Goal: Information Seeking & Learning: Find specific fact

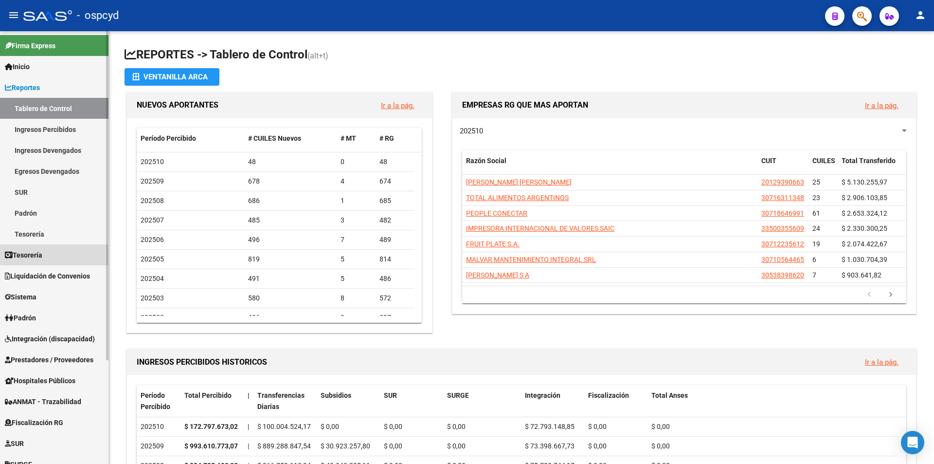
click at [47, 255] on link "Tesorería" at bounding box center [54, 254] width 109 height 21
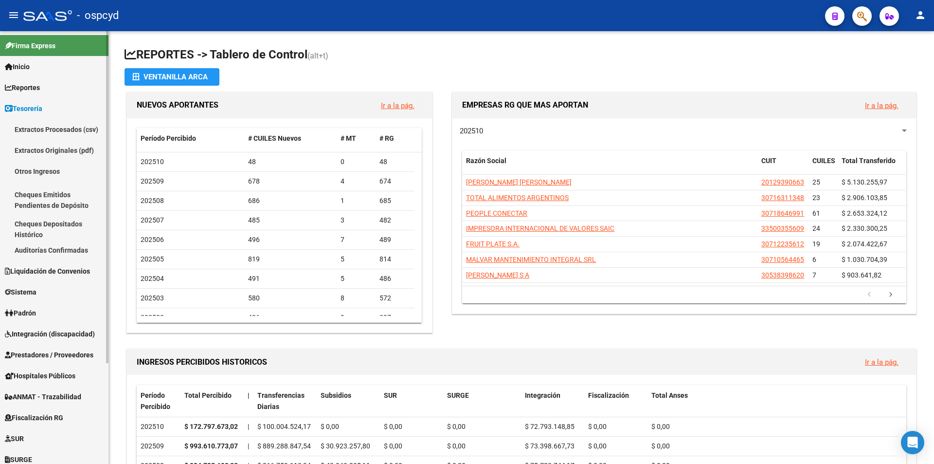
click at [40, 91] on span "Reportes" at bounding box center [22, 87] width 35 height 11
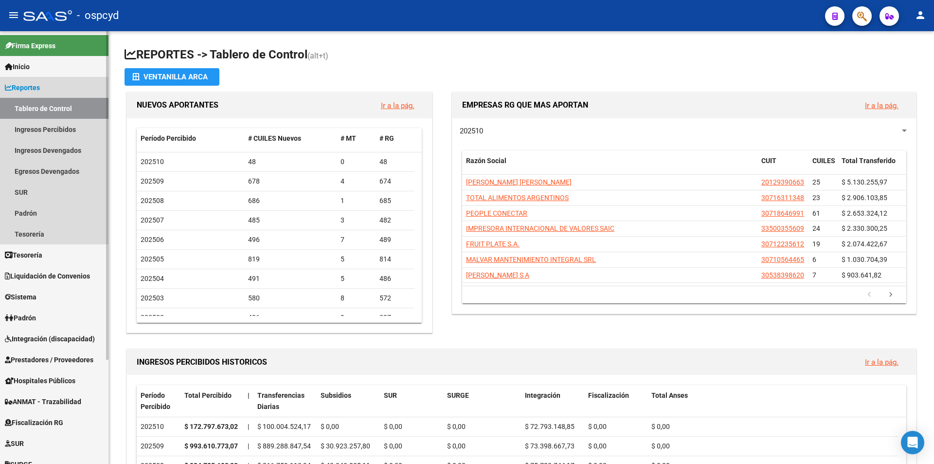
click at [39, 91] on span "Reportes" at bounding box center [22, 87] width 35 height 11
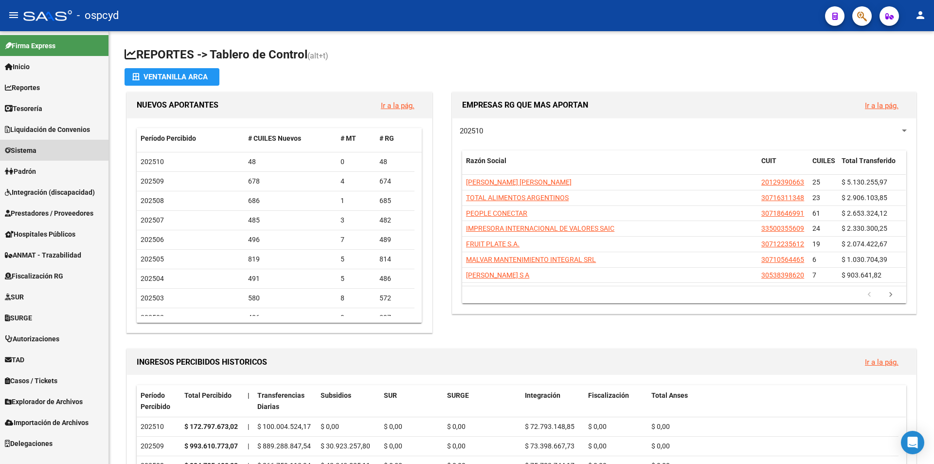
click at [49, 148] on link "Sistema" at bounding box center [54, 150] width 109 height 21
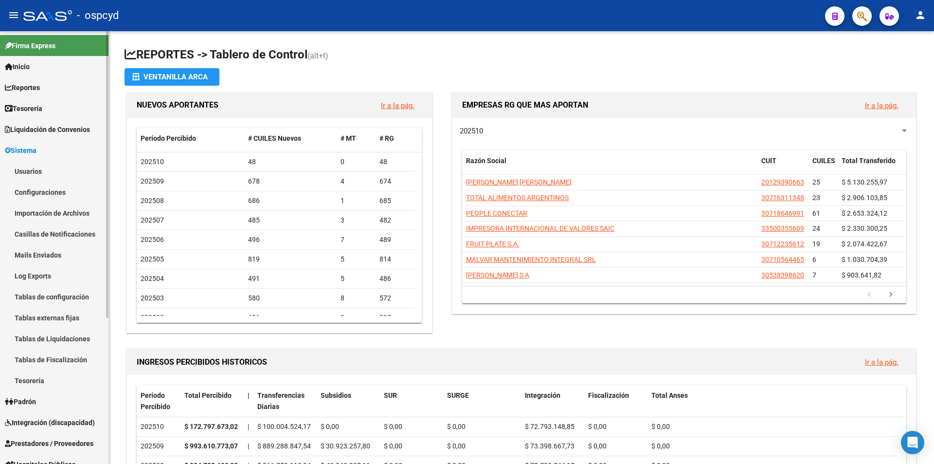
click at [39, 175] on link "Usuarios" at bounding box center [54, 171] width 109 height 21
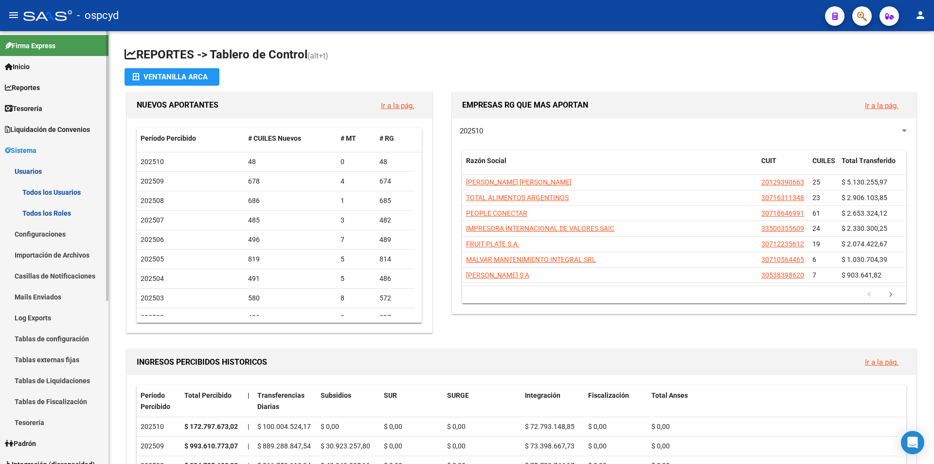
click at [47, 185] on link "Todos los Usuarios" at bounding box center [54, 192] width 109 height 21
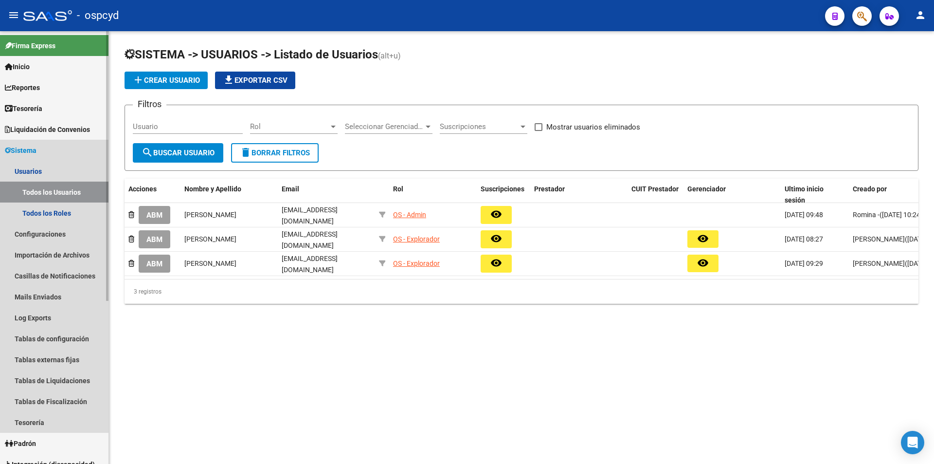
click at [43, 153] on link "Sistema" at bounding box center [54, 150] width 109 height 21
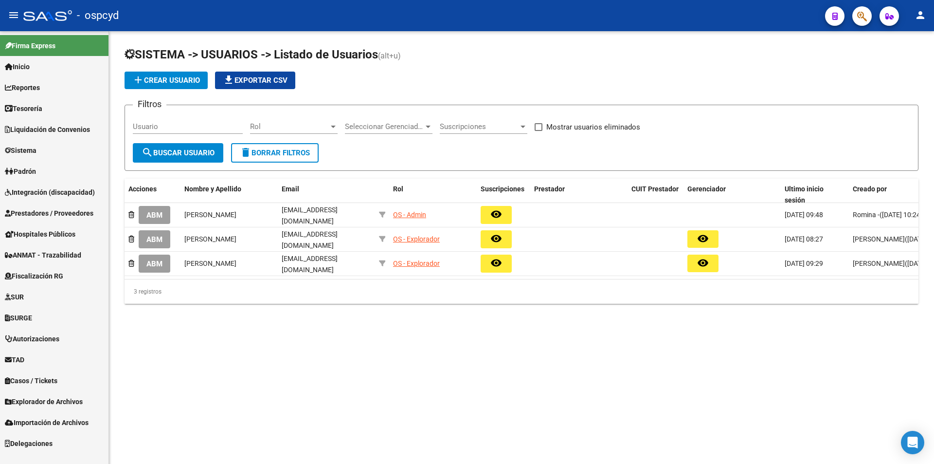
click at [71, 406] on span "Explorador de Archivos" at bounding box center [44, 401] width 78 height 11
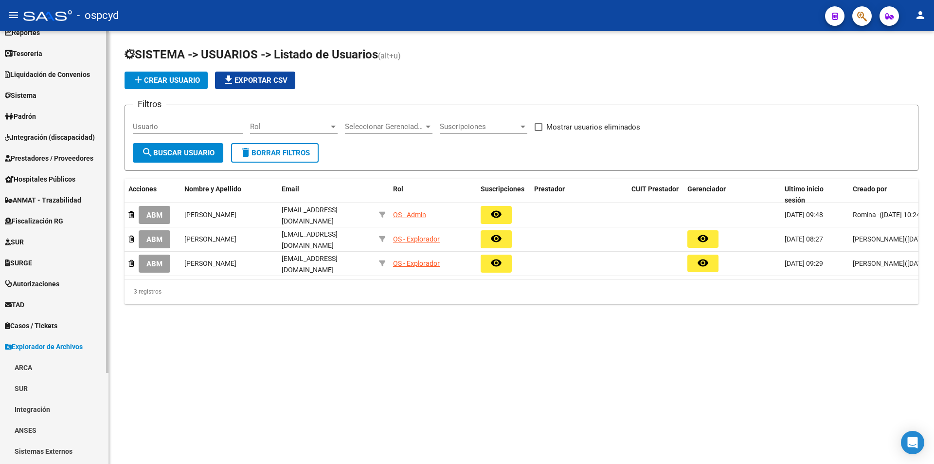
scroll to position [115, 0]
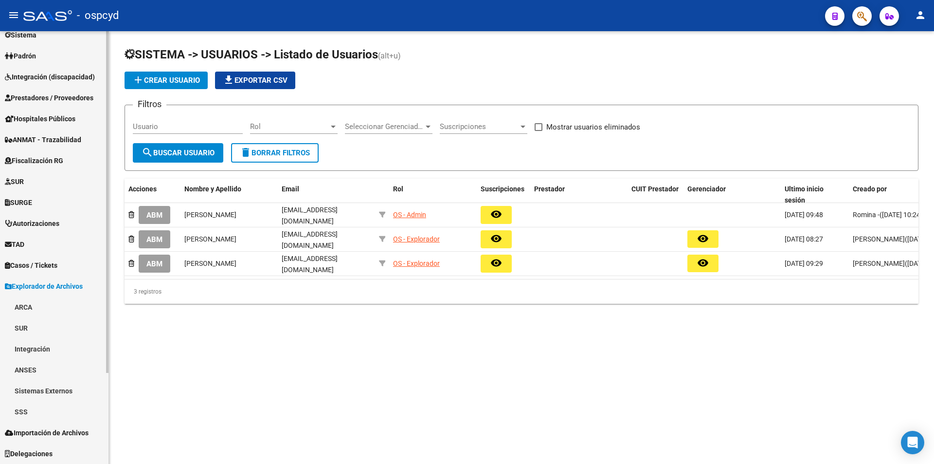
click at [41, 313] on link "ARCA" at bounding box center [54, 306] width 109 height 21
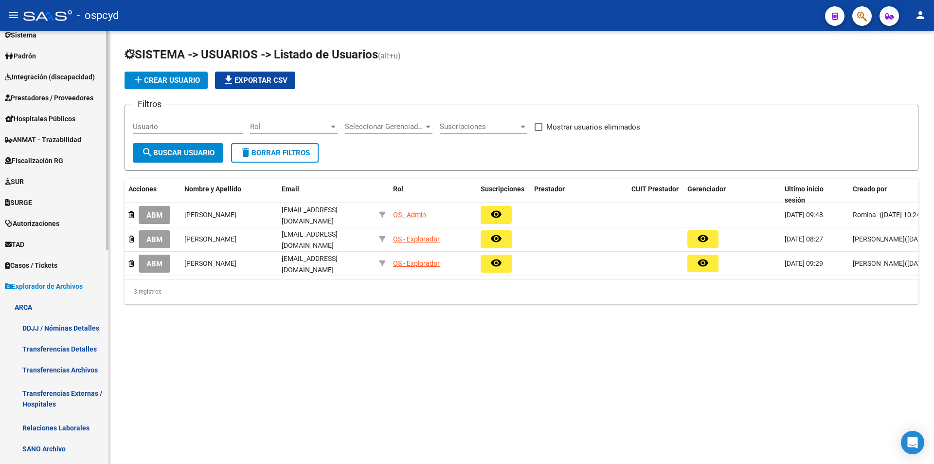
click at [57, 331] on link "DDJJ / Nóminas Detalles" at bounding box center [54, 327] width 109 height 21
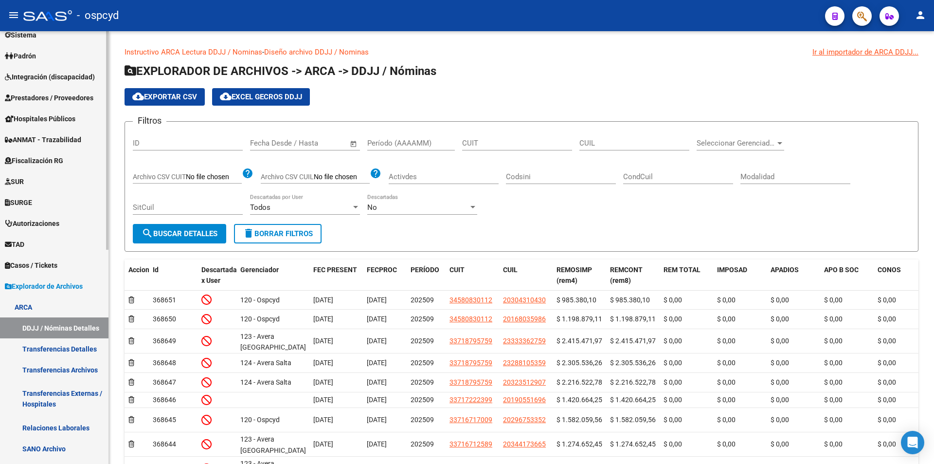
click at [37, 286] on span "Explorador de Archivos" at bounding box center [44, 286] width 78 height 11
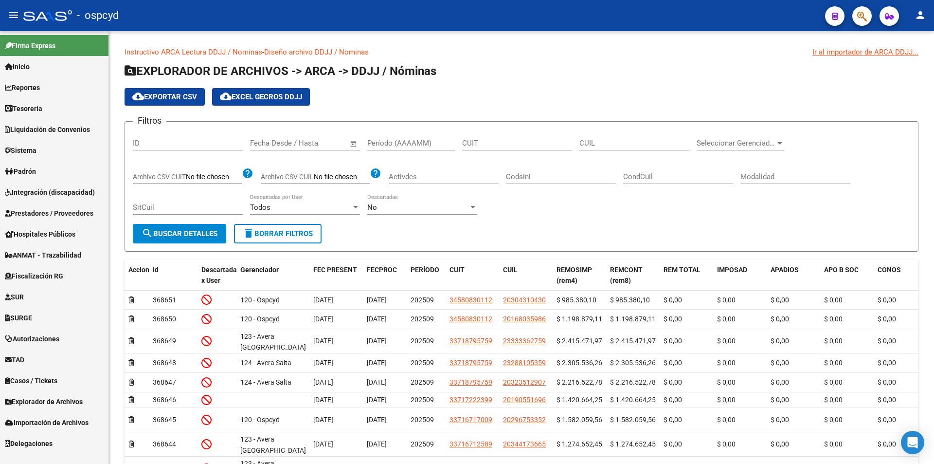
click at [55, 427] on span "Importación de Archivos" at bounding box center [47, 422] width 84 height 11
click at [40, 441] on link "ARCA" at bounding box center [54, 443] width 109 height 21
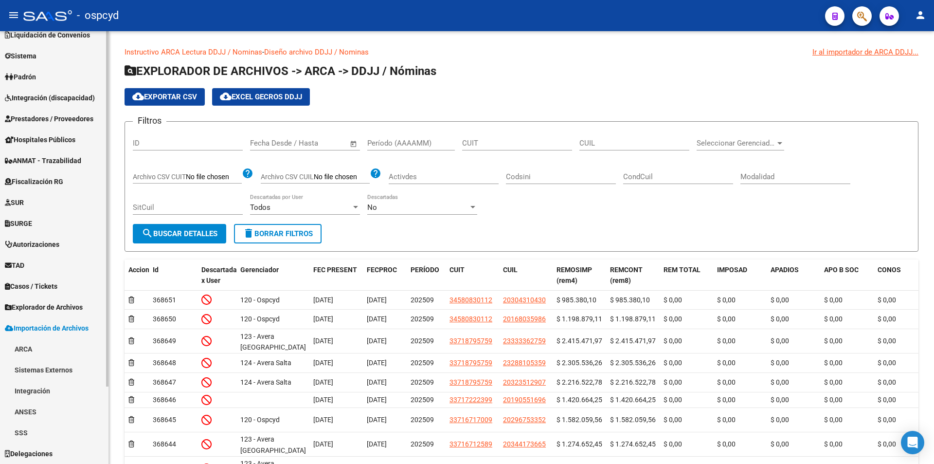
click at [50, 346] on link "ARCA" at bounding box center [54, 348] width 109 height 21
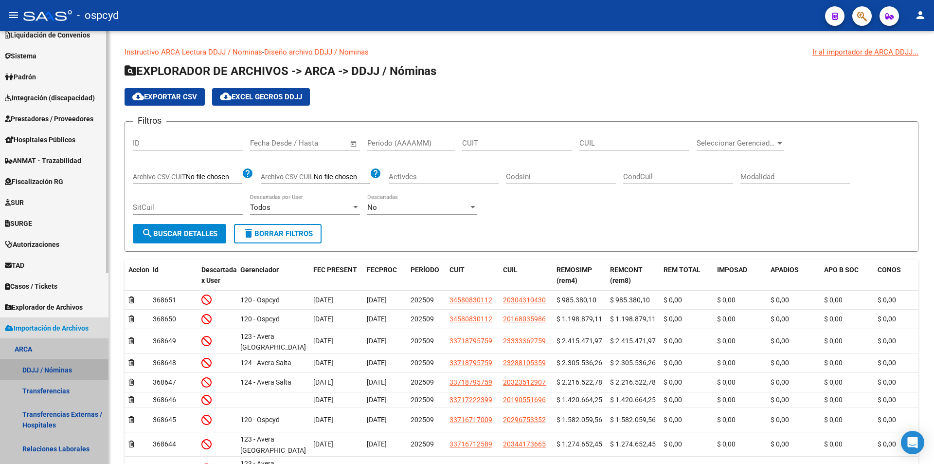
click at [58, 365] on link "DDJJ / Nóminas" at bounding box center [54, 369] width 109 height 21
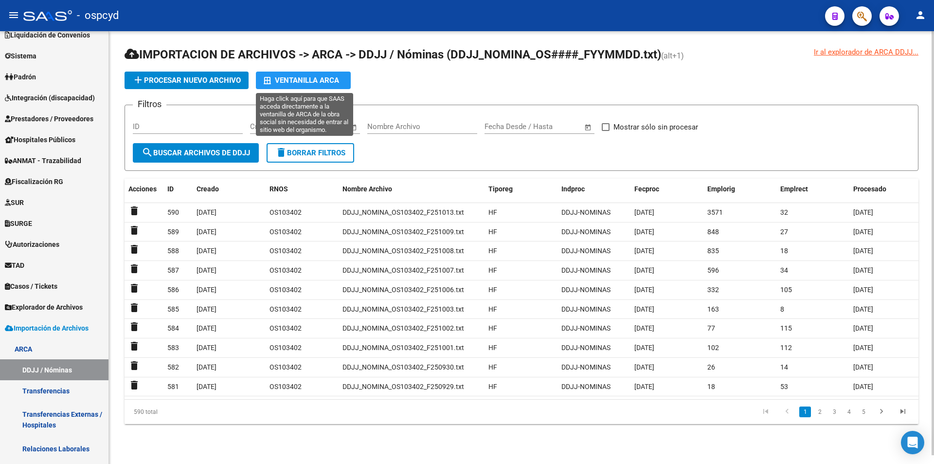
click at [316, 81] on div "Ventanilla ARCA" at bounding box center [303, 81] width 79 height 18
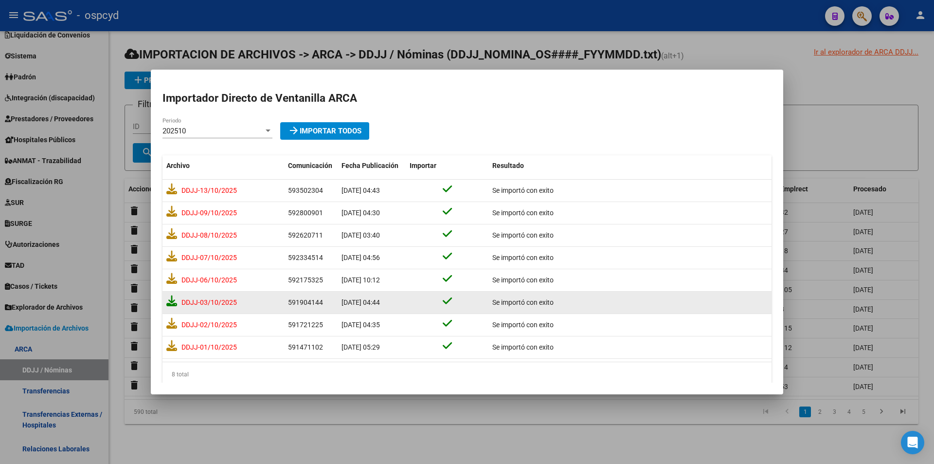
click at [169, 301] on icon at bounding box center [171, 300] width 11 height 11
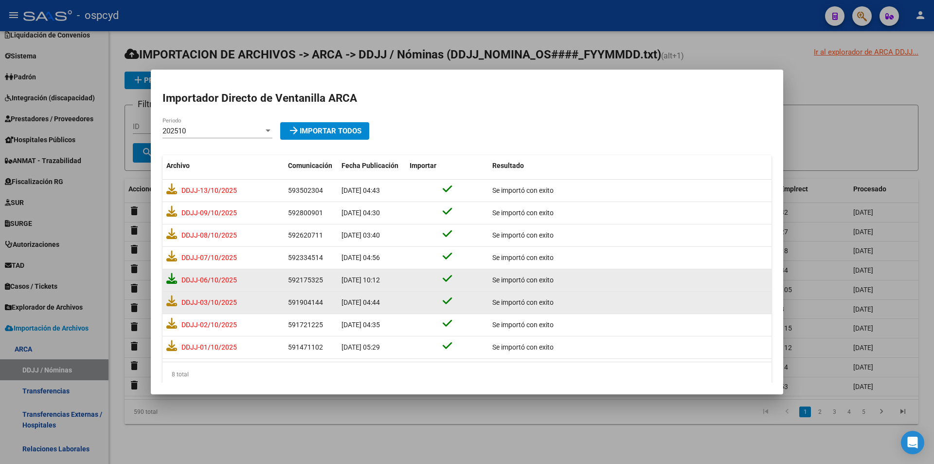
click at [171, 282] on icon at bounding box center [171, 278] width 11 height 11
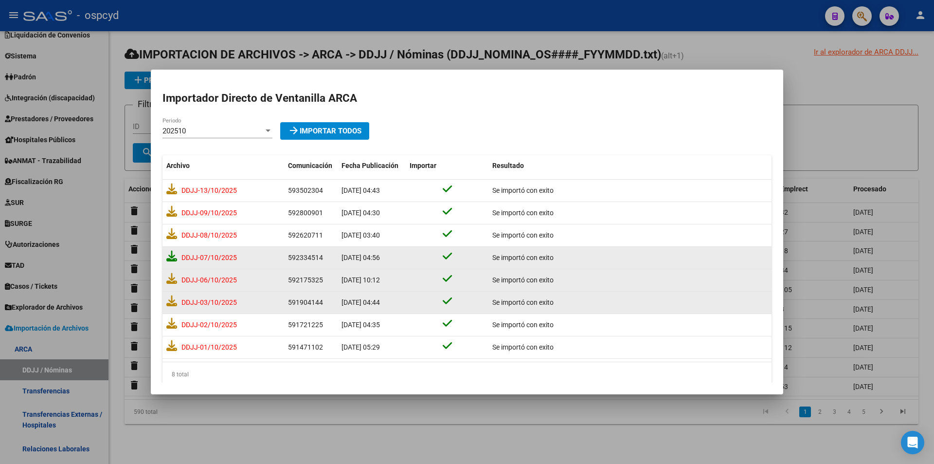
click at [171, 256] on icon at bounding box center [171, 256] width 11 height 11
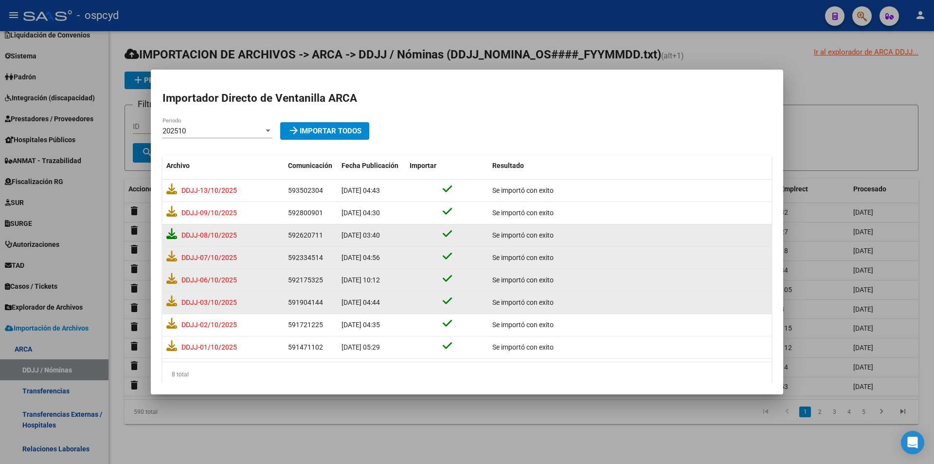
click at [170, 236] on icon at bounding box center [171, 233] width 11 height 11
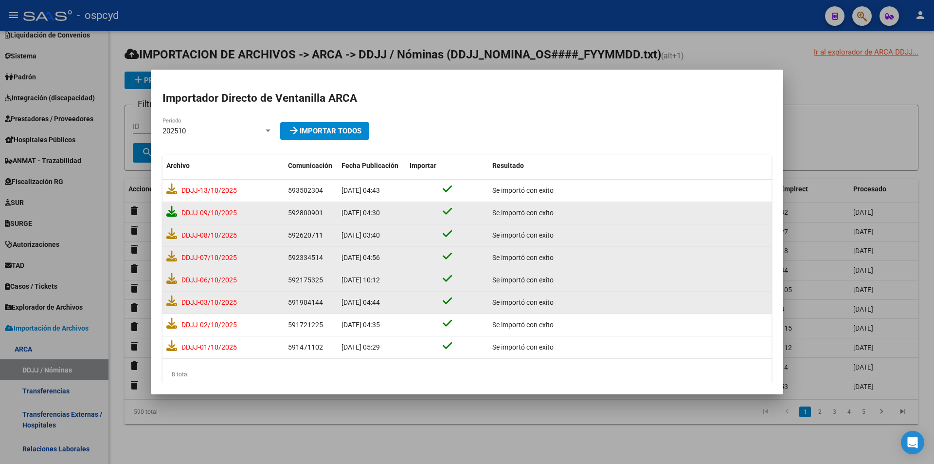
click at [171, 214] on icon at bounding box center [171, 211] width 11 height 11
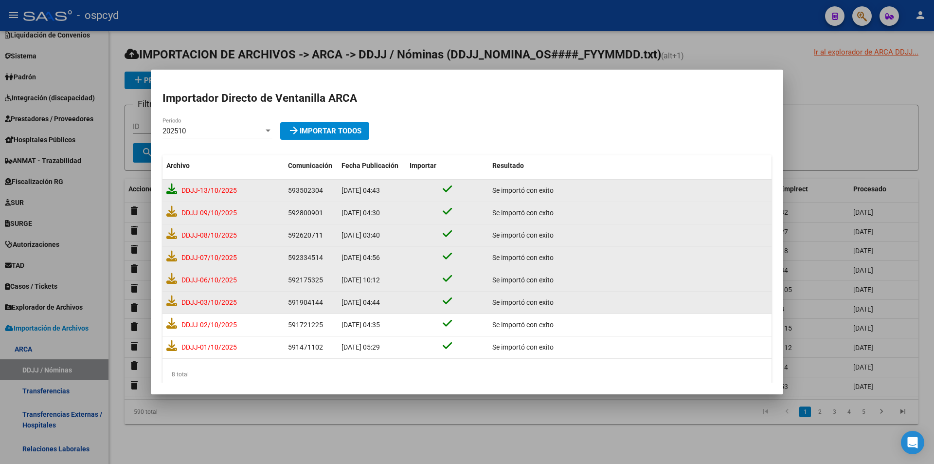
click at [171, 191] on icon at bounding box center [171, 188] width 11 height 11
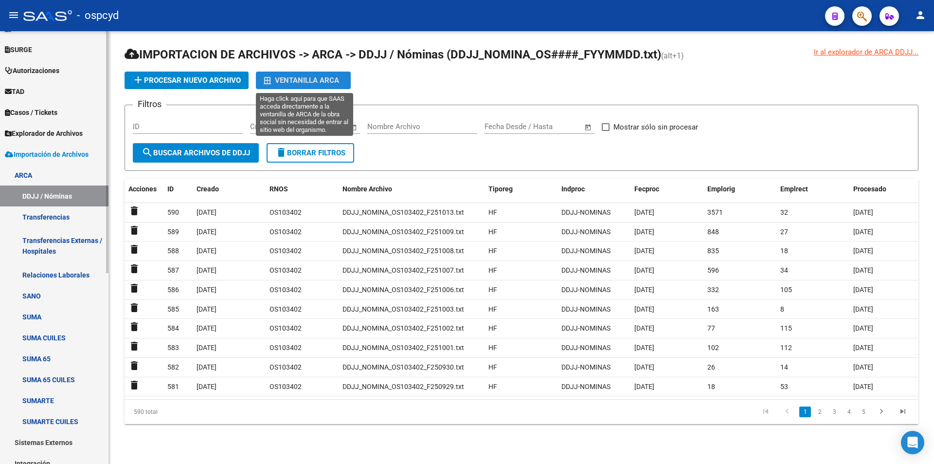
scroll to position [289, 0]
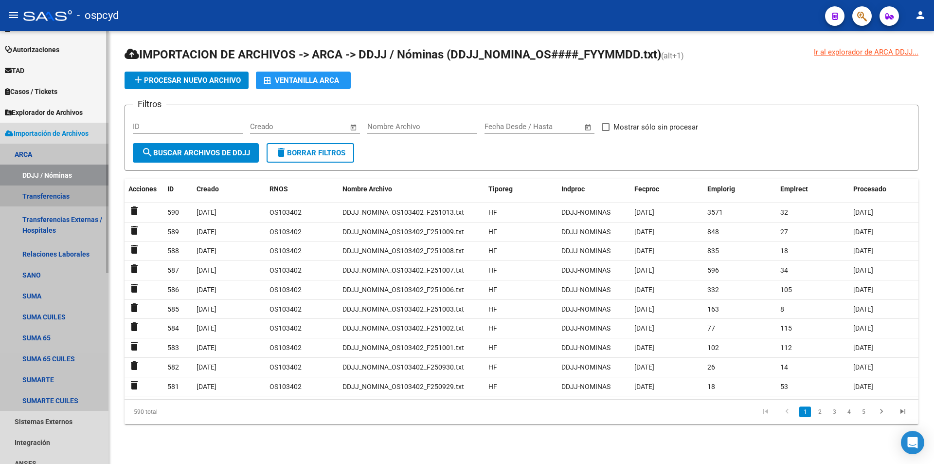
click at [53, 200] on link "Transferencias" at bounding box center [54, 195] width 109 height 21
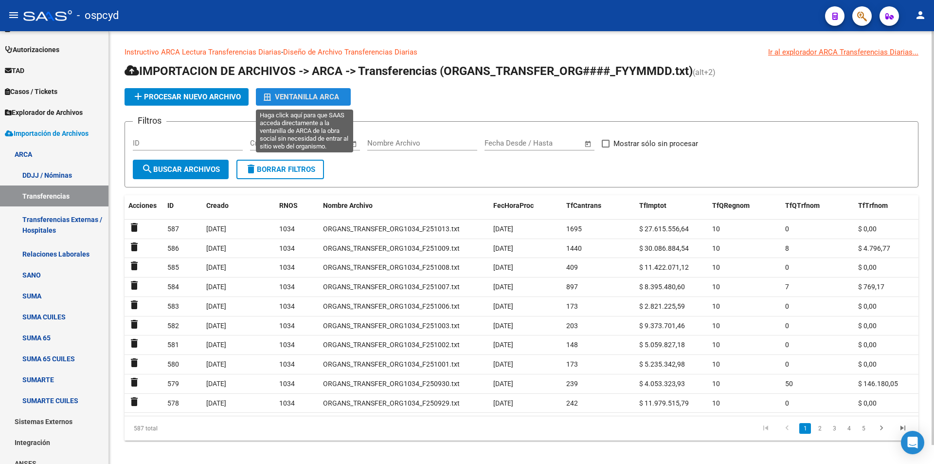
click at [312, 99] on div "Ventanilla ARCA" at bounding box center [303, 97] width 79 height 18
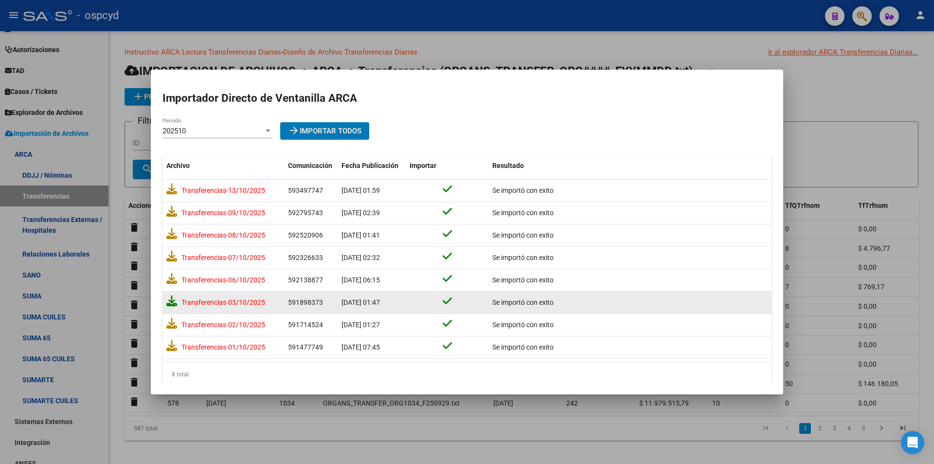
click at [173, 300] on icon at bounding box center [171, 300] width 11 height 11
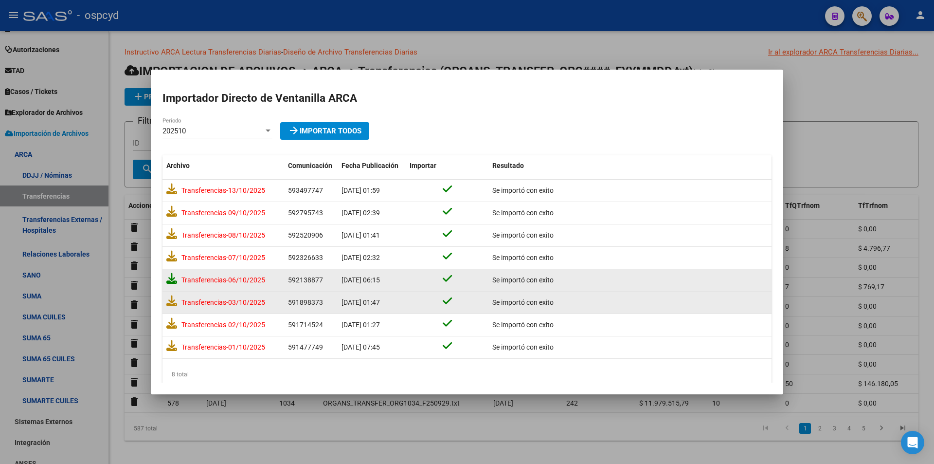
click at [172, 279] on icon at bounding box center [171, 278] width 11 height 11
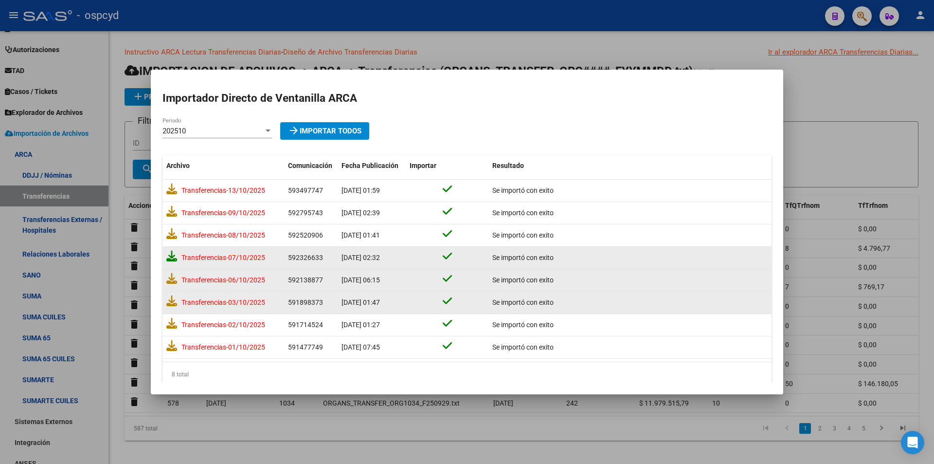
click at [171, 256] on icon at bounding box center [171, 256] width 11 height 11
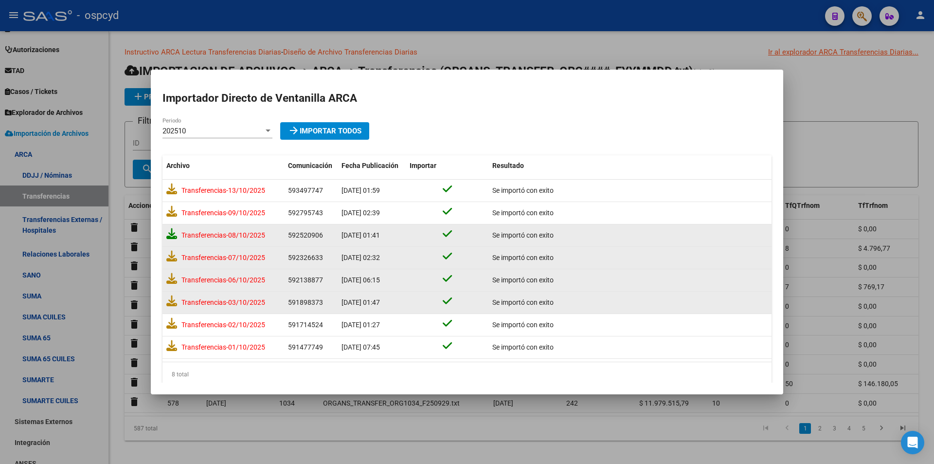
click at [170, 233] on icon at bounding box center [171, 233] width 11 height 11
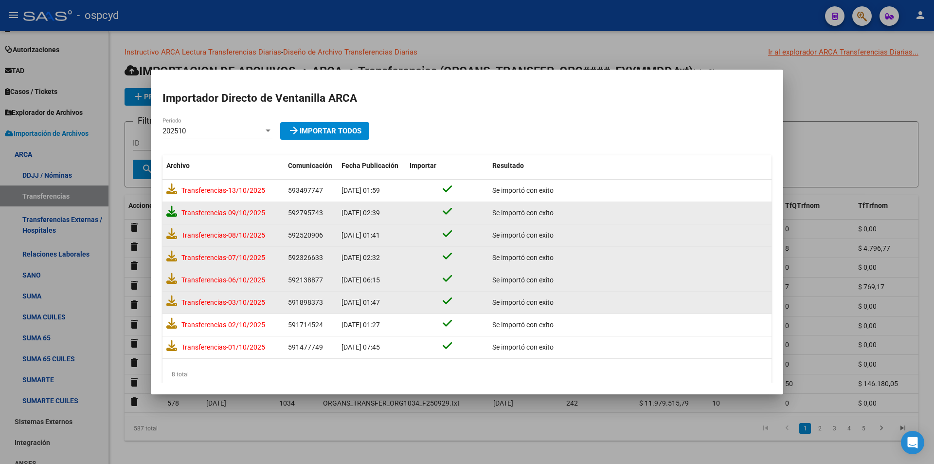
click at [172, 216] on icon at bounding box center [171, 211] width 11 height 11
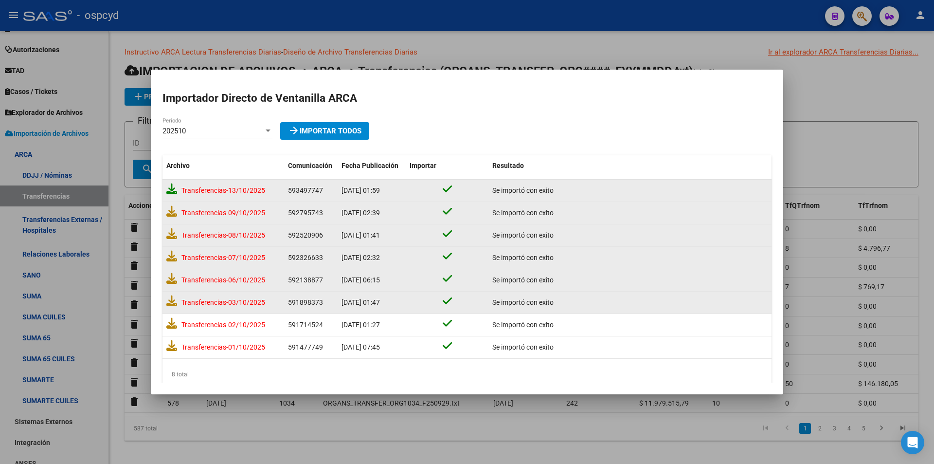
click at [171, 192] on icon at bounding box center [171, 188] width 11 height 11
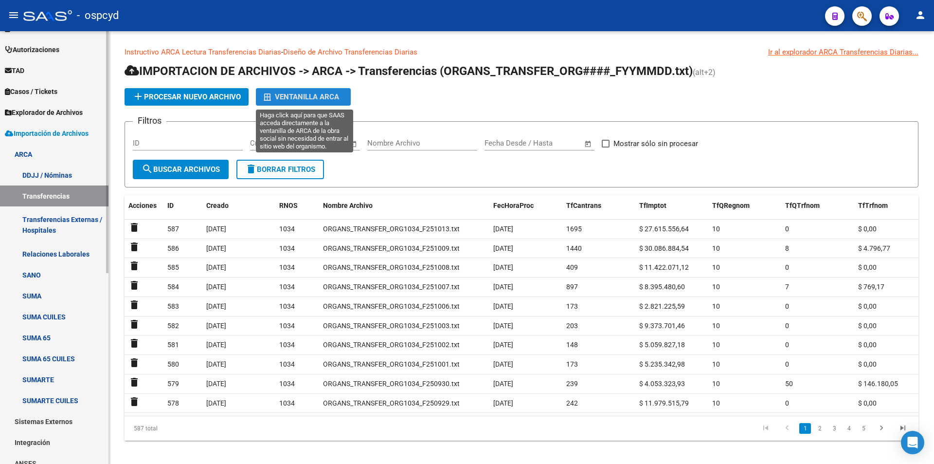
click at [45, 117] on span "Explorador de Archivos" at bounding box center [44, 112] width 78 height 11
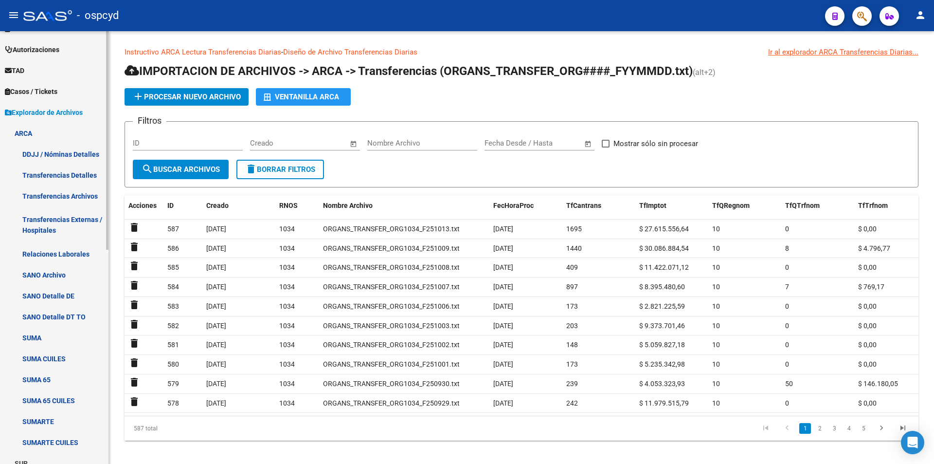
click at [45, 153] on link "DDJJ / Nóminas Detalles" at bounding box center [54, 154] width 109 height 21
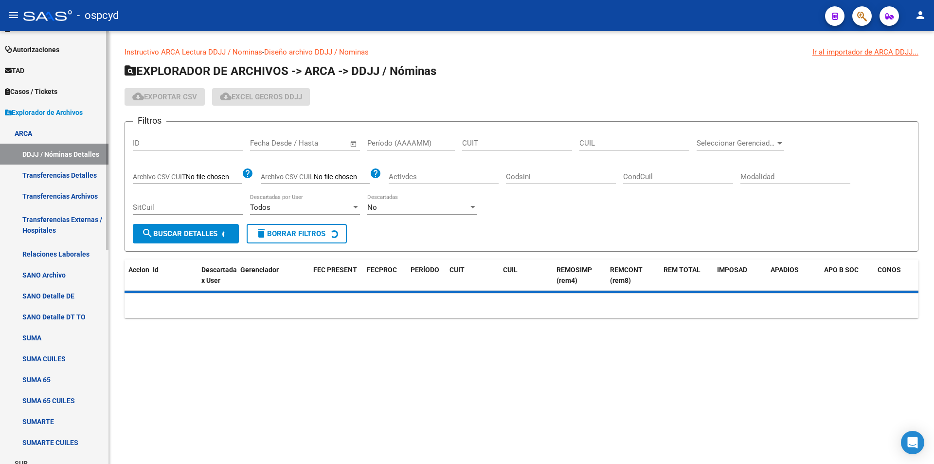
click at [47, 176] on link "Transferencias Detalles" at bounding box center [54, 175] width 109 height 21
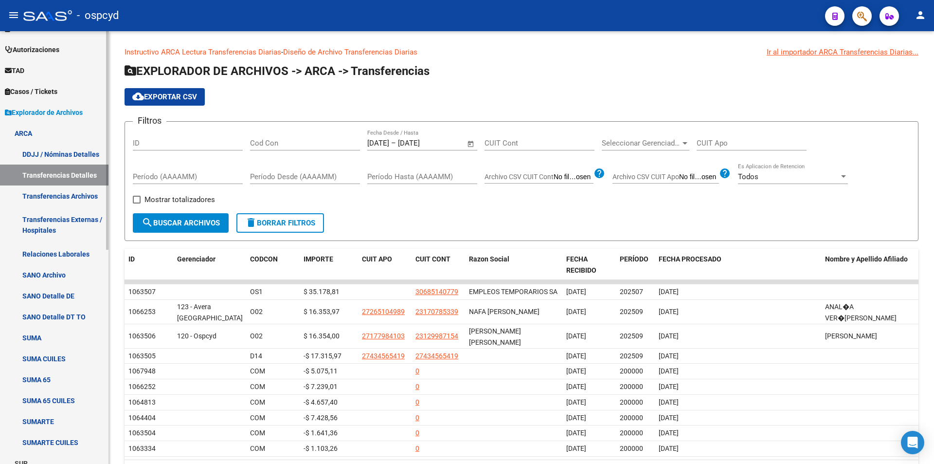
click at [51, 254] on link "Relaciones Laborales" at bounding box center [54, 253] width 109 height 21
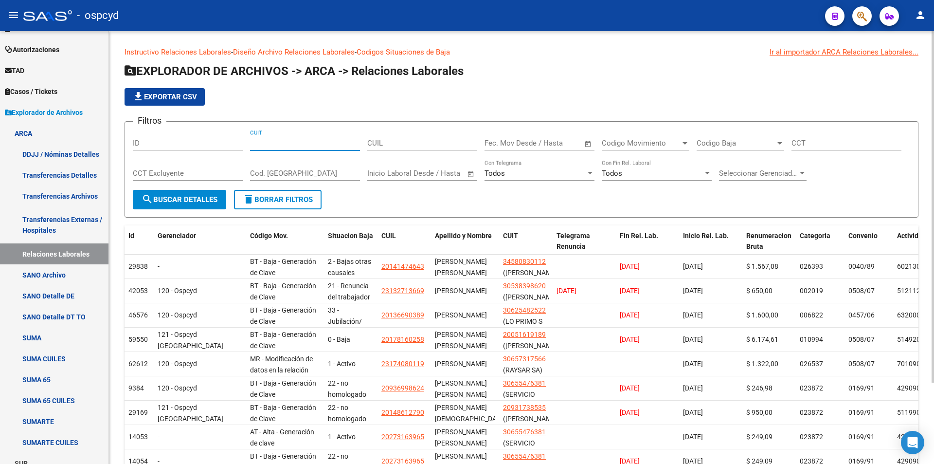
click at [309, 142] on input "CUIT" at bounding box center [305, 143] width 110 height 9
paste input "30-68167059-5"
type input "30-68167059-5"
click at [559, 138] on div "Fecha inicio – Fecha fin Fec. Mov Desde / Hasta" at bounding box center [534, 139] width 98 height 21
click at [587, 143] on span "Open calendar" at bounding box center [588, 143] width 23 height 23
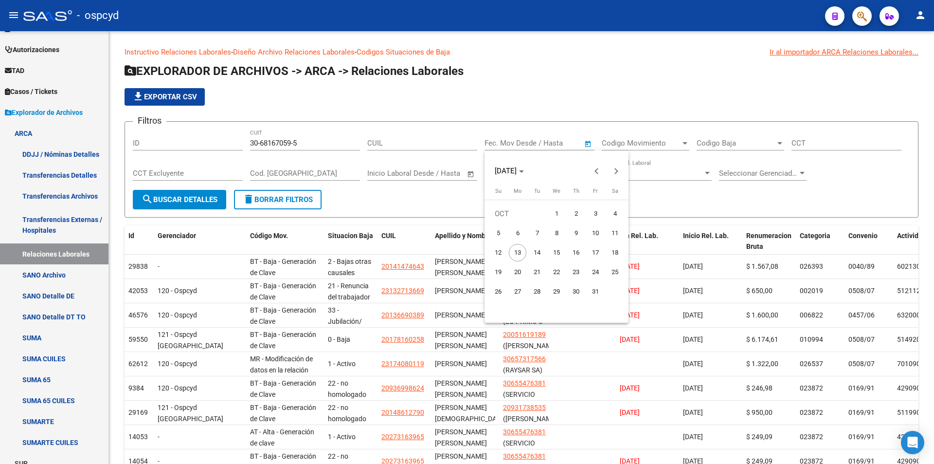
click at [612, 215] on span "4" at bounding box center [615, 214] width 18 height 18
type input "[DATE]"
click at [592, 231] on span "10" at bounding box center [596, 233] width 18 height 18
type input "[DATE]"
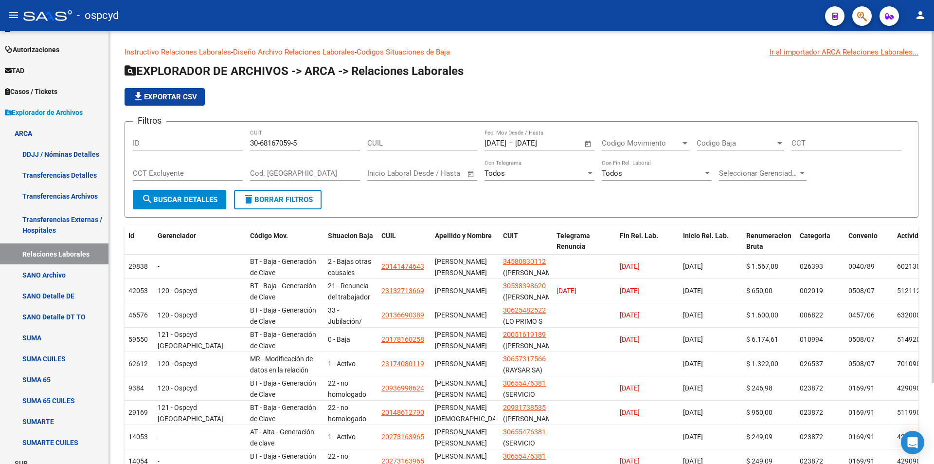
click at [160, 200] on span "search Buscar Detalles" at bounding box center [180, 199] width 76 height 9
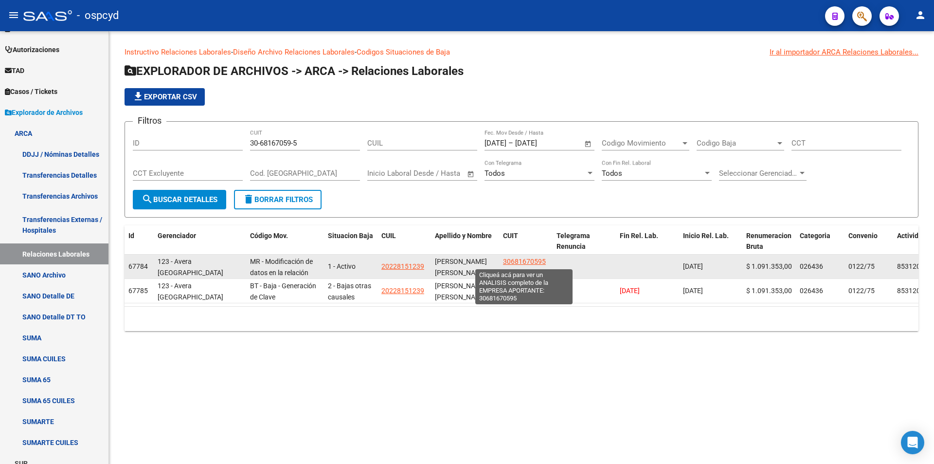
click at [539, 260] on span "30681670595" at bounding box center [524, 261] width 43 height 8
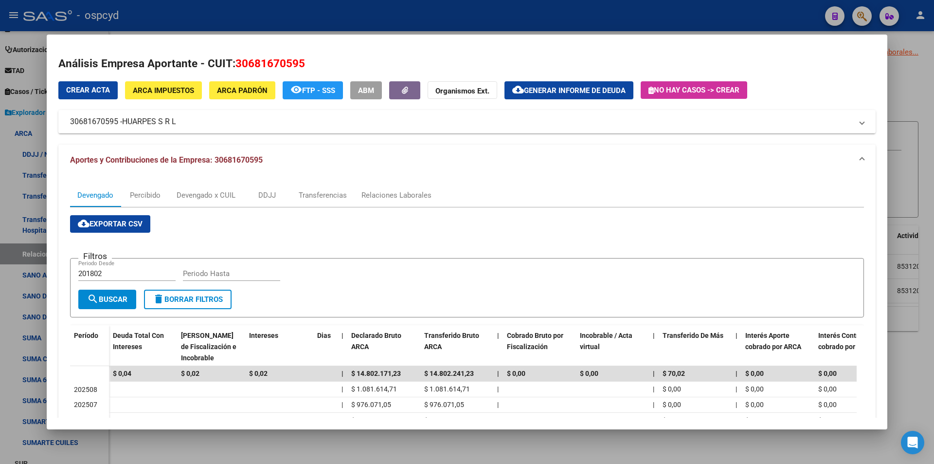
click at [173, 91] on span "ARCA Impuestos" at bounding box center [163, 90] width 61 height 9
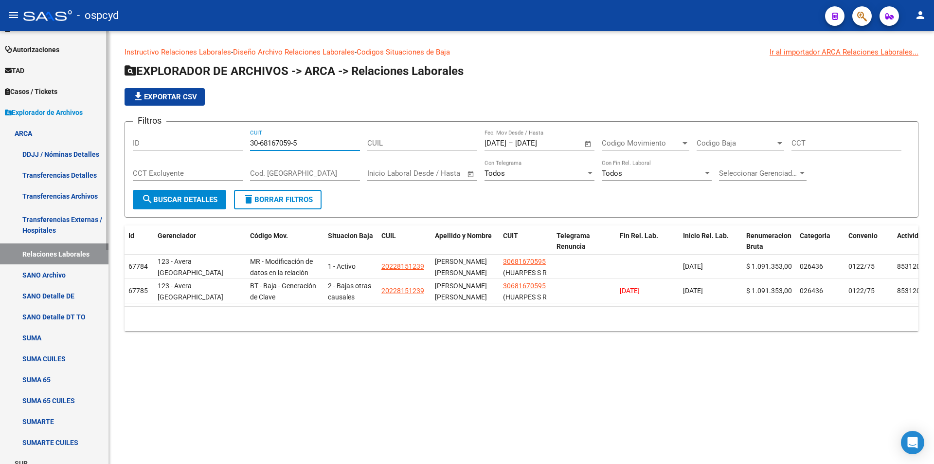
drag, startPoint x: 320, startPoint y: 145, endPoint x: 95, endPoint y: 121, distance: 226.5
click at [95, 121] on mat-sidenav-container "Firma Express Inicio Calendario SSS Instructivos Contacto OS Reportes Tablero d…" at bounding box center [467, 247] width 934 height 433
paste input "436191-7"
drag, startPoint x: 195, startPoint y: 145, endPoint x: 180, endPoint y: 145, distance: 14.6
click at [183, 145] on div "Filtros ID 30-68436191-7 CUIT CUIL [DATE] [DATE] – [DATE] [DATE] Fec. Mov Desde…" at bounding box center [522, 159] width 778 height 60
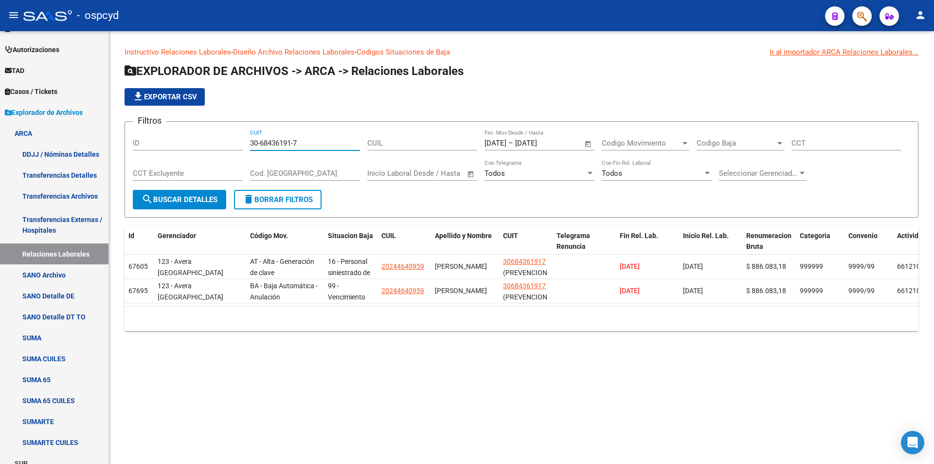
paste input "544117-5"
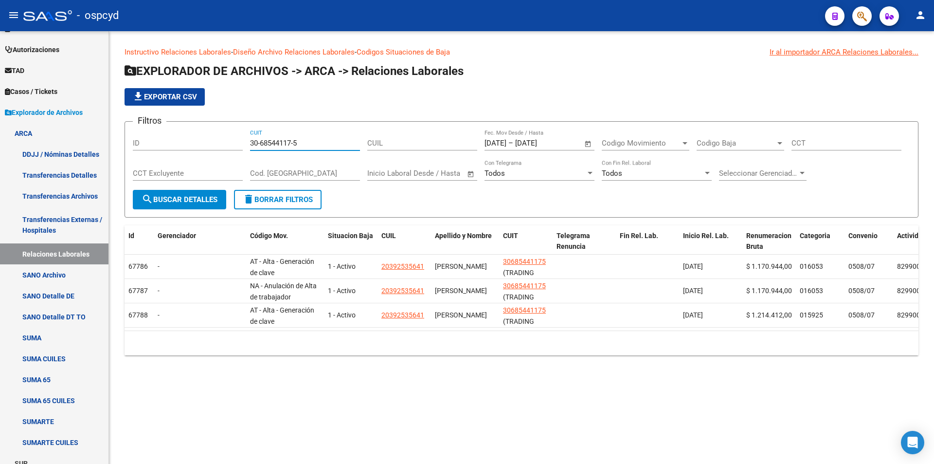
drag, startPoint x: 302, startPoint y: 146, endPoint x: 214, endPoint y: 160, distance: 89.1
click at [215, 160] on div "Filtros ID 30-68544117-5 CUIT CUIL [DATE] [DATE] – [DATE] [DATE] Fec. Mov Desde…" at bounding box center [522, 159] width 778 height 60
paste input "715616-8"
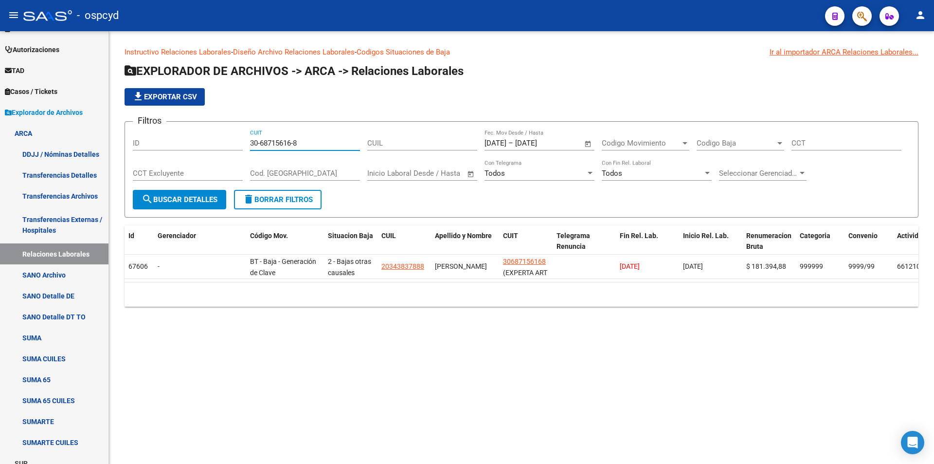
drag, startPoint x: 314, startPoint y: 145, endPoint x: 217, endPoint y: 137, distance: 97.6
click at [217, 138] on div "Filtros ID 30-68715616-8 CUIT CUIL [DATE] [DATE] – [DATE] [DATE] Fec. Mov Desde…" at bounding box center [522, 159] width 778 height 60
paste input "9313567-9"
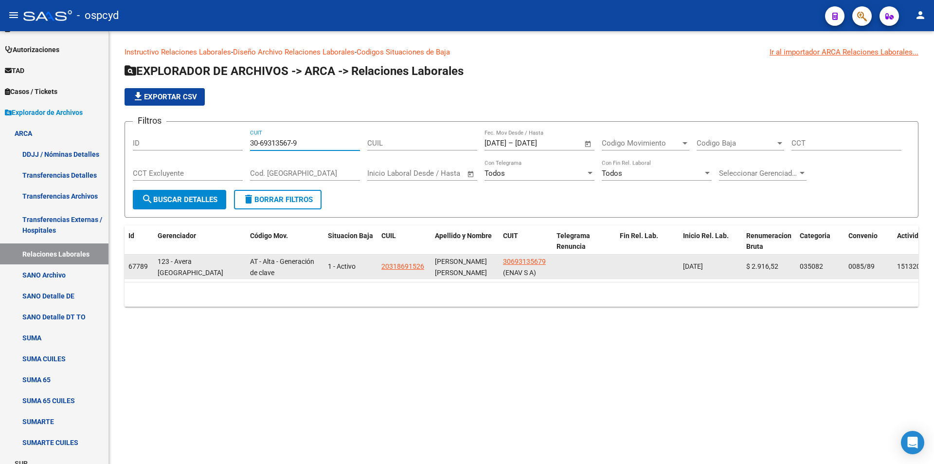
type input "30-69313567-9"
click at [522, 265] on span "30693135679" at bounding box center [524, 261] width 43 height 8
type textarea "30693135679"
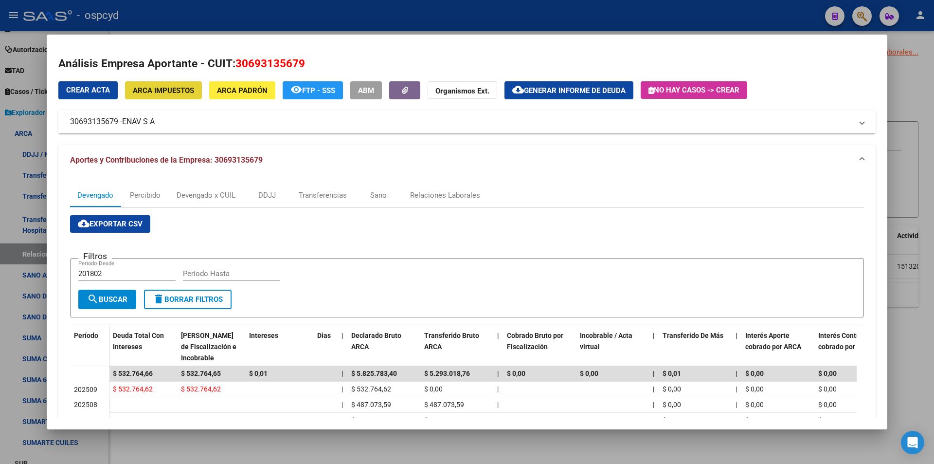
click at [162, 89] on span "ARCA Impuestos" at bounding box center [163, 90] width 61 height 9
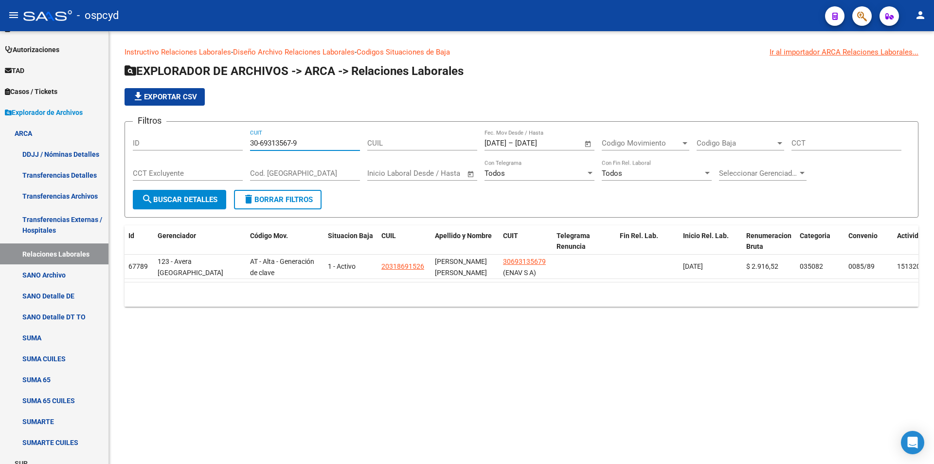
drag, startPoint x: 298, startPoint y: 147, endPoint x: 184, endPoint y: 143, distance: 114.0
click at [189, 144] on div "Filtros ID 30-69313567-9 CUIT CUIL [DATE] [DATE] – [DATE] [DATE] Fec. Mov Desde…" at bounding box center [522, 159] width 778 height 60
paste input "21104"
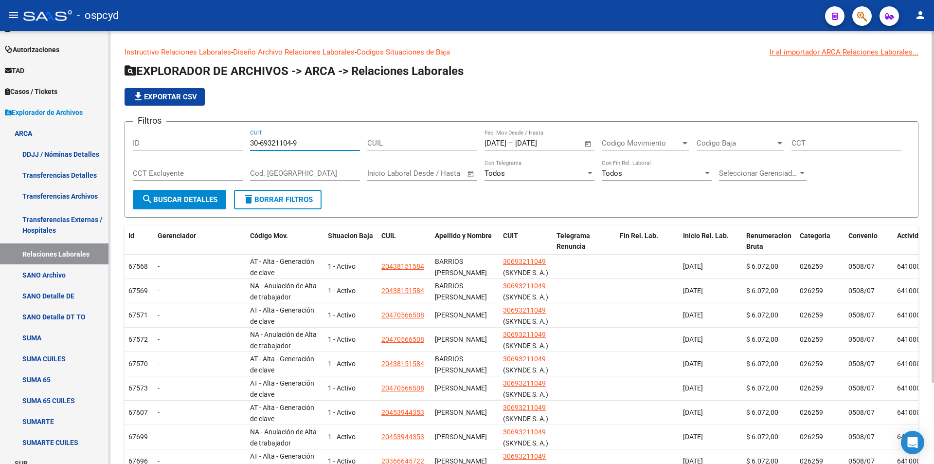
drag, startPoint x: 301, startPoint y: 141, endPoint x: 204, endPoint y: 134, distance: 97.1
click at [208, 137] on div "Filtros ID 30-69321104-9 CUIT CUIL [DATE] [DATE] – [DATE] [DATE] Fec. Mov Desde…" at bounding box center [522, 159] width 778 height 60
paste input "3148-1"
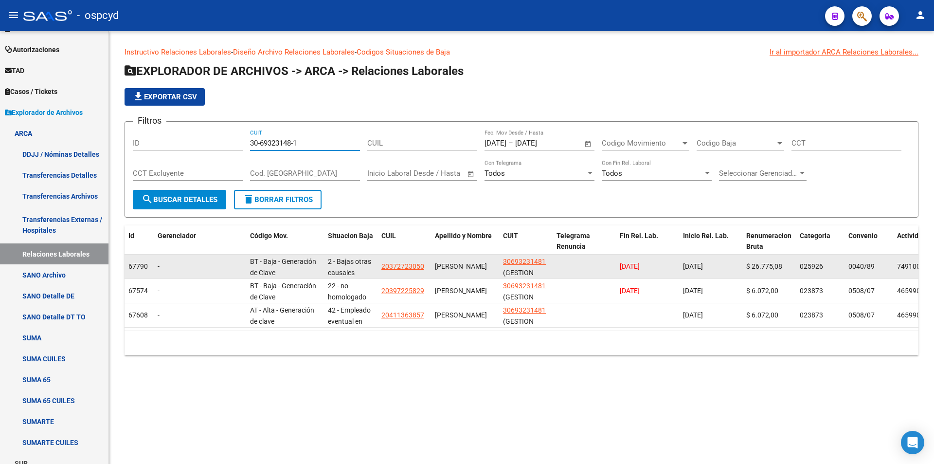
type input "30-69323148-1"
click at [510, 262] on span "30693231481" at bounding box center [524, 261] width 43 height 8
type textarea "30693231481"
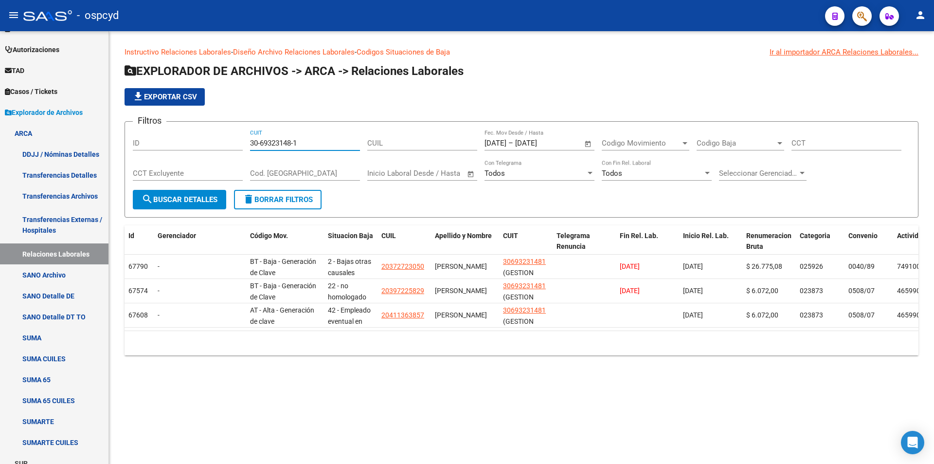
drag, startPoint x: 319, startPoint y: 145, endPoint x: 205, endPoint y: 138, distance: 114.6
click at [205, 139] on div "Filtros ID 30-69323148-1 CUIT CUIL [DATE] [DATE] – [DATE] [DATE] Fec. Mov Desde…" at bounding box center [522, 159] width 778 height 60
paste input "795750-9"
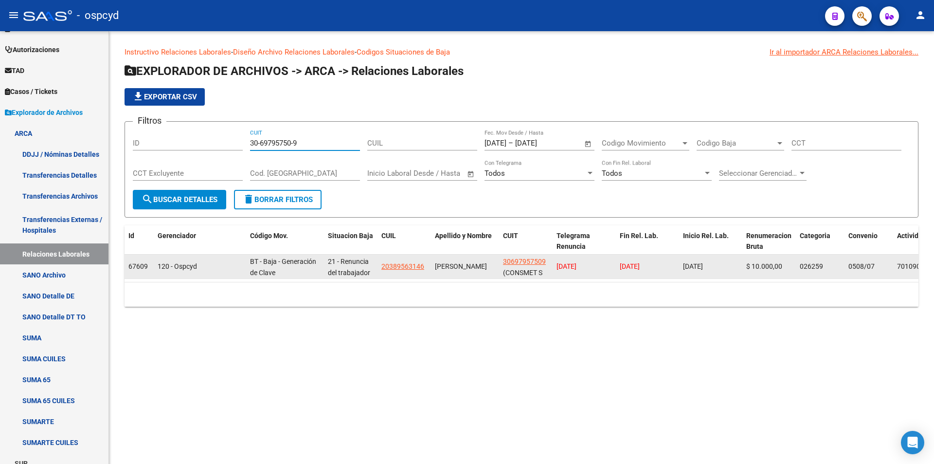
type input "30-69795750-9"
click at [538, 256] on app-link-go-to "30697957509" at bounding box center [524, 261] width 43 height 11
click at [537, 257] on span "30697957509" at bounding box center [524, 261] width 43 height 8
copy div "30697957509 (CONSMET S A)"
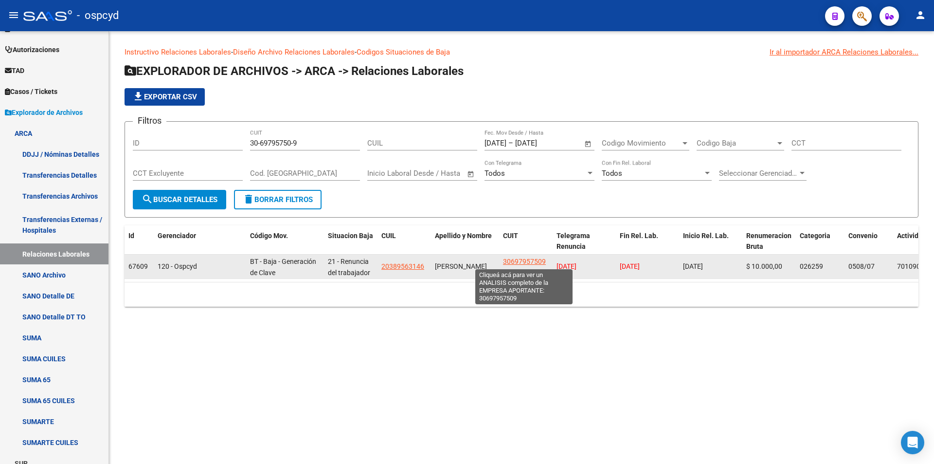
type textarea "30697957509"
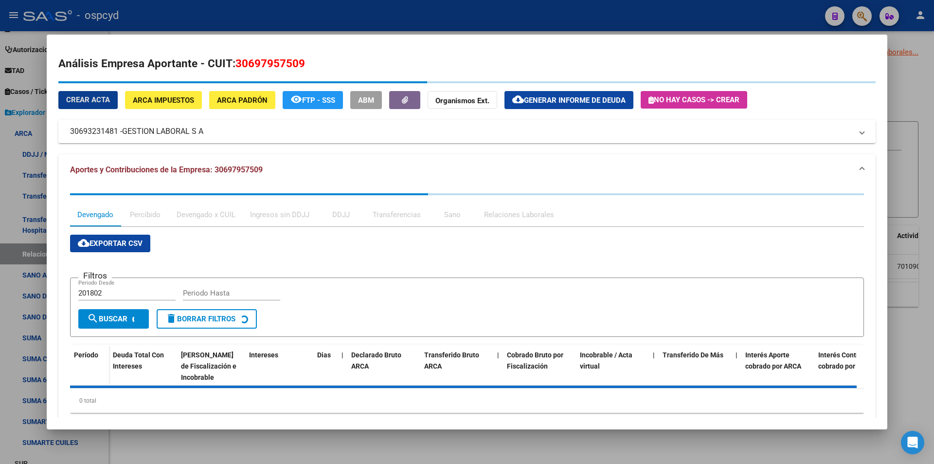
click at [156, 96] on span "ARCA Impuestos" at bounding box center [163, 100] width 61 height 9
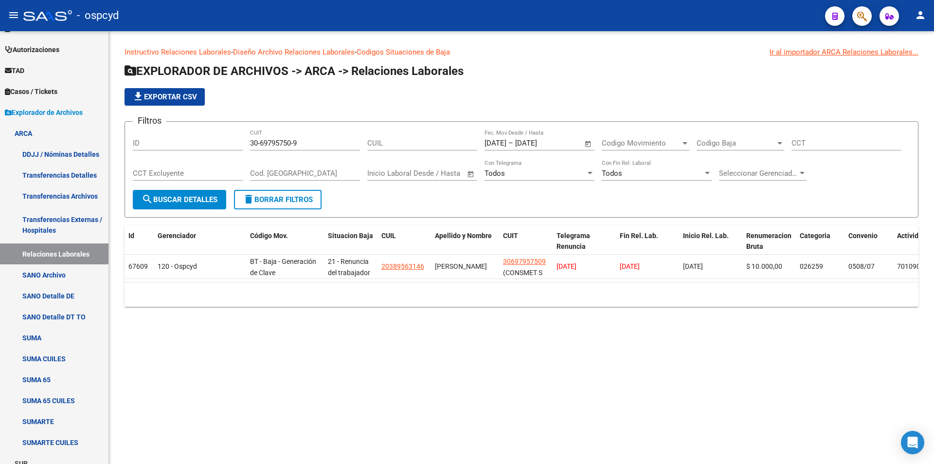
drag, startPoint x: 300, startPoint y: 141, endPoint x: 221, endPoint y: 128, distance: 79.9
click at [223, 128] on form "Filtros ID 30-69795750-9 CUIT CUIL [DATE] [DATE] – [DATE] [DATE] Fec. Mov Desde…" at bounding box center [522, 169] width 794 height 96
paste input "847383-1"
drag, startPoint x: 304, startPoint y: 144, endPoint x: 200, endPoint y: 140, distance: 103.8
click at [214, 139] on div "Filtros ID 30-69847383-1 CUIT CUIL [DATE] [DATE] – [DATE] [DATE] Fec. Mov Desde…" at bounding box center [522, 159] width 778 height 60
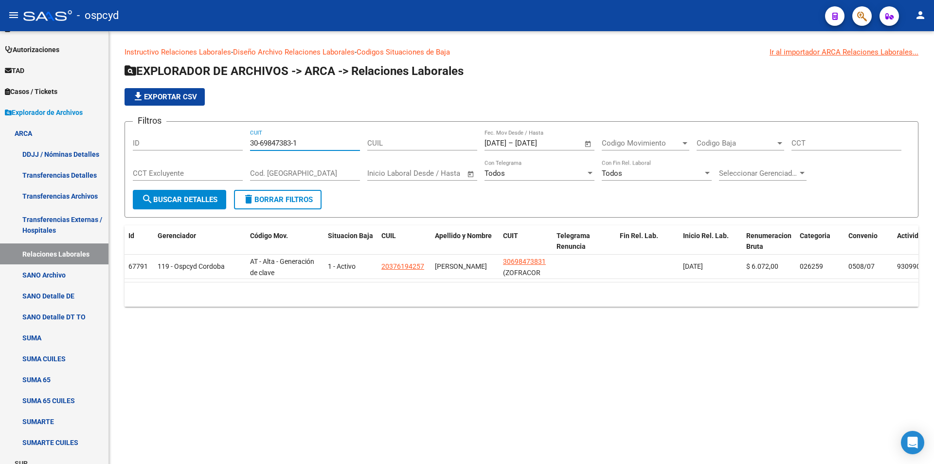
paste input "70721677-4"
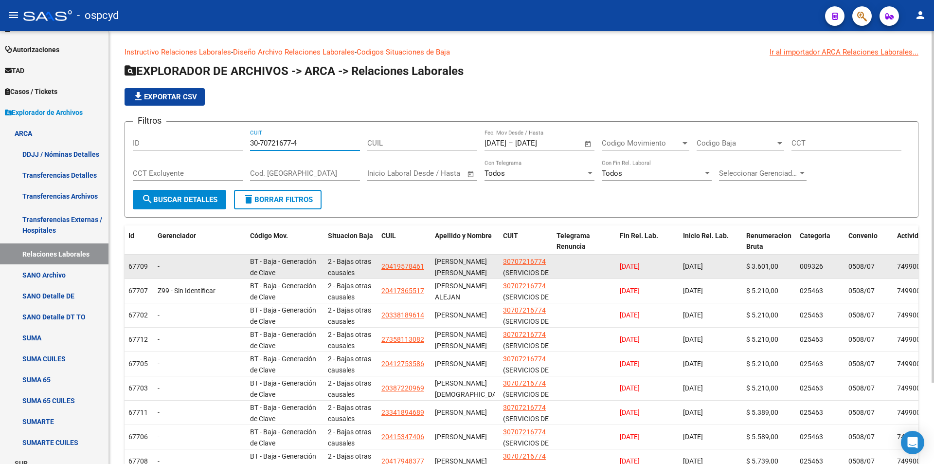
type input "30-70721677-4"
click at [512, 256] on datatable-body-cell "30707216774 (SERVICIOS DE STOCK S. R. L.)" at bounding box center [526, 267] width 54 height 24
click at [513, 257] on span "30707216774" at bounding box center [524, 261] width 43 height 8
type textarea "30707216774"
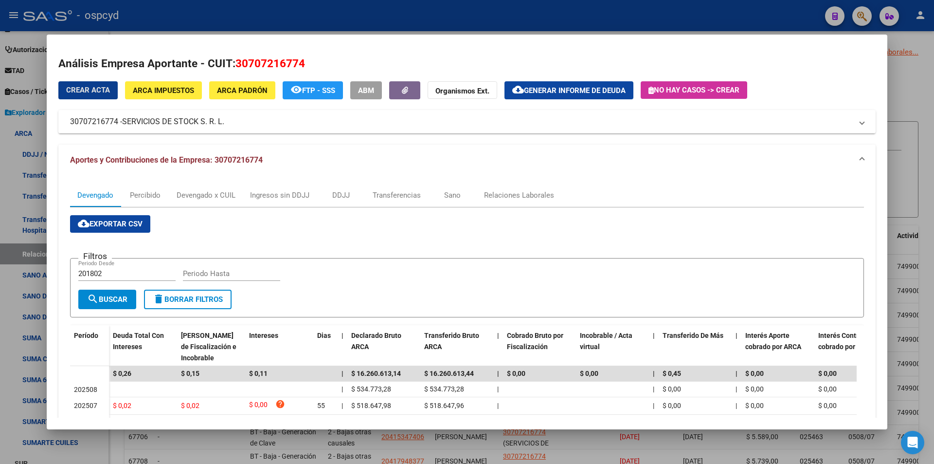
click at [172, 90] on span "ARCA Impuestos" at bounding box center [163, 90] width 61 height 9
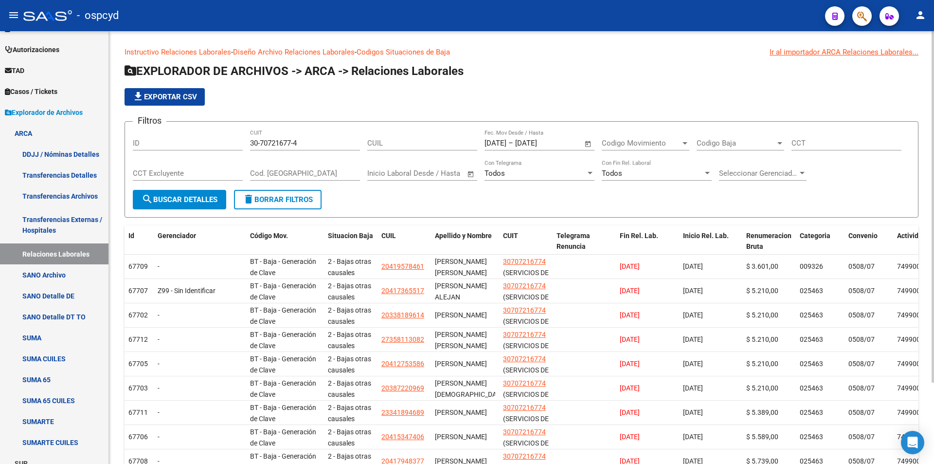
drag, startPoint x: 304, startPoint y: 138, endPoint x: 242, endPoint y: 140, distance: 61.8
click at [244, 140] on div "Filtros ID 30-70721677-4 CUIT CUIL [DATE] [DATE] – [DATE] [DATE] Fec. Mov Desde…" at bounding box center [522, 159] width 778 height 60
drag, startPoint x: 296, startPoint y: 146, endPoint x: 228, endPoint y: 152, distance: 68.8
click at [228, 152] on div "Filtros ID 30-70721677-4 CUIT CUIL [DATE] [DATE] – [DATE] [DATE] Fec. Mov Desde…" at bounding box center [522, 159] width 778 height 60
paste input "813262-0"
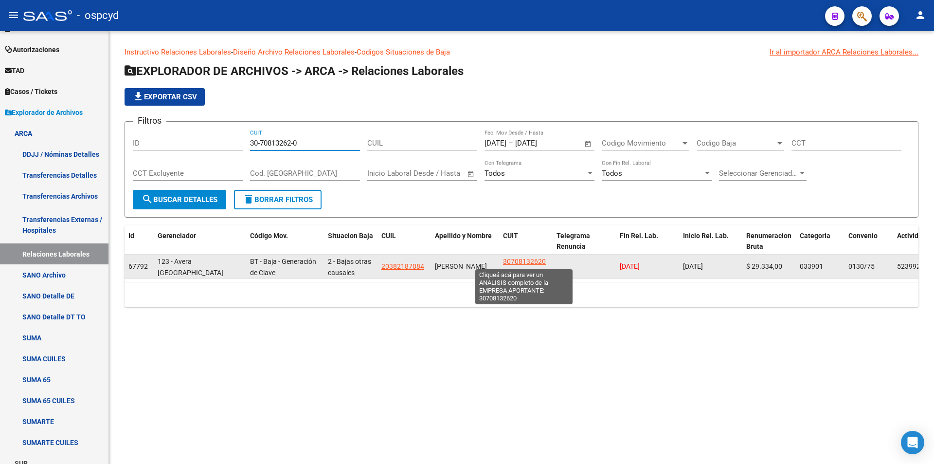
type input "30-70813262-0"
click at [519, 264] on span "30708132620" at bounding box center [524, 261] width 43 height 8
type textarea "30708132620"
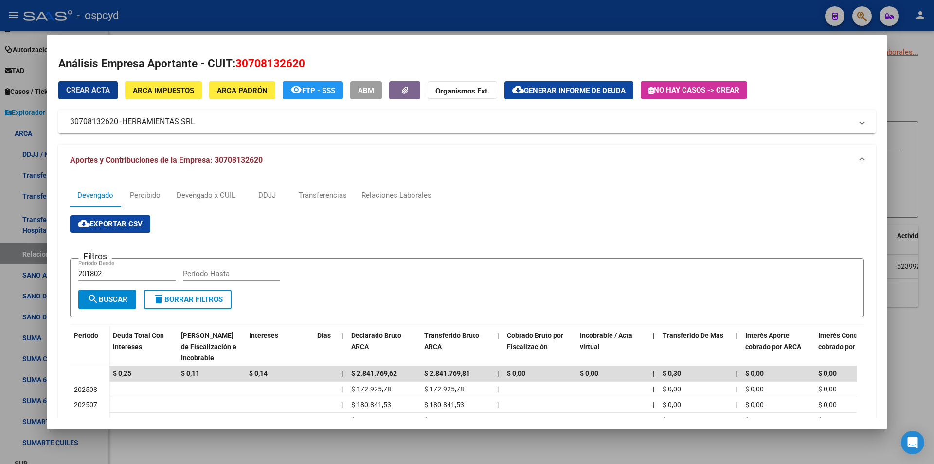
click at [163, 88] on span "ARCA Impuestos" at bounding box center [163, 90] width 61 height 9
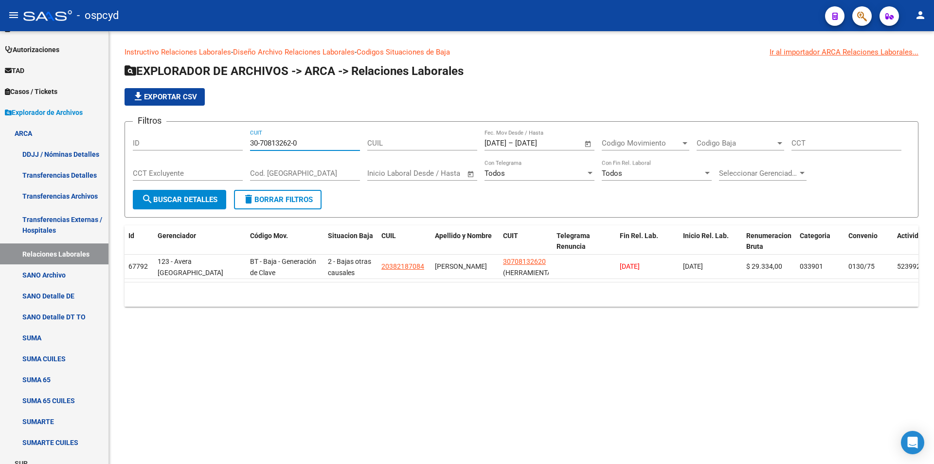
drag, startPoint x: 306, startPoint y: 145, endPoint x: 227, endPoint y: 134, distance: 79.6
click at [232, 134] on div "Filtros ID 30-70813262-0 CUIT CUIL [DATE] [DATE] – [DATE] [DATE] Fec. Mov Desde…" at bounding box center [522, 159] width 778 height 60
paste input "9638-6"
type input "30-70819638-6"
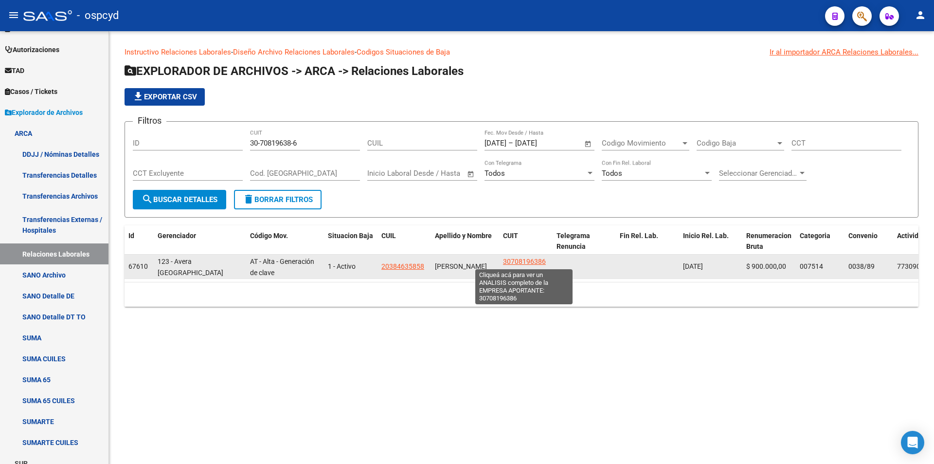
click at [517, 258] on span "30708196386" at bounding box center [524, 261] width 43 height 8
type textarea "30708196386"
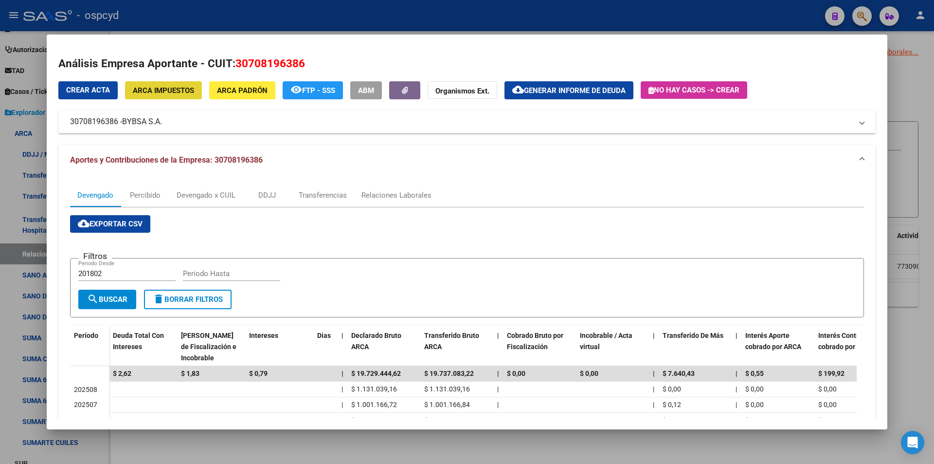
click at [187, 91] on span "ARCA Impuestos" at bounding box center [163, 90] width 61 height 9
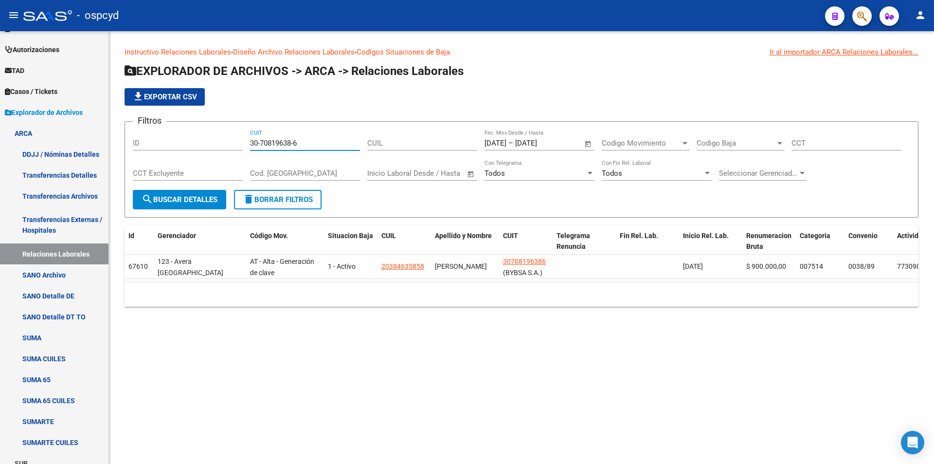
drag, startPoint x: 302, startPoint y: 144, endPoint x: 193, endPoint y: 134, distance: 109.0
click at [193, 134] on div "Filtros ID 30-70819638-6 CUIT CUIL [DATE] [DATE] – [DATE] [DATE] Fec. Mov Desde…" at bounding box center [522, 159] width 778 height 60
paste input "52112-0"
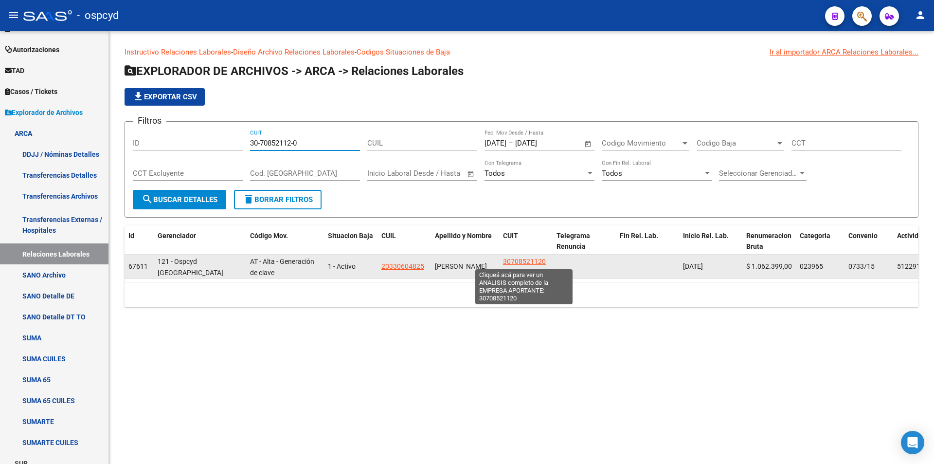
type input "30-70852112-0"
click at [519, 255] on datatable-body-cell "30708521120 (ANDARES SRL)" at bounding box center [526, 267] width 54 height 24
click at [516, 263] on span "30708521120" at bounding box center [524, 261] width 43 height 8
type textarea "30708521120"
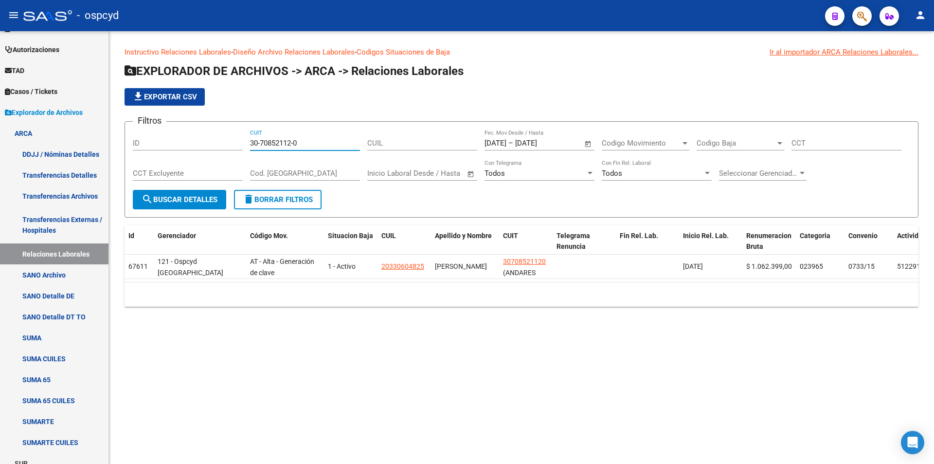
drag, startPoint x: 321, startPoint y: 142, endPoint x: 228, endPoint y: 136, distance: 92.7
click at [240, 138] on div "Filtros ID 30-70852112-0 CUIT CUIL [DATE] [DATE] – [DATE] [DATE] Fec. Mov Desde…" at bounding box center [522, 159] width 778 height 60
paste input "9628-7"
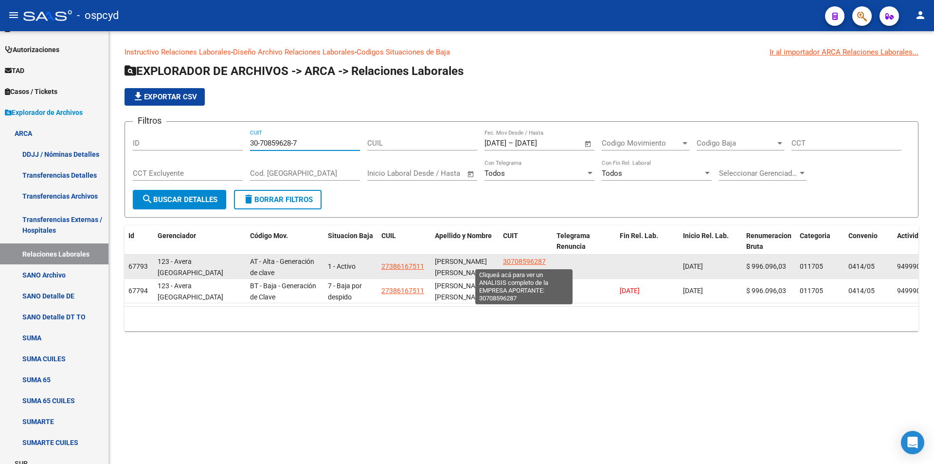
type input "30-70859628-7"
click at [530, 260] on span "30708596287" at bounding box center [524, 261] width 43 height 8
type textarea "30708596287"
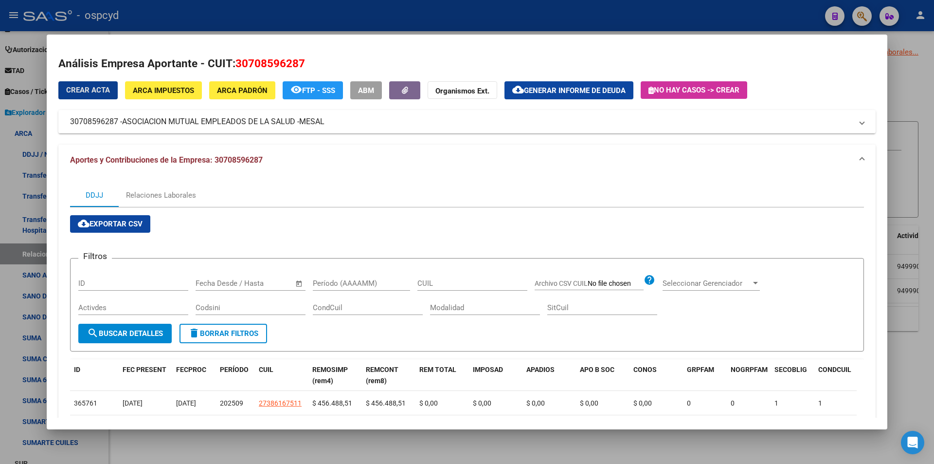
click at [168, 90] on span "ARCA Impuestos" at bounding box center [163, 90] width 61 height 9
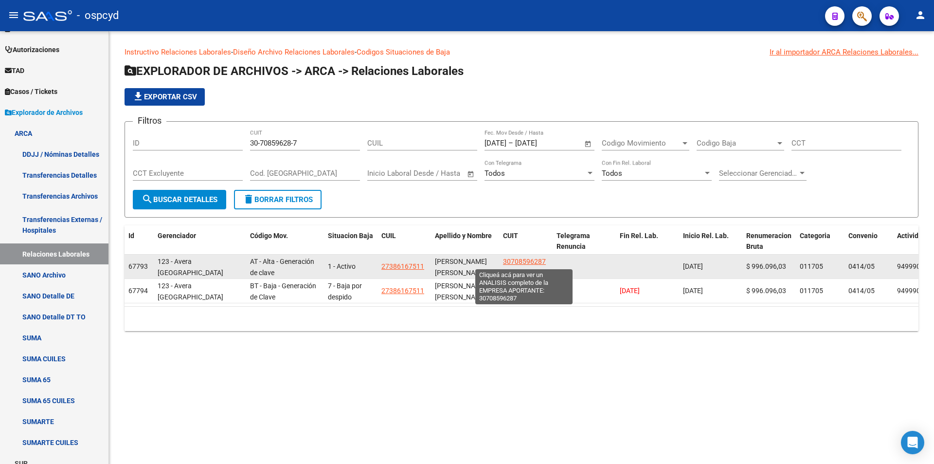
click at [521, 261] on span "30708596287" at bounding box center [524, 261] width 43 height 8
click at [524, 258] on span "30708596287" at bounding box center [524, 261] width 43 height 8
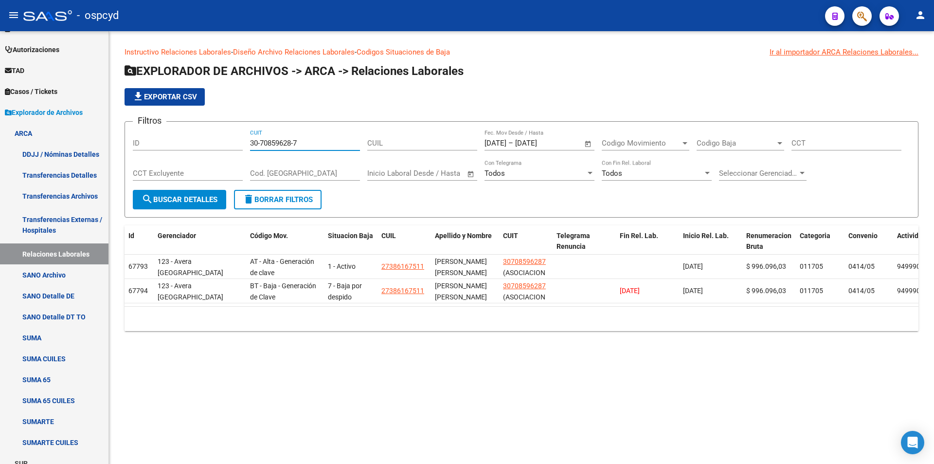
drag, startPoint x: 307, startPoint y: 142, endPoint x: 214, endPoint y: 141, distance: 92.5
click at [214, 141] on div "Filtros ID 30-70859628-7 CUIT CUIL [DATE] [DATE] – [DATE] [DATE] Fec. Mov Desde…" at bounding box center [522, 159] width 778 height 60
paste input "93133"
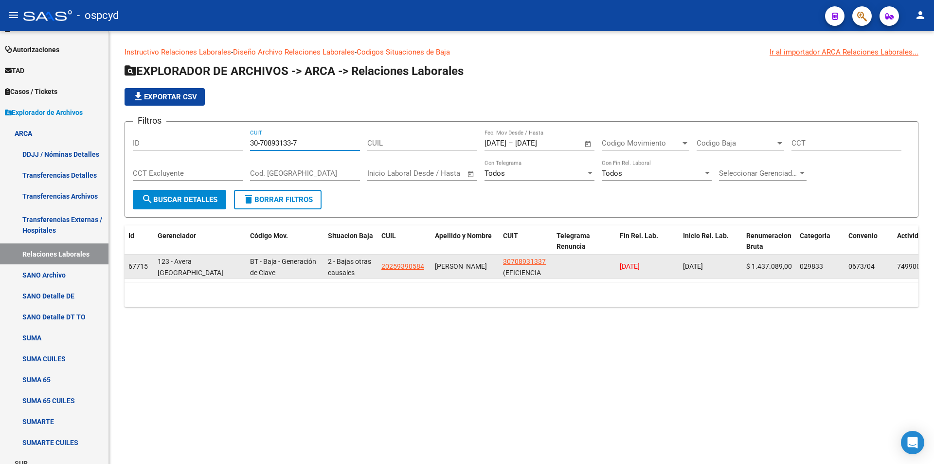
type input "30-70893133-7"
click at [519, 256] on app-link-go-to "30708931337" at bounding box center [524, 261] width 43 height 11
click at [521, 260] on span "30708931337" at bounding box center [524, 261] width 43 height 8
type textarea "30708931337"
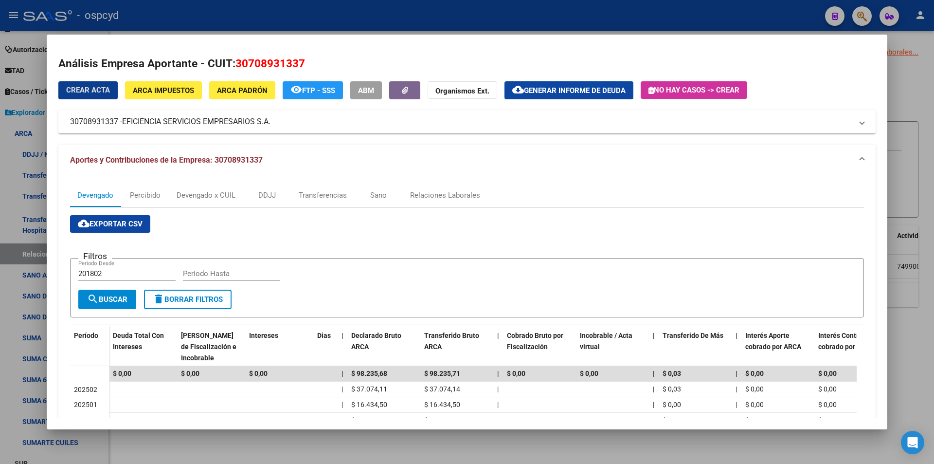
click at [190, 92] on span "ARCA Impuestos" at bounding box center [163, 90] width 61 height 9
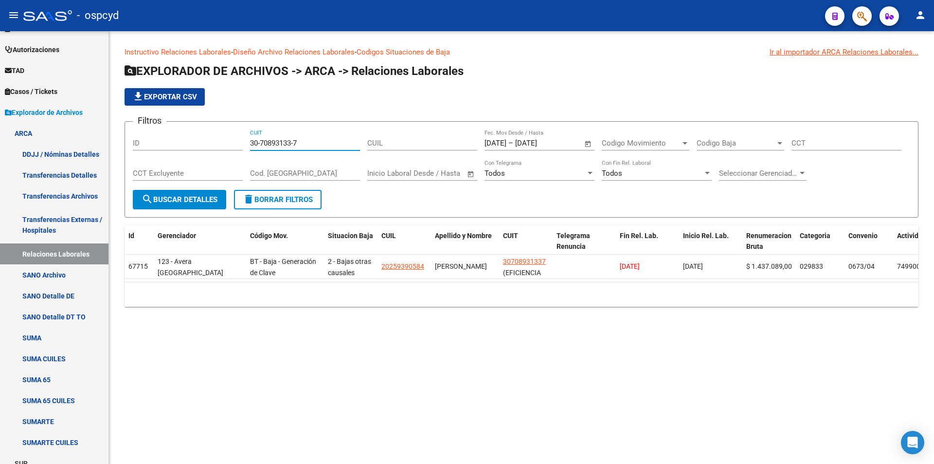
drag, startPoint x: 309, startPoint y: 142, endPoint x: 216, endPoint y: 134, distance: 93.3
click at [220, 135] on div "Filtros ID 30-70893133-7 CUIT CUIL [DATE] [DATE] – [DATE] [DATE] Fec. Mov Desde…" at bounding box center [522, 159] width 778 height 60
paste input "911803-6"
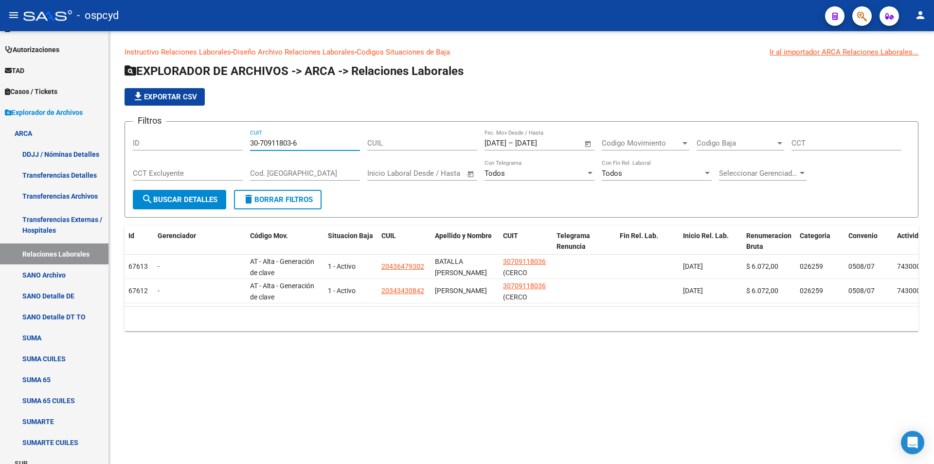
drag, startPoint x: 241, startPoint y: 139, endPoint x: 199, endPoint y: 139, distance: 42.3
click at [200, 140] on div "Filtros ID 30-70911803-6 CUIT CUIL [DATE] [DATE] – [DATE] [DATE] Fec. Mov Desde…" at bounding box center [522, 159] width 778 height 60
paste input "9238-4"
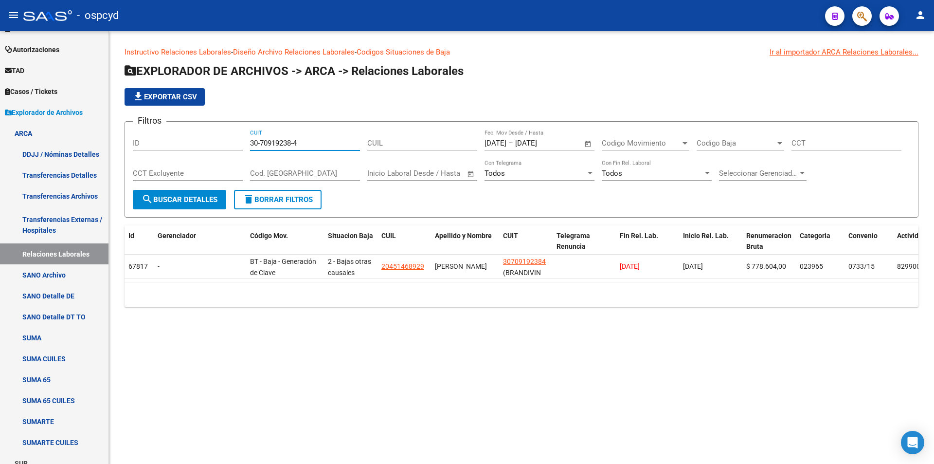
drag, startPoint x: 300, startPoint y: 144, endPoint x: 206, endPoint y: 138, distance: 94.6
click at [207, 138] on div "Filtros ID 30-70919238-4 CUIT CUIL [DATE] [DATE] – [DATE] [DATE] Fec. Mov Desde…" at bounding box center [522, 159] width 778 height 60
paste input "54404-3"
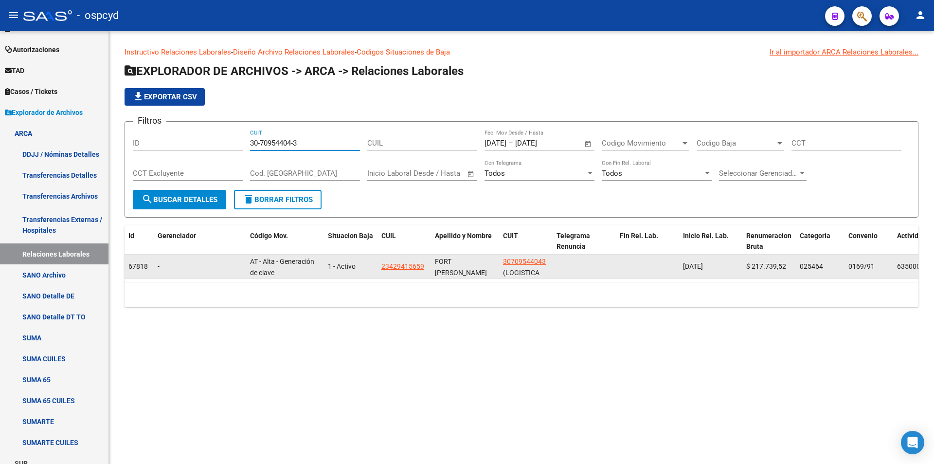
type input "30-70954404-3"
click at [532, 257] on span "30709544043" at bounding box center [524, 261] width 43 height 8
type textarea "30709544043"
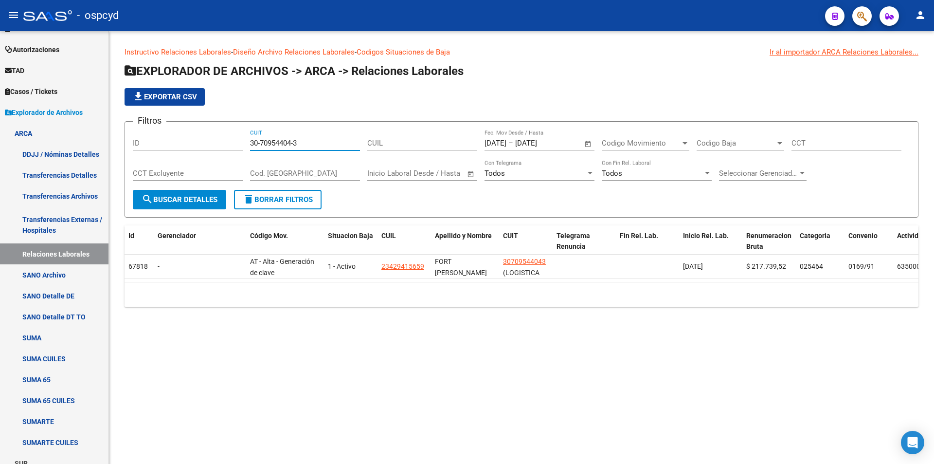
drag, startPoint x: 309, startPoint y: 142, endPoint x: 198, endPoint y: 145, distance: 110.5
click at [206, 146] on div "Filtros ID 30-70954404-3 CUIT CUIL [DATE] [DATE] – [DATE] [DATE] Fec. Mov Desde…" at bounding box center [522, 159] width 778 height 60
paste input "98473-6"
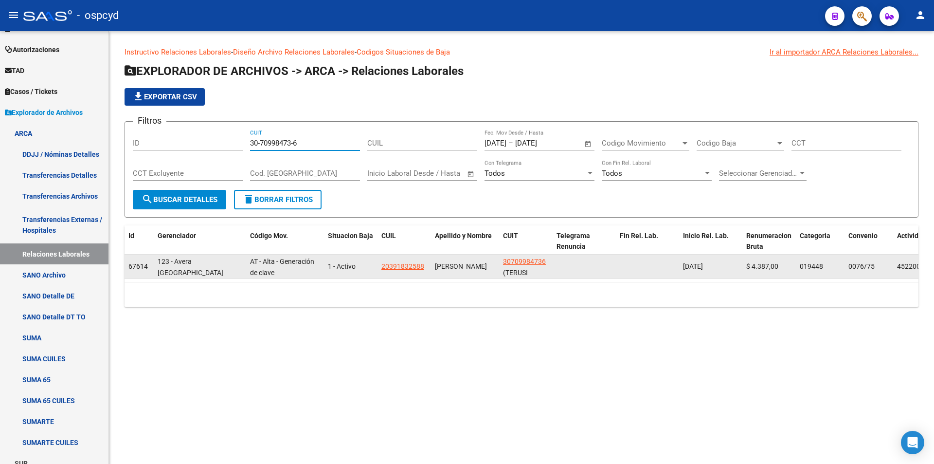
type input "30-70998473-6"
click at [536, 256] on datatable-body-cell "30709984736 (TERUSI CONSTRUCCIONES S. A.)" at bounding box center [526, 267] width 54 height 24
click at [535, 262] on span "30709984736" at bounding box center [524, 261] width 43 height 8
copy span "307099847"
type textarea "30709984736"
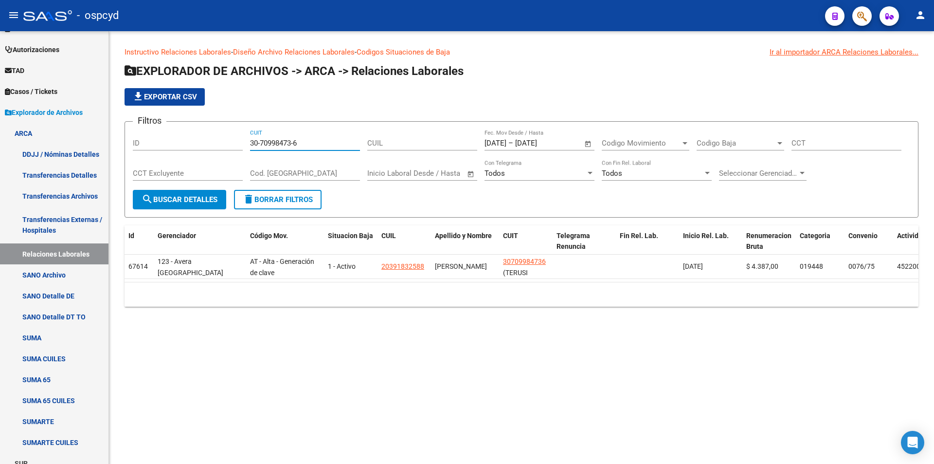
drag, startPoint x: 309, startPoint y: 143, endPoint x: 194, endPoint y: 154, distance: 115.4
click at [201, 154] on div "Filtros ID 30-70998473-6 CUIT CUIL [DATE] [DATE] – [DATE] [DATE] Fec. Mov Desde…" at bounding box center [522, 159] width 778 height 60
paste input "1016228"
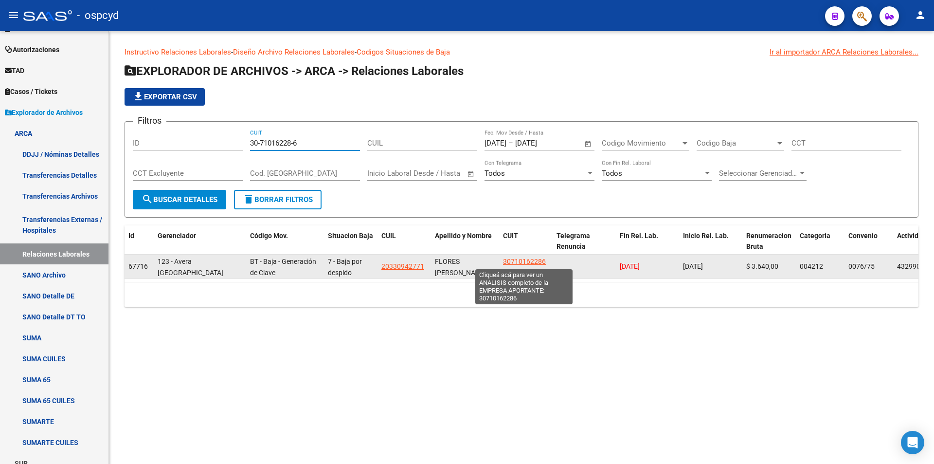
type input "30-71016228-6"
click at [522, 257] on span "30710162286" at bounding box center [524, 261] width 43 height 8
type textarea "30710162286"
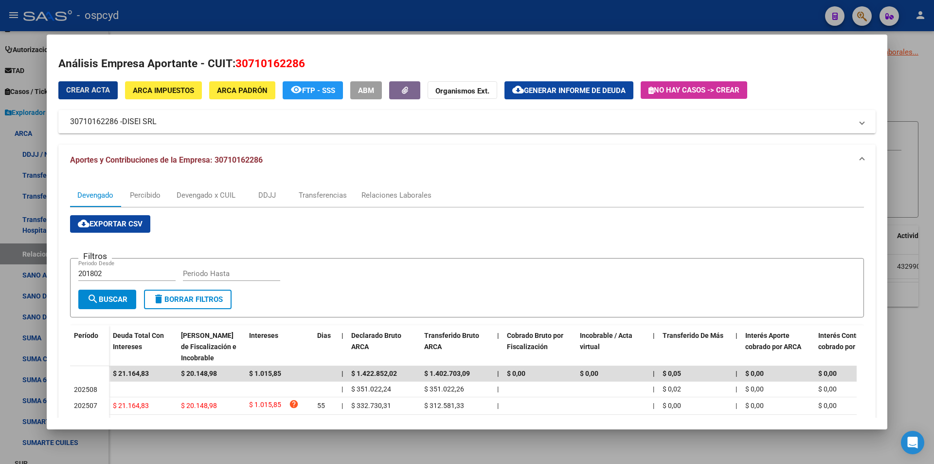
click at [164, 104] on div "Crear Acta ARCA Impuestos ARCA Padrón remove_red_eye FTP - SSS ABM Organismos E…" at bounding box center [467, 107] width 818 height 53
click at [164, 92] on span "ARCA Impuestos" at bounding box center [163, 90] width 61 height 9
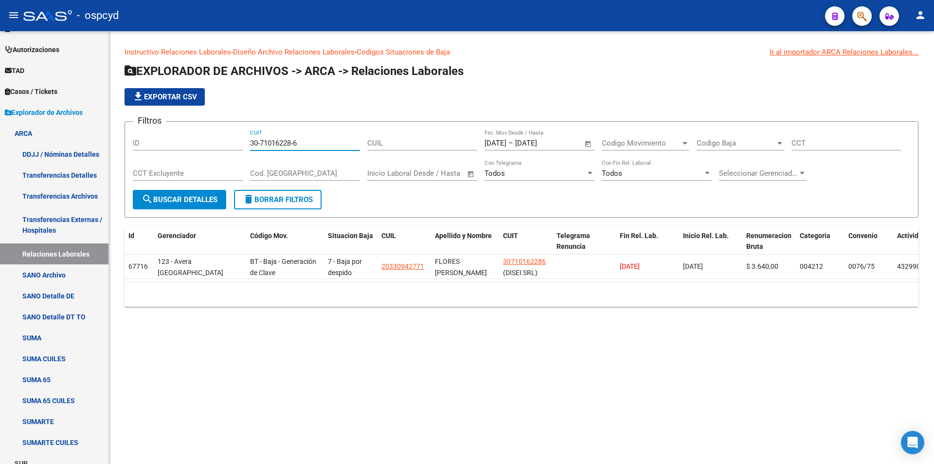
drag, startPoint x: 312, startPoint y: 145, endPoint x: 219, endPoint y: 146, distance: 93.4
click at [230, 146] on div "Filtros ID 30-71016228-6 CUIT CUIL [DATE] [DATE] – [DATE] [DATE] Fec. Mov Desde…" at bounding box center [522, 159] width 778 height 60
paste input "34606-9"
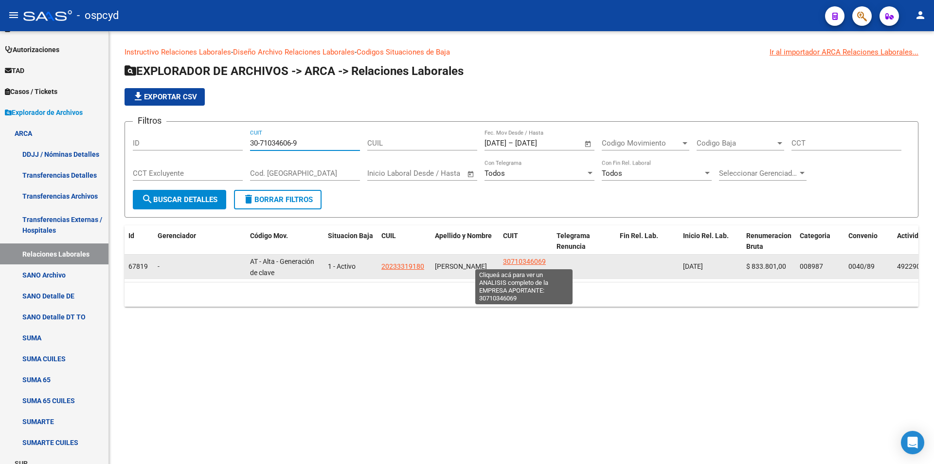
type input "30-71034606-9"
click at [530, 266] on app-link-go-to "30710346069" at bounding box center [524, 261] width 43 height 11
click at [525, 259] on span "30710346069" at bounding box center [524, 261] width 43 height 8
type textarea "30710346069"
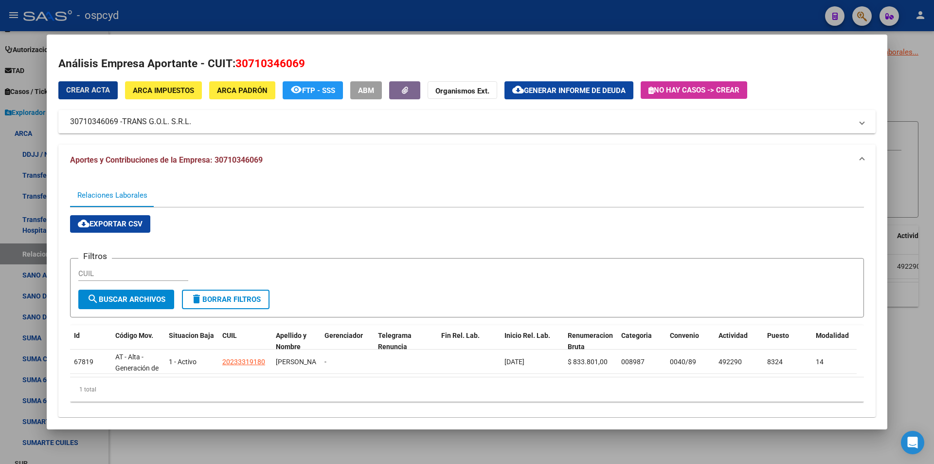
click at [176, 93] on span "ARCA Impuestos" at bounding box center [163, 90] width 61 height 9
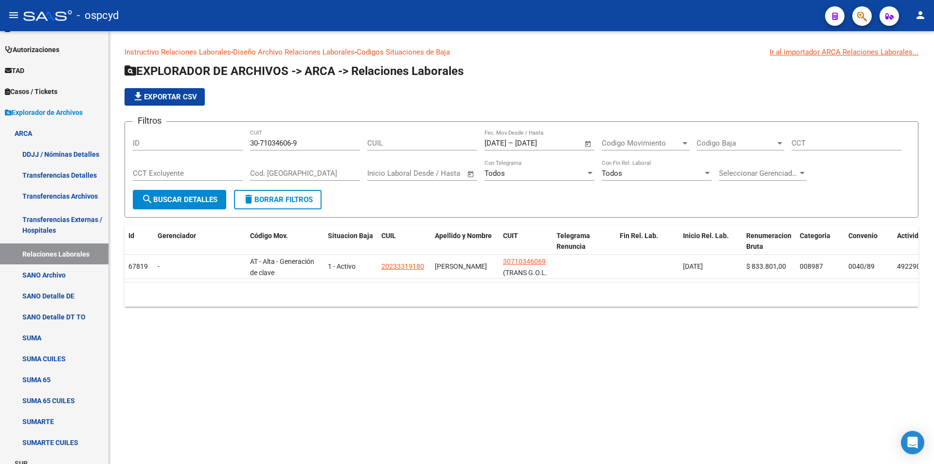
drag, startPoint x: 312, startPoint y: 147, endPoint x: 221, endPoint y: 142, distance: 91.7
click at [221, 142] on div "Filtros ID 30-71034606-9 CUIT CUIL [DATE] [DATE] – [DATE] [DATE] Fec. Mov Desde…" at bounding box center [522, 159] width 778 height 60
click at [316, 142] on input "30-71034606-9" at bounding box center [305, 143] width 110 height 9
drag, startPoint x: 246, startPoint y: 144, endPoint x: 202, endPoint y: 146, distance: 43.3
click at [205, 146] on div "Filtros ID 30-71034606-9 CUIT CUIL [DATE] [DATE] – [DATE] [DATE] Fec. Mov Desde…" at bounding box center [522, 159] width 778 height 60
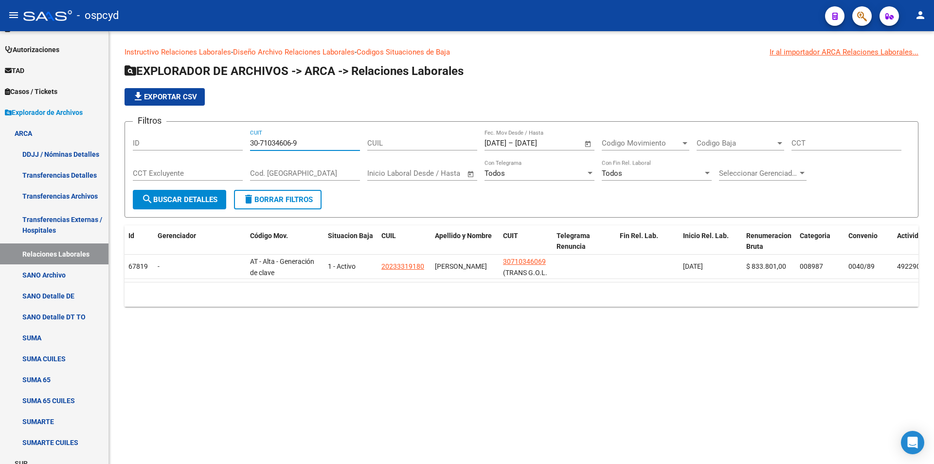
paste input "56446-5"
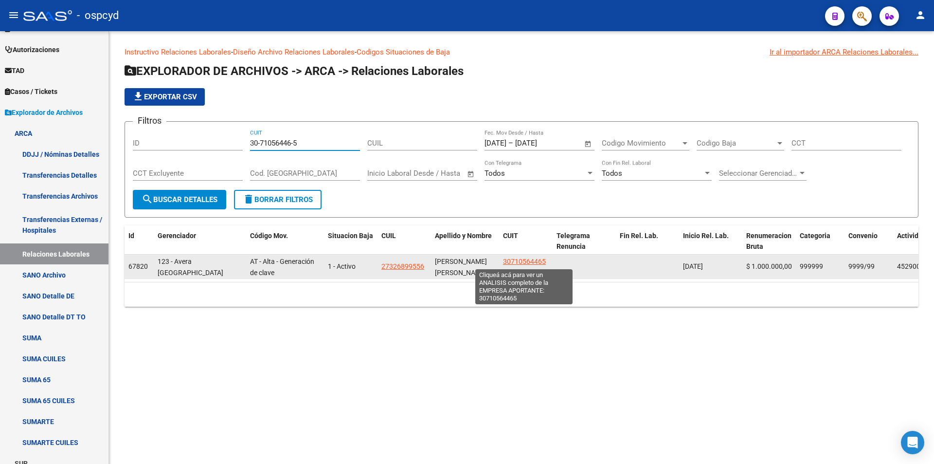
type input "30-71056446-5"
click at [517, 269] on span "([PERSON_NAME] MANTENIMIENTO INTEGRAL SRL)" at bounding box center [530, 289] width 55 height 41
click at [516, 263] on span "30710564465" at bounding box center [524, 261] width 43 height 8
type textarea "30710564465"
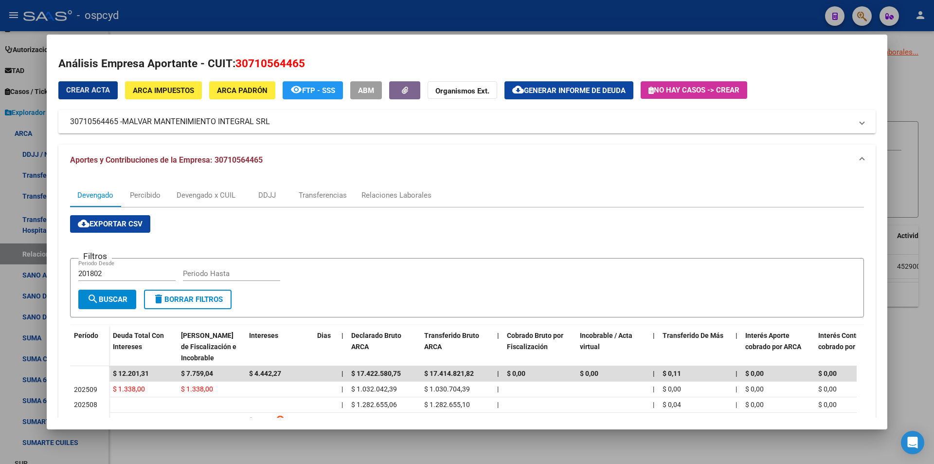
click at [189, 99] on div "Crear Acta ARCA Impuestos ARCA Padrón remove_red_eye FTP - SSS ABM Organismos E…" at bounding box center [467, 107] width 818 height 53
click at [180, 89] on span "ARCA Impuestos" at bounding box center [163, 90] width 61 height 9
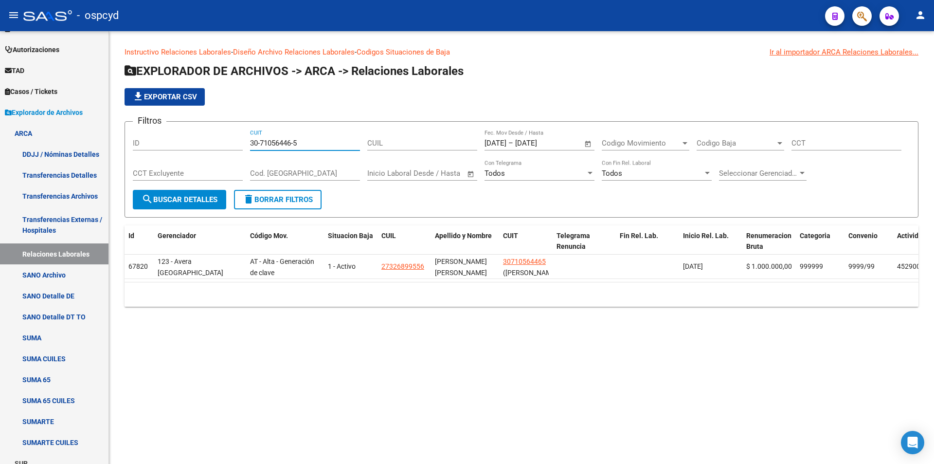
drag, startPoint x: 314, startPoint y: 144, endPoint x: 244, endPoint y: 146, distance: 70.1
click at [250, 146] on div "Filtros ID 30-71056446-5 CUIT CUIL [DATE] [DATE] – [DATE] [DATE] Fec. Mov Desde…" at bounding box center [522, 159] width 778 height 60
paste input "8720-1"
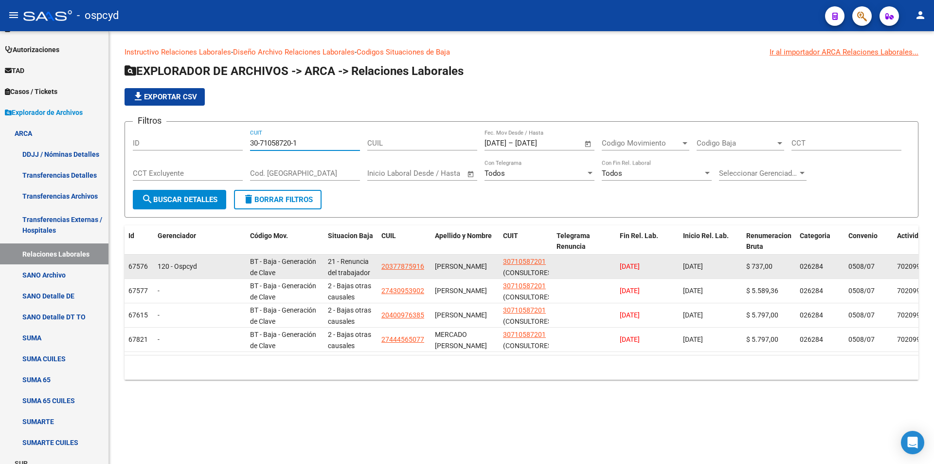
type input "30-71058720-1"
click at [524, 260] on span "30710587201" at bounding box center [524, 261] width 43 height 8
type textarea "30710587201"
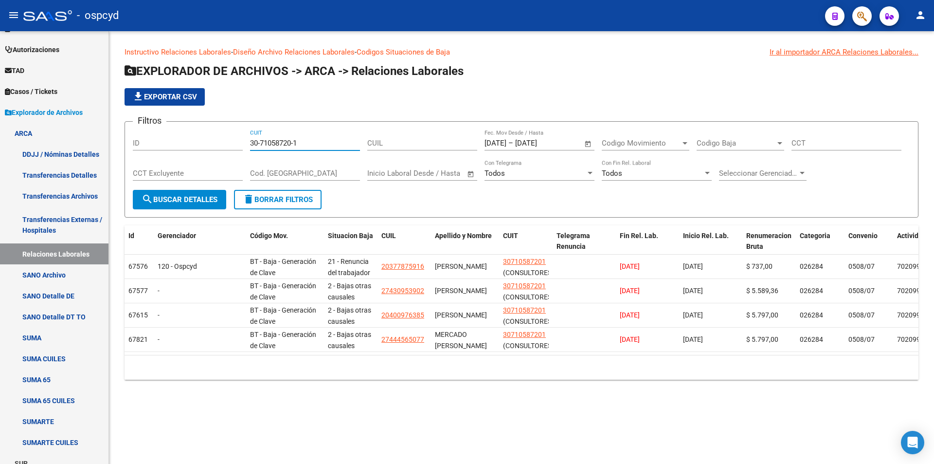
drag, startPoint x: 304, startPoint y: 138, endPoint x: 125, endPoint y: 130, distance: 178.8
click at [151, 143] on div "Filtros ID 30-71058720-1 CUIT CUIL [DATE] [DATE] – [DATE] [DATE] Fec. Mov Desde…" at bounding box center [522, 159] width 778 height 60
paste input "77437-0"
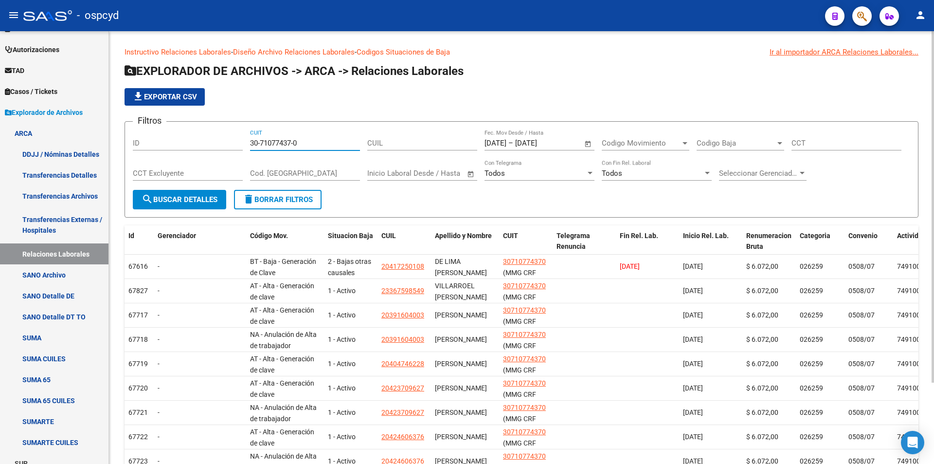
drag, startPoint x: 300, startPoint y: 143, endPoint x: 139, endPoint y: 134, distance: 161.3
click at [148, 143] on div "Filtros ID 30-71077437-0 CUIT CUIL [DATE] [DATE] – [DATE] [DATE] Fec. Mov Desde…" at bounding box center [522, 159] width 778 height 60
paste input "81900-5"
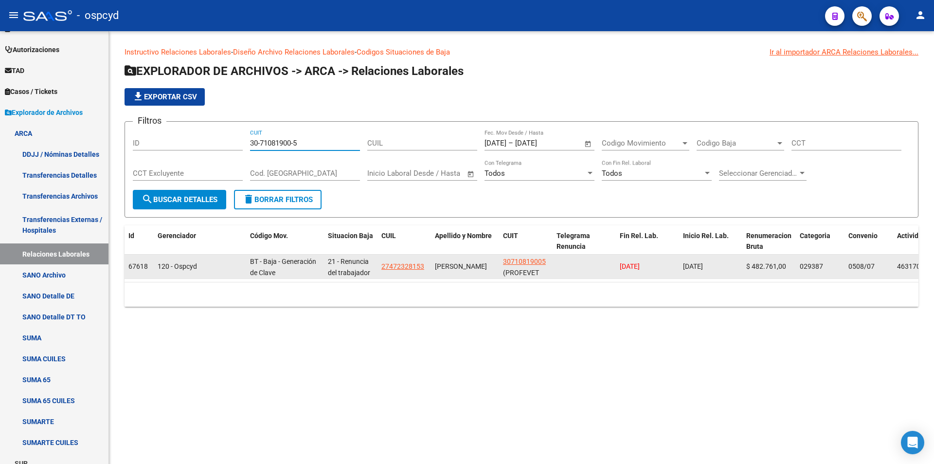
type input "30-71081900-5"
click at [529, 263] on span "30710819005" at bounding box center [524, 261] width 43 height 8
type textarea "30710819005"
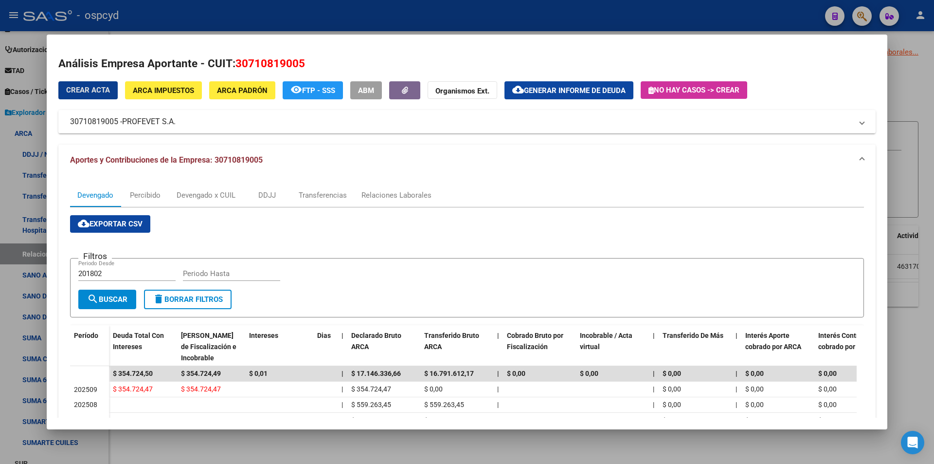
click at [153, 91] on span "ARCA Impuestos" at bounding box center [163, 90] width 61 height 9
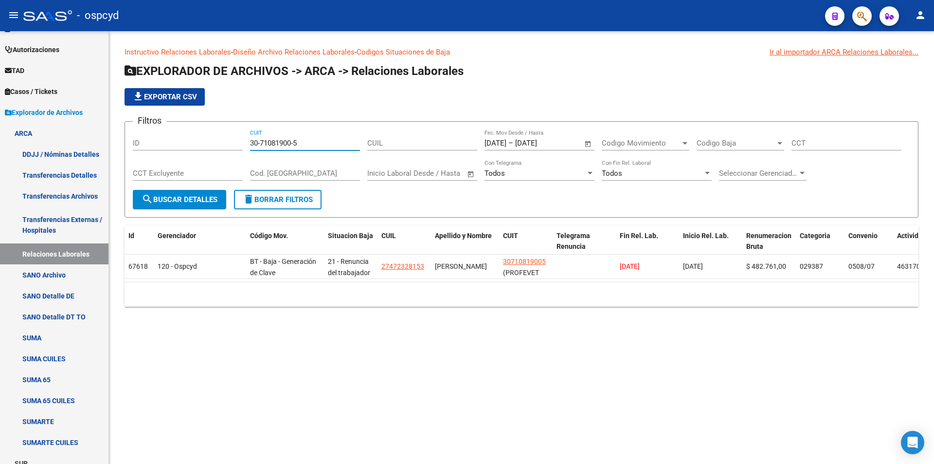
drag, startPoint x: 320, startPoint y: 140, endPoint x: 201, endPoint y: 141, distance: 119.2
click at [206, 143] on div "Filtros ID 30-71081900-5 CUIT CUIL [DATE] [DATE] – [DATE] [DATE] Fec. Mov Desde…" at bounding box center [522, 159] width 778 height 60
paste input "113382-4"
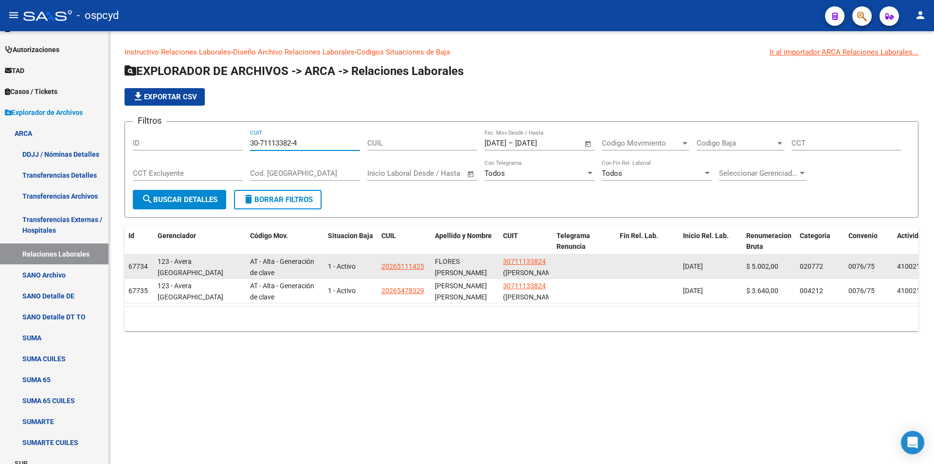
type input "30-71113382-4"
click at [524, 255] on datatable-body-cell "30711133824 ([PERSON_NAME] SRL)" at bounding box center [526, 267] width 54 height 24
click at [529, 261] on span "30711133824" at bounding box center [524, 261] width 43 height 8
type textarea "30711133824"
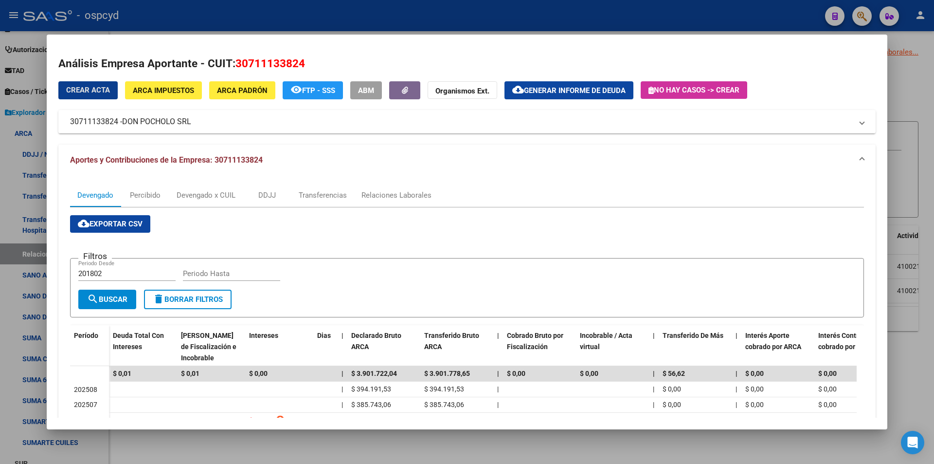
click at [181, 94] on span "ARCA Impuestos" at bounding box center [163, 90] width 61 height 9
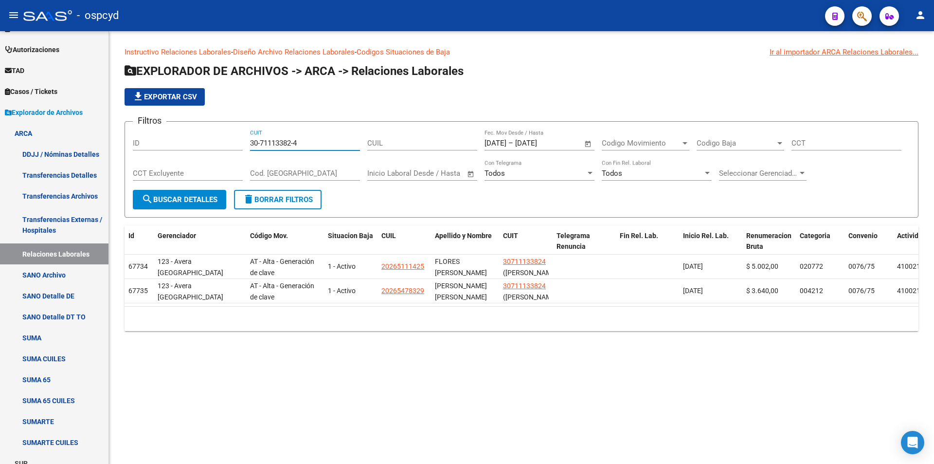
drag, startPoint x: 310, startPoint y: 145, endPoint x: 160, endPoint y: 150, distance: 150.5
click at [160, 150] on div "Filtros ID 30-71113382-4 CUIT CUIL [DATE] [DATE] – [DATE] [DATE] Fec. Mov Desde…" at bounding box center [522, 159] width 778 height 60
paste input "28371-0"
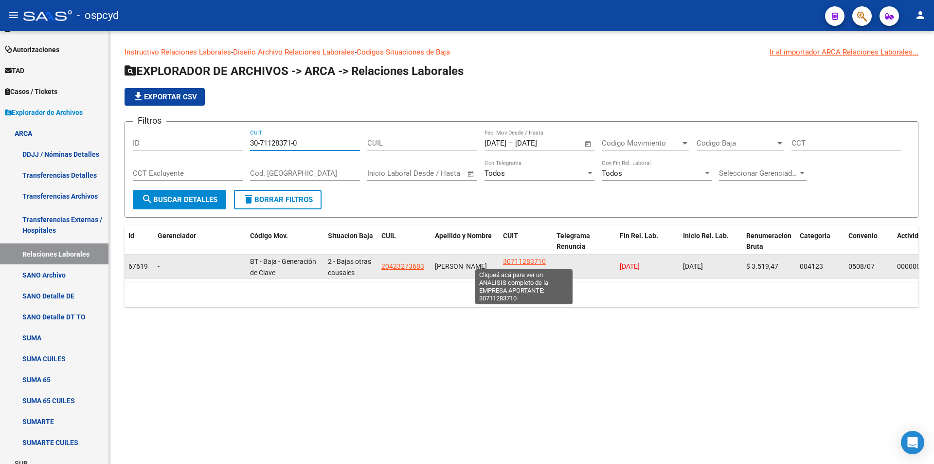
type input "30-71128371-0"
click at [537, 260] on span "30711283710" at bounding box center [524, 261] width 43 height 8
type textarea "30711283710"
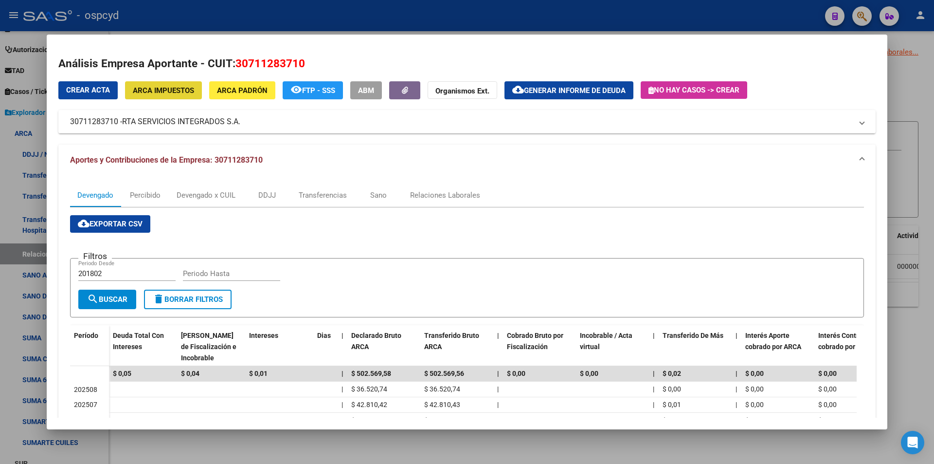
click at [164, 89] on span "ARCA Impuestos" at bounding box center [163, 90] width 61 height 9
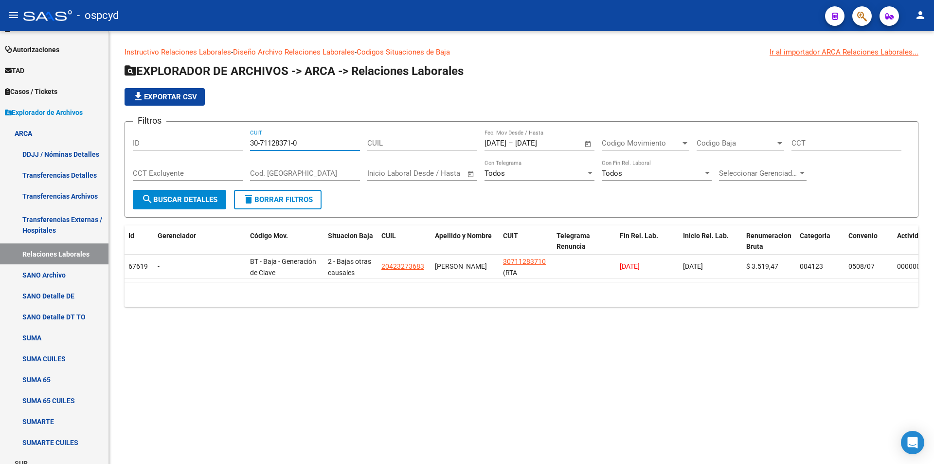
drag, startPoint x: 310, startPoint y: 139, endPoint x: 196, endPoint y: 133, distance: 113.6
click at [207, 136] on div "Filtros ID 30-71128371-0 CUIT CUIL [DATE] [DATE] – [DATE] [DATE] Fec. Mov Desde…" at bounding box center [522, 159] width 778 height 60
paste input "89345-4"
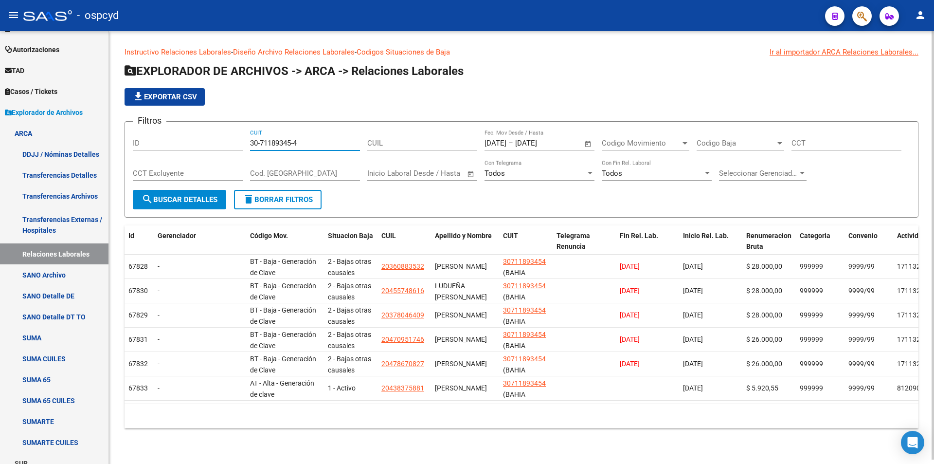
drag, startPoint x: 310, startPoint y: 141, endPoint x: 163, endPoint y: 134, distance: 147.2
click at [179, 138] on div "Filtros ID 30-71189345-4 CUIT CUIL [DATE] [DATE] – [DATE] [DATE] Fec. Mov Desde…" at bounding box center [522, 159] width 778 height 60
paste input "234180-3"
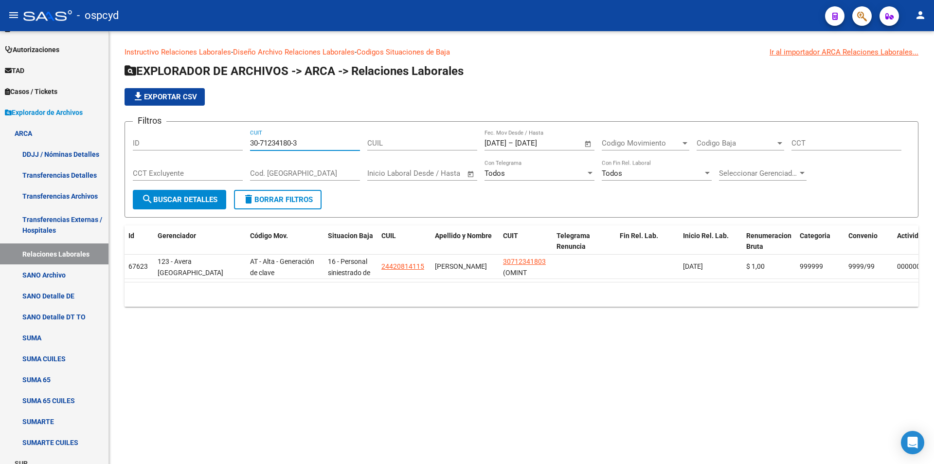
drag, startPoint x: 304, startPoint y: 141, endPoint x: 168, endPoint y: 143, distance: 135.8
click at [169, 143] on div "Filtros ID 30-71234180-3 CUIT CUIL [DATE] [DATE] – [DATE] [DATE] Fec. Mov Desde…" at bounding box center [522, 159] width 778 height 60
paste input "48353-5"
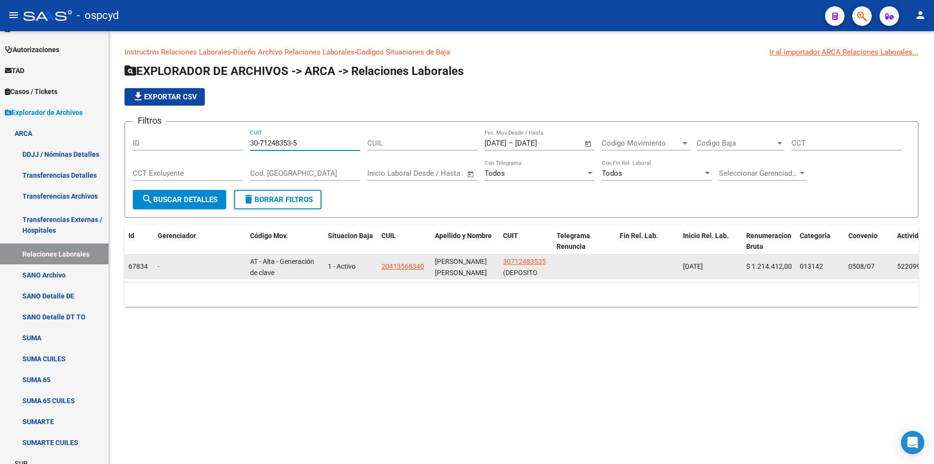
type input "30-71248353-5"
click at [540, 257] on span "30712483535" at bounding box center [524, 261] width 43 height 8
copy span "3"
type textarea "30712483535"
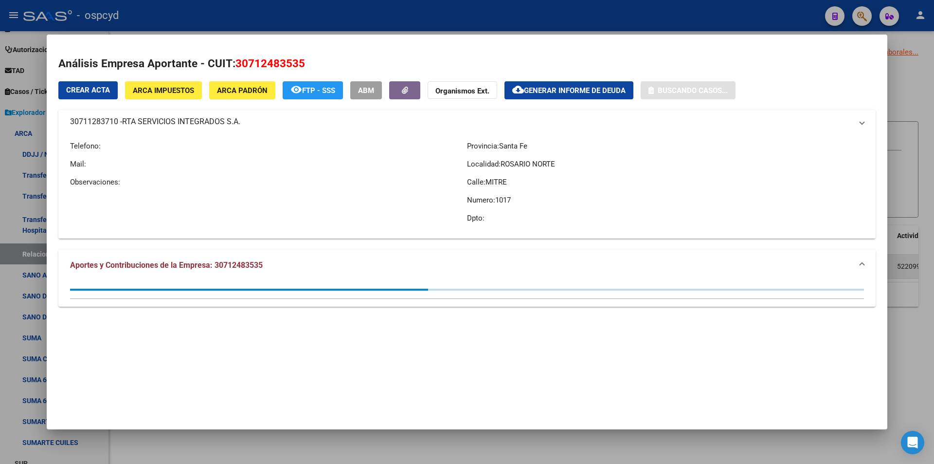
click at [540, 257] on mat-dialog-container "Análisis Empresa Aportante - CUIT: 30712483535 Crear Acta ARCA Impuestos ARCA P…" at bounding box center [467, 232] width 841 height 394
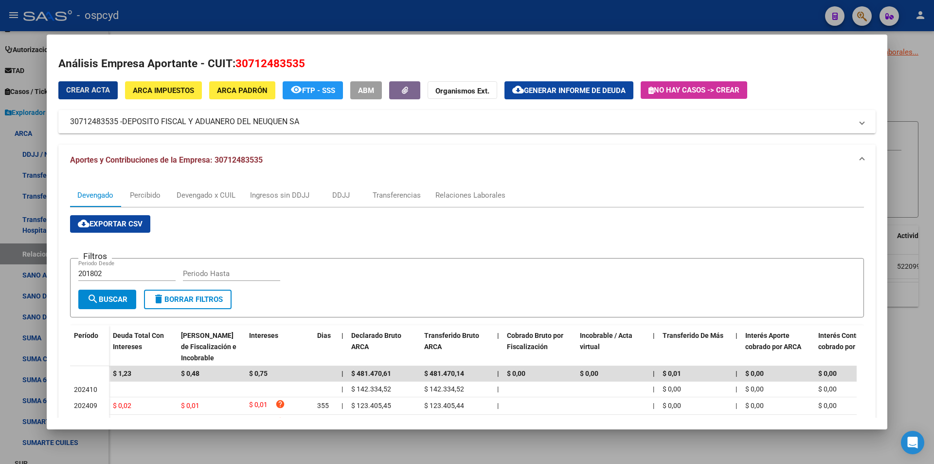
click at [284, 156] on mat-panel-title "Aportes y Contribuciones de la Empresa: 30712483535" at bounding box center [461, 160] width 783 height 12
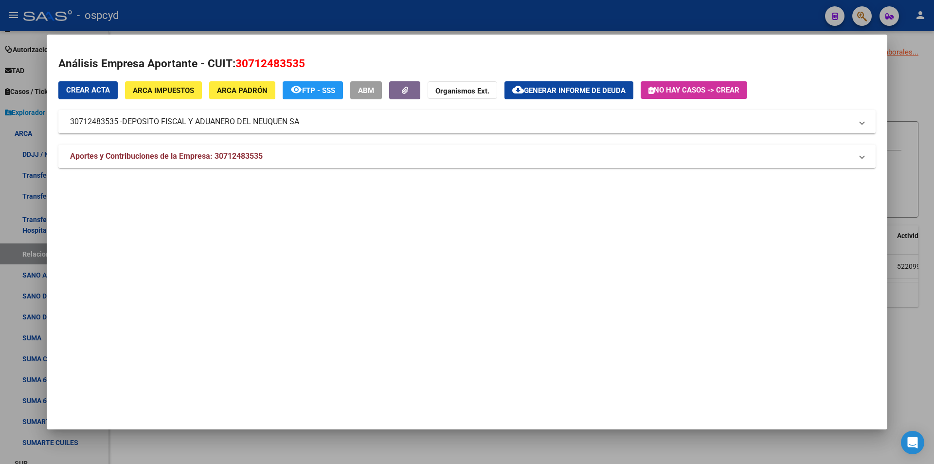
click at [173, 148] on mat-expansion-panel-header "Aportes y Contribuciones de la Empresa: 30712483535" at bounding box center [467, 156] width 818 height 23
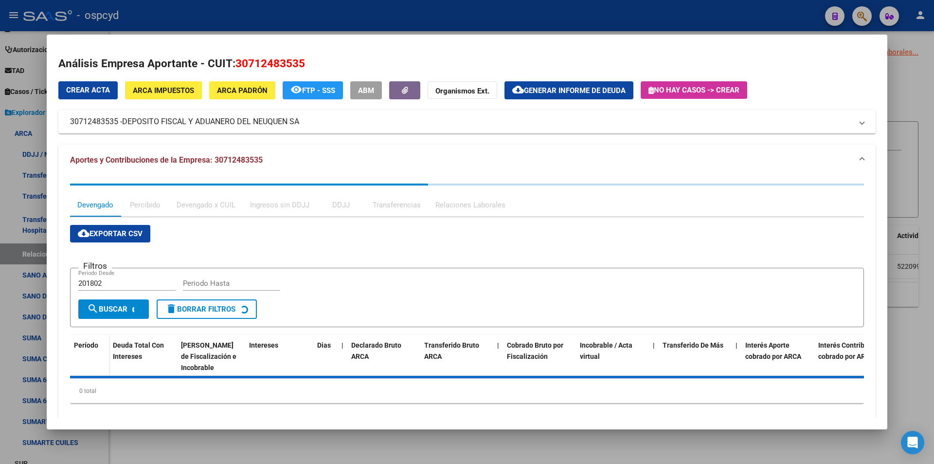
click at [148, 74] on div "Análisis Empresa Aportante - CUIT: 30712483535 Crear Acta ARCA Impuestos ARCA P…" at bounding box center [467, 242] width 818 height 374
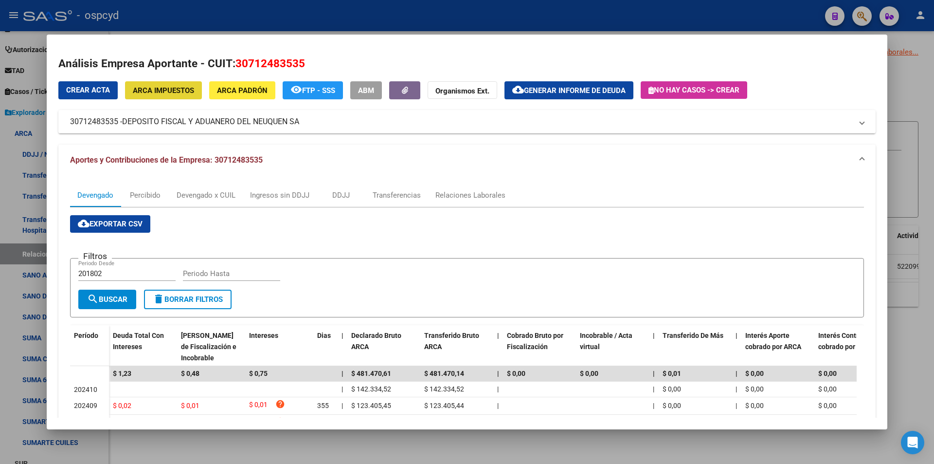
click at [146, 87] on span "ARCA Impuestos" at bounding box center [163, 90] width 61 height 9
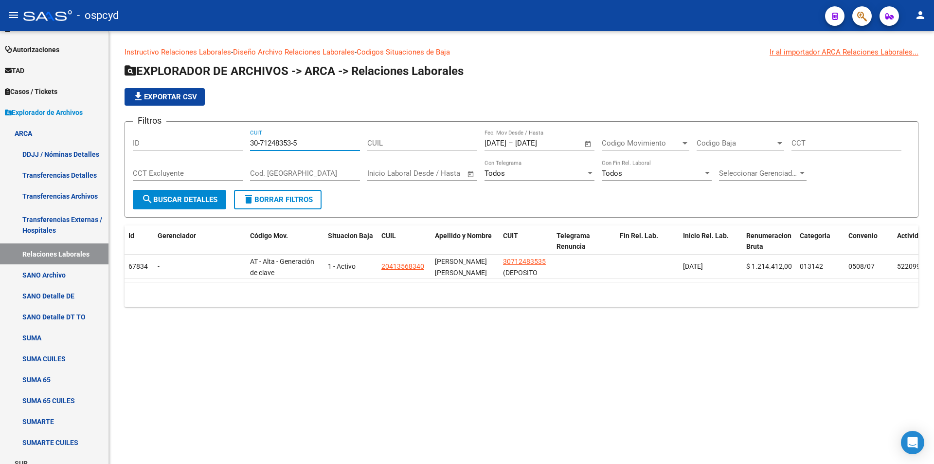
drag, startPoint x: 314, startPoint y: 146, endPoint x: 164, endPoint y: 145, distance: 150.9
click at [169, 145] on div "Filtros ID 30-71248353-5 CUIT CUIL [DATE] [DATE] – [DATE] [DATE] Fec. Mov Desde…" at bounding box center [522, 159] width 778 height 60
paste input "410698-4"
click at [304, 146] on div "30-71410698-4 CUIT" at bounding box center [305, 139] width 110 height 21
drag, startPoint x: 304, startPoint y: 146, endPoint x: 209, endPoint y: 131, distance: 95.9
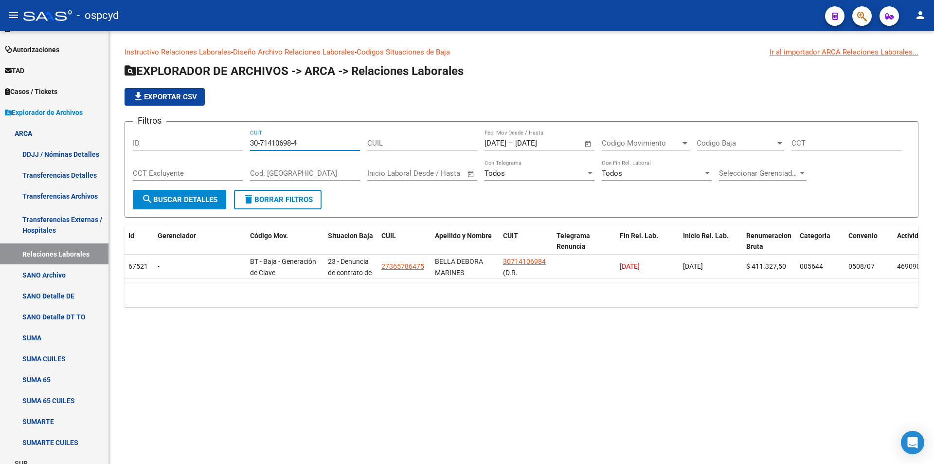
click at [214, 132] on div "Filtros ID 30-71410698-4 CUIT CUIL [DATE] [DATE] – [DATE] [DATE] Fec. Mov Desde…" at bounding box center [522, 159] width 778 height 60
paste input "20411-0"
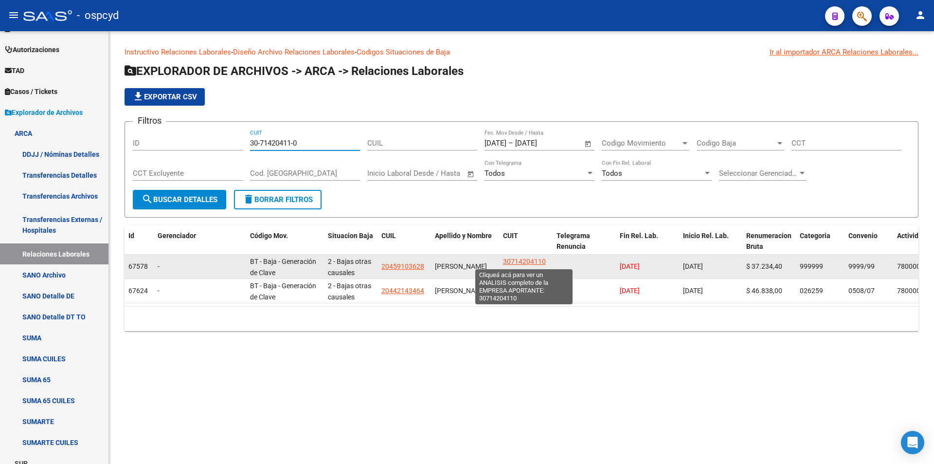
type input "30-71420411-0"
click at [520, 260] on span "30714204110" at bounding box center [524, 261] width 43 height 8
type textarea "30714204110"
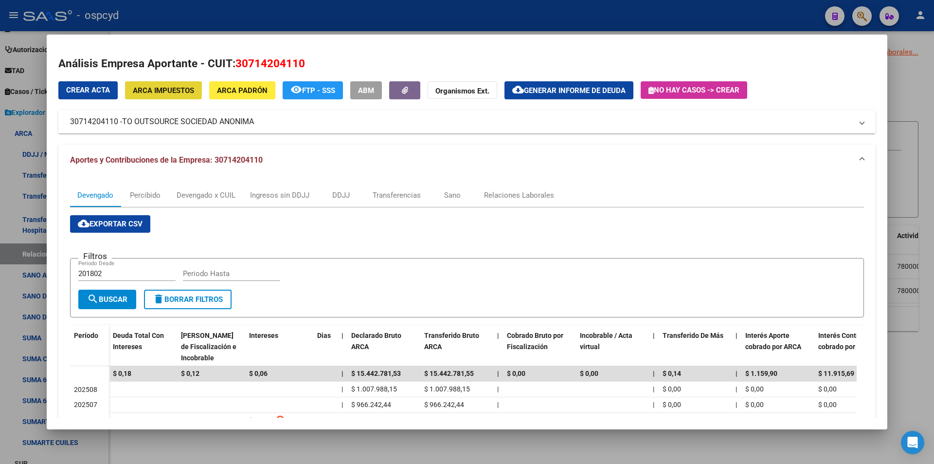
click at [163, 80] on div "Análisis Empresa Aportante - CUIT: 30714204110 Crear Acta ARCA Impuestos ARCA P…" at bounding box center [467, 324] width 818 height 538
click at [163, 88] on span "ARCA Impuestos" at bounding box center [163, 90] width 61 height 9
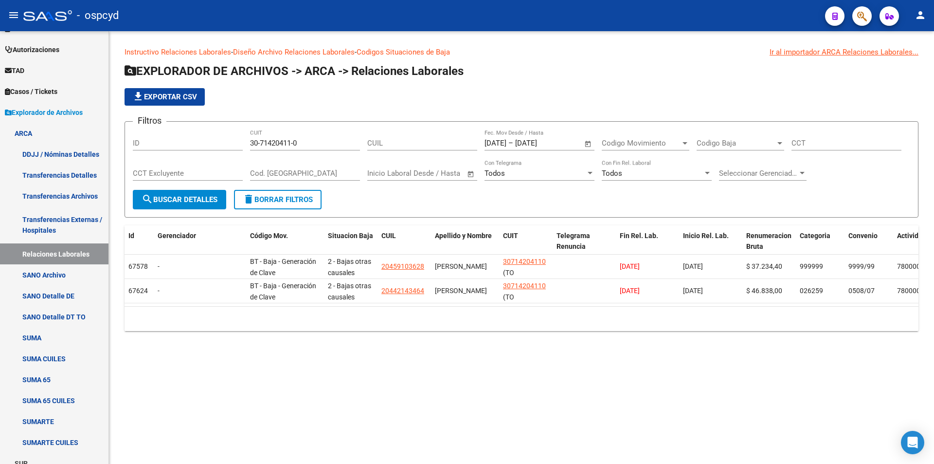
drag, startPoint x: 314, startPoint y: 137, endPoint x: 258, endPoint y: 149, distance: 57.8
click at [258, 149] on div "30-71420411-0 CUIT" at bounding box center [305, 139] width 110 height 21
drag, startPoint x: 336, startPoint y: 144, endPoint x: 152, endPoint y: 135, distance: 184.2
click at [154, 135] on div "Filtros ID 30-71420411-0 CUIT CUIL [DATE] [DATE] – [DATE] [DATE] Fec. Mov Desde…" at bounding box center [522, 159] width 778 height 60
paste input "74643-6"
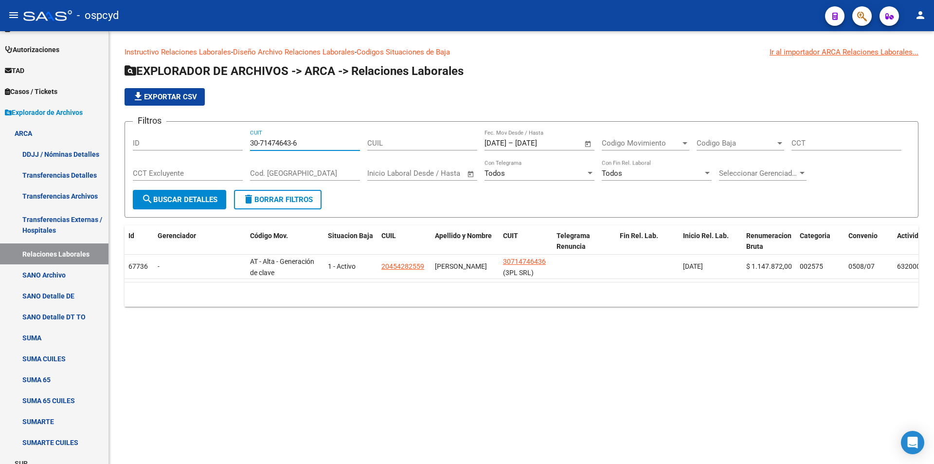
type input "30-71474643-6"
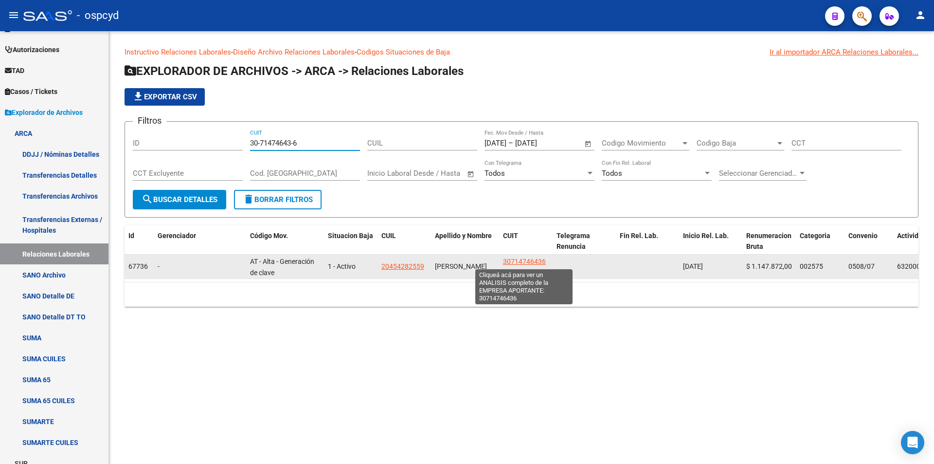
click at [517, 260] on span "30714746436" at bounding box center [524, 261] width 43 height 8
type textarea "30714746436"
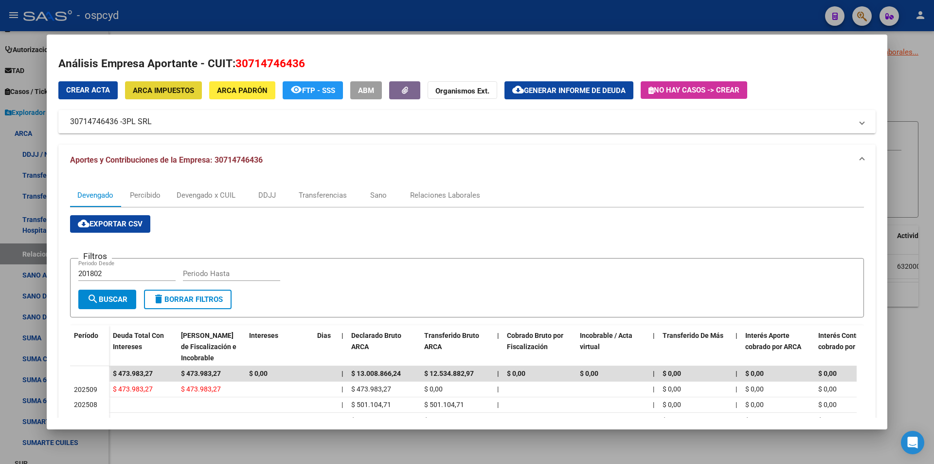
click at [164, 93] on span "ARCA Impuestos" at bounding box center [163, 90] width 61 height 9
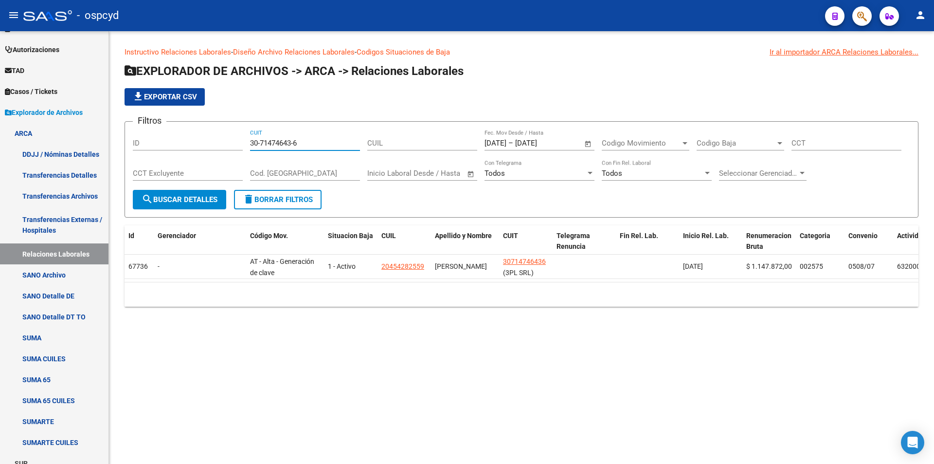
drag, startPoint x: 300, startPoint y: 146, endPoint x: 183, endPoint y: 149, distance: 116.9
click at [183, 149] on div "Filtros ID 30-71474643-6 CUIT CUIL [DATE] [DATE] – [DATE] [DATE] Fec. Mov Desde…" at bounding box center [522, 159] width 778 height 60
paste input
drag, startPoint x: 293, startPoint y: 142, endPoint x: 145, endPoint y: 139, distance: 148.5
click at [184, 148] on div "Filtros ID 30-71474643-6 CUIT CUIL [DATE] [DATE] – [DATE] [DATE] Fec. Mov Desde…" at bounding box center [522, 159] width 778 height 60
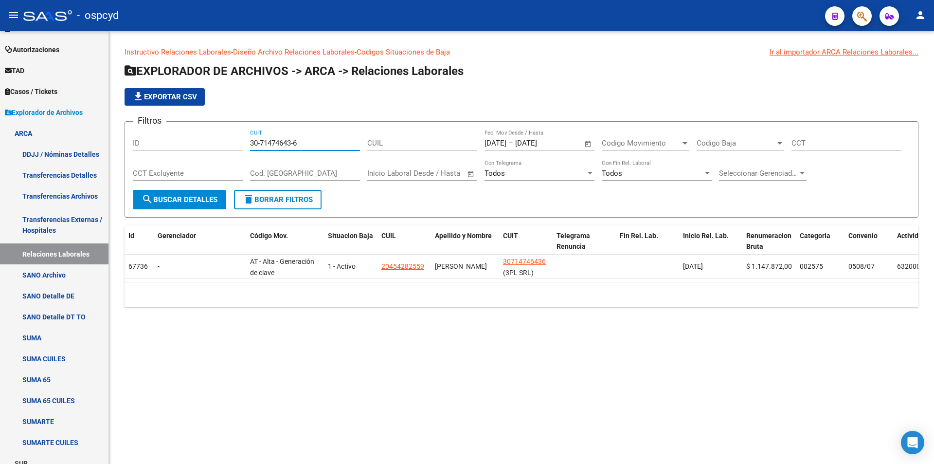
paste input "506069-4"
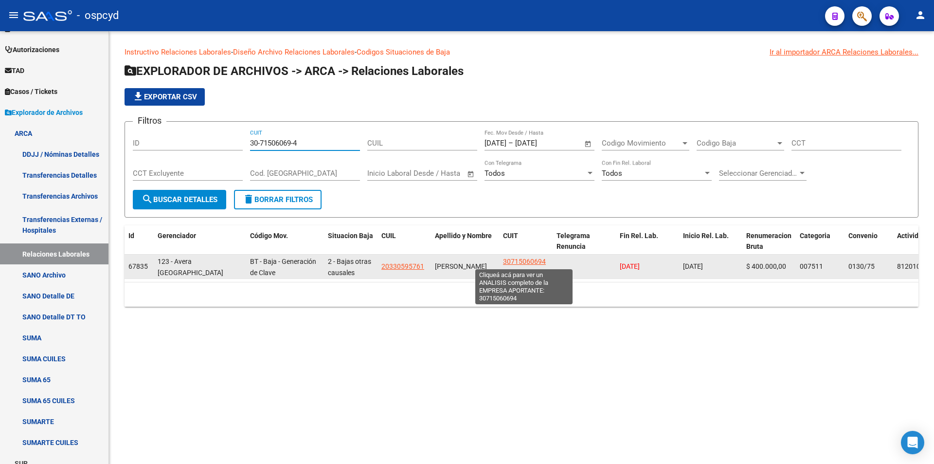
type input "30-71506069-4"
click at [524, 257] on span "30715060694" at bounding box center [524, 261] width 43 height 8
type textarea "30715060694"
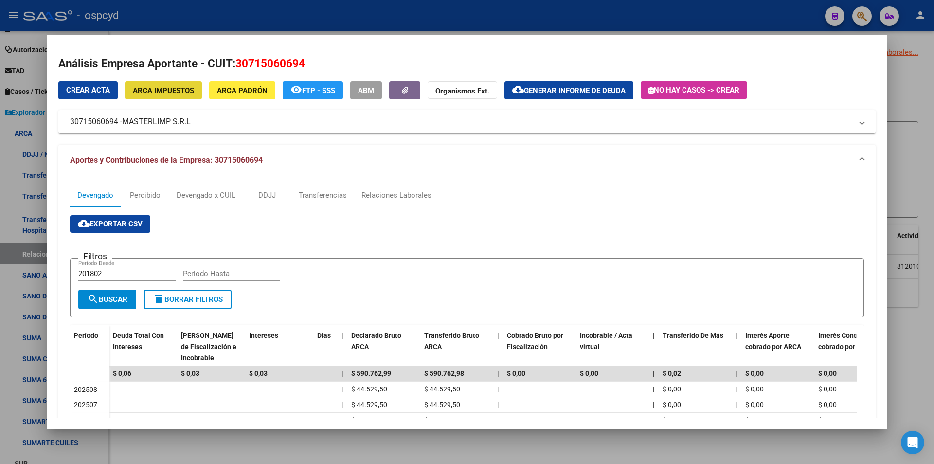
click at [168, 87] on span "ARCA Impuestos" at bounding box center [163, 90] width 61 height 9
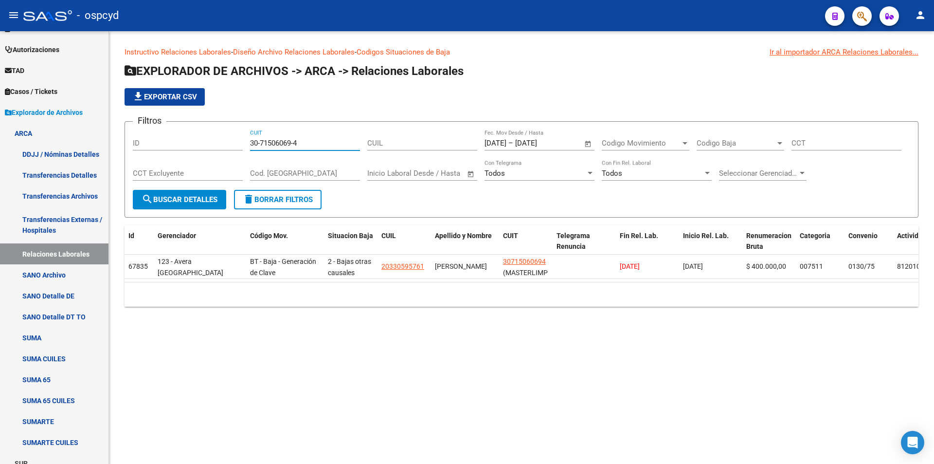
drag, startPoint x: 315, startPoint y: 143, endPoint x: 191, endPoint y: 143, distance: 124.1
click at [191, 143] on div "Filtros ID 30-71506069-4 CUIT CUIL [DATE] [DATE] – [DATE] [DATE] Fec. Mov Desde…" at bounding box center [522, 159] width 778 height 60
paste input "17854-7"
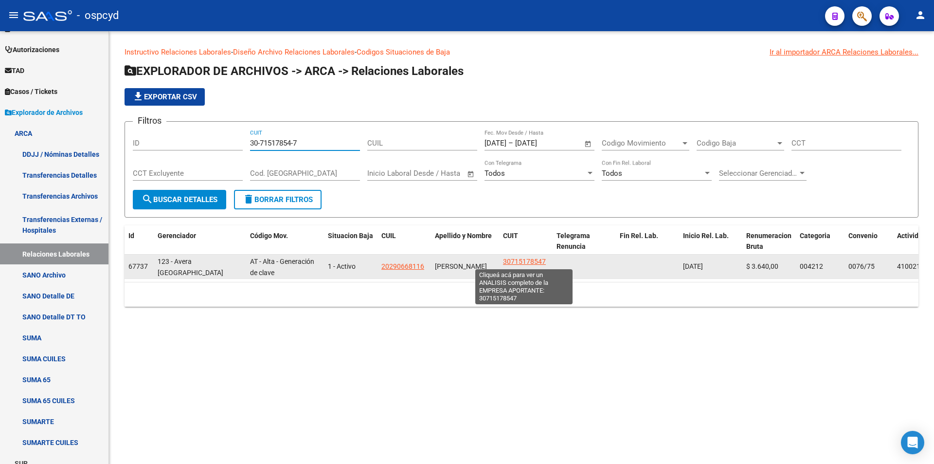
type input "30-71517854-7"
click at [540, 259] on span "30715178547" at bounding box center [524, 261] width 43 height 8
type textarea "30715178547"
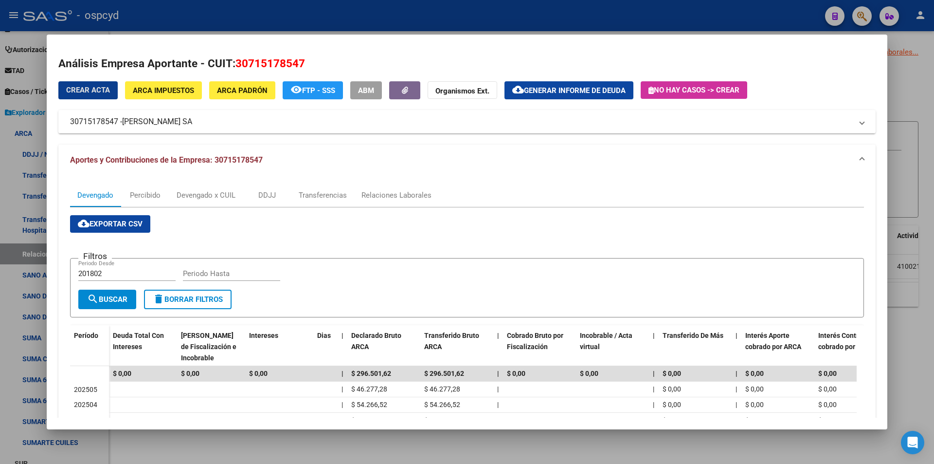
click at [165, 96] on button "ARCA Impuestos" at bounding box center [163, 90] width 77 height 18
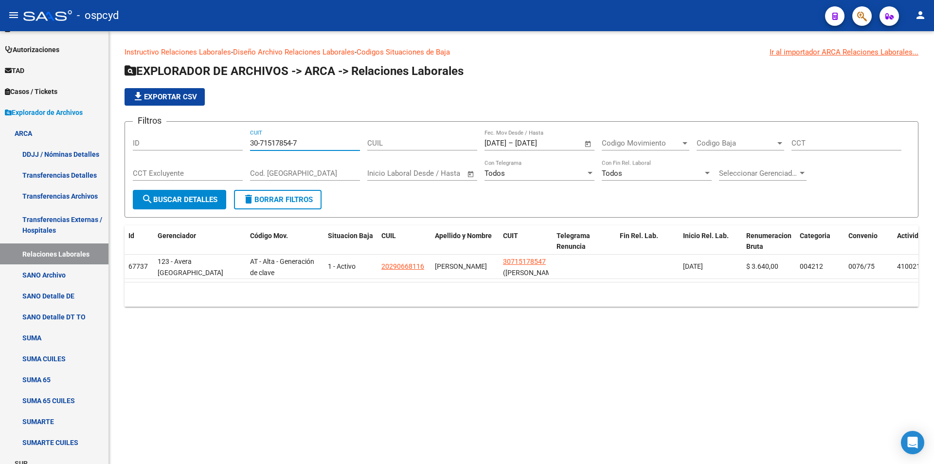
drag, startPoint x: 309, startPoint y: 146, endPoint x: 217, endPoint y: 137, distance: 92.4
click at [217, 136] on div "Filtros ID 30-71517854-7 CUIT CUIL [DATE] [DATE] – [DATE] [DATE] Fec. Mov Desde…" at bounding box center [522, 159] width 778 height 60
paste input "50412-6"
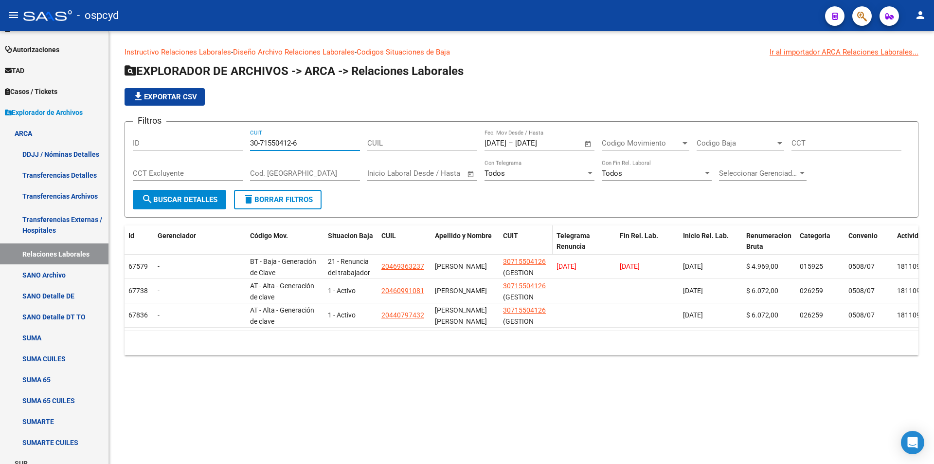
type input "30-71550412-6"
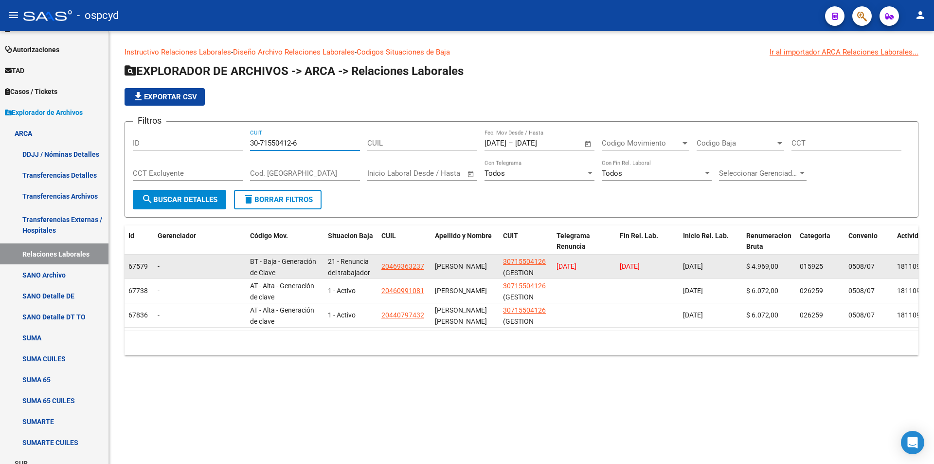
click at [533, 255] on div "Id Gerenciador Código Mov. Situacion Baja CUIL Apellido y Nombre CUIT Telegrama…" at bounding box center [522, 290] width 794 height 130
click at [532, 256] on app-link-go-to "30715504126" at bounding box center [524, 261] width 43 height 11
click at [532, 257] on span "30715504126" at bounding box center [524, 261] width 43 height 8
copy span "30715504126"
type textarea "30715504126"
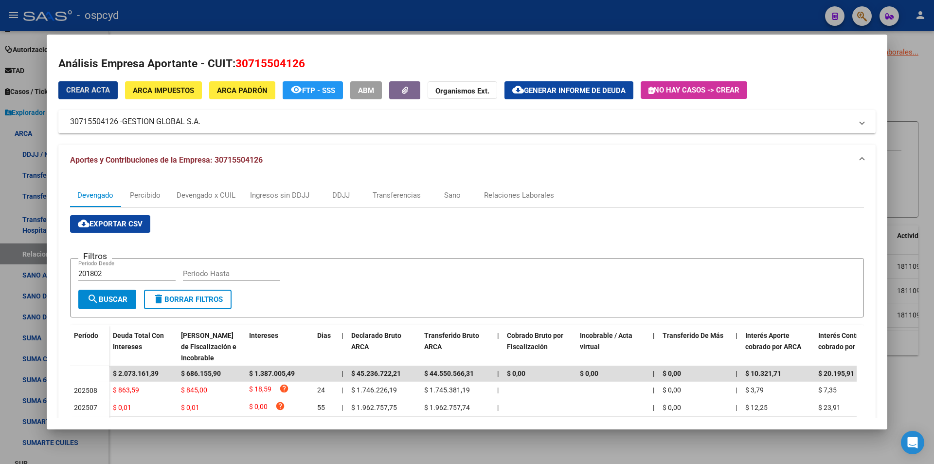
click at [146, 84] on button "ARCA Impuestos" at bounding box center [163, 90] width 77 height 18
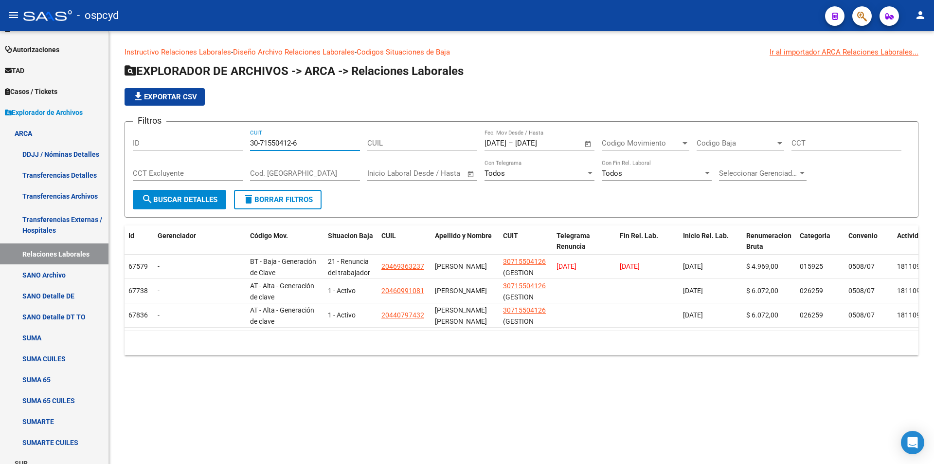
drag, startPoint x: 300, startPoint y: 143, endPoint x: 188, endPoint y: 137, distance: 112.6
click at [197, 137] on div "Filtros ID 30-71550412-6 CUIT CUIL [DATE] [DATE] – [DATE] [DATE] Fec. Mov Desde…" at bounding box center [522, 159] width 778 height 60
paste input "824-5"
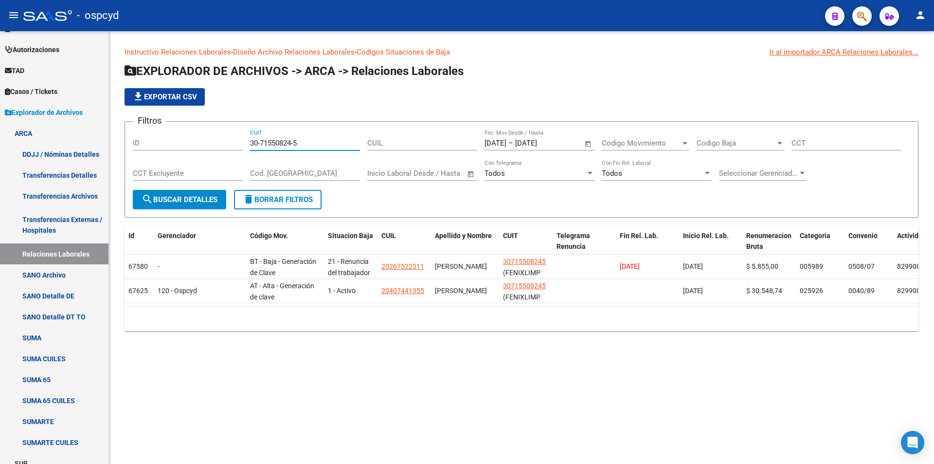
drag, startPoint x: 304, startPoint y: 141, endPoint x: 157, endPoint y: 140, distance: 147.0
click at [192, 143] on div "Filtros ID 30-71550824-5 CUIT CUIL [DATE] [DATE] – [DATE] [DATE] Fec. Mov Desde…" at bounding box center [522, 159] width 778 height 60
paste input "68605-4"
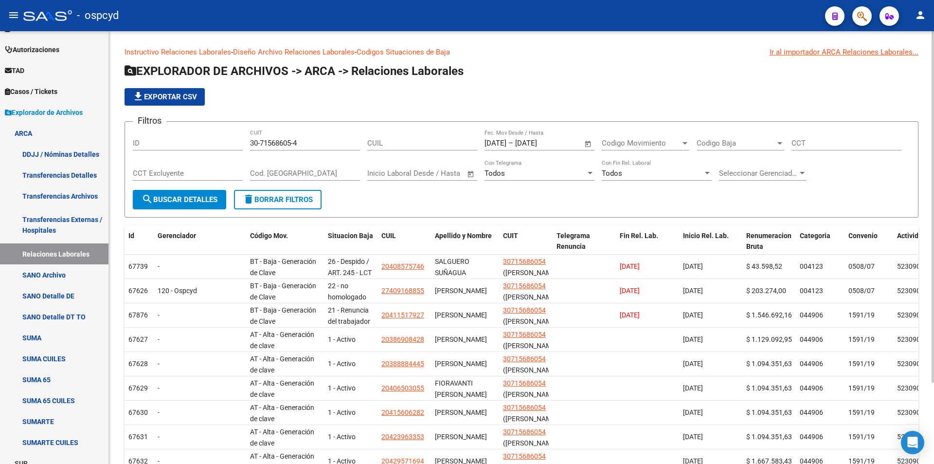
drag, startPoint x: 305, startPoint y: 138, endPoint x: 251, endPoint y: 151, distance: 55.5
click at [251, 151] on div "30-71568605-4 CUIT" at bounding box center [305, 144] width 110 height 30
drag, startPoint x: 183, startPoint y: 144, endPoint x: 157, endPoint y: 146, distance: 26.4
click at [157, 146] on div "Filtros ID 30-71568605-4 CUIT CUIL [DATE] [DATE] – [DATE] [DATE] Fec. Mov Desde…" at bounding box center [522, 159] width 778 height 60
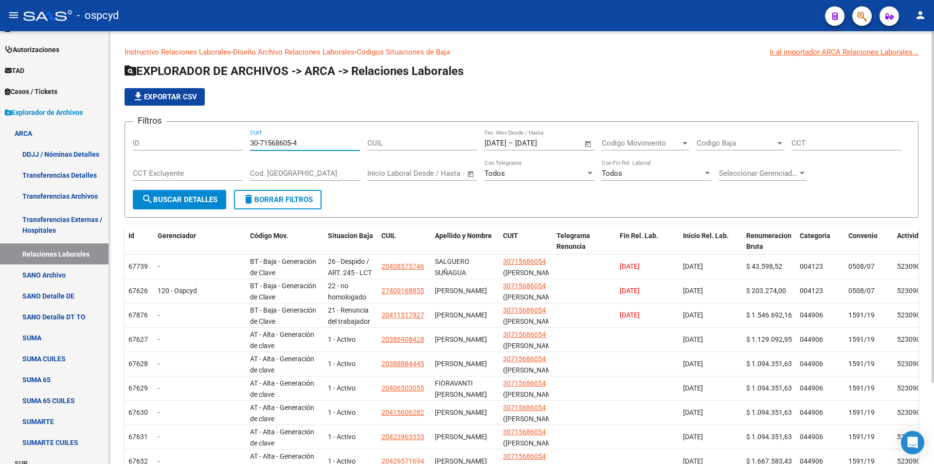
paste input "89083-2"
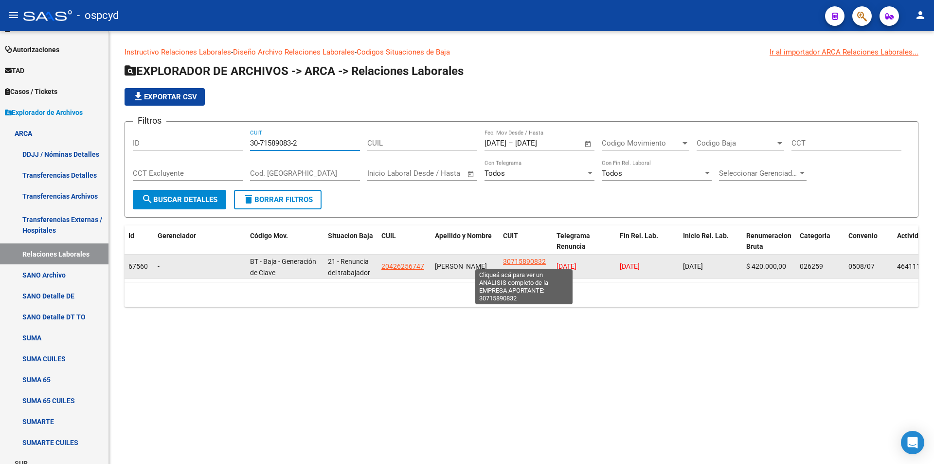
type input "30-71589083-2"
click at [513, 262] on span "30715890832" at bounding box center [524, 261] width 43 height 8
type textarea "30715890832"
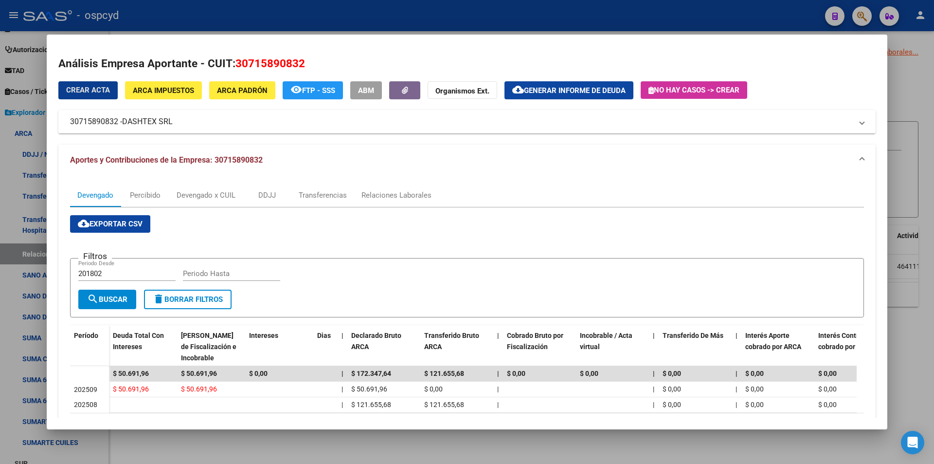
click at [169, 93] on span "ARCA Impuestos" at bounding box center [163, 90] width 61 height 9
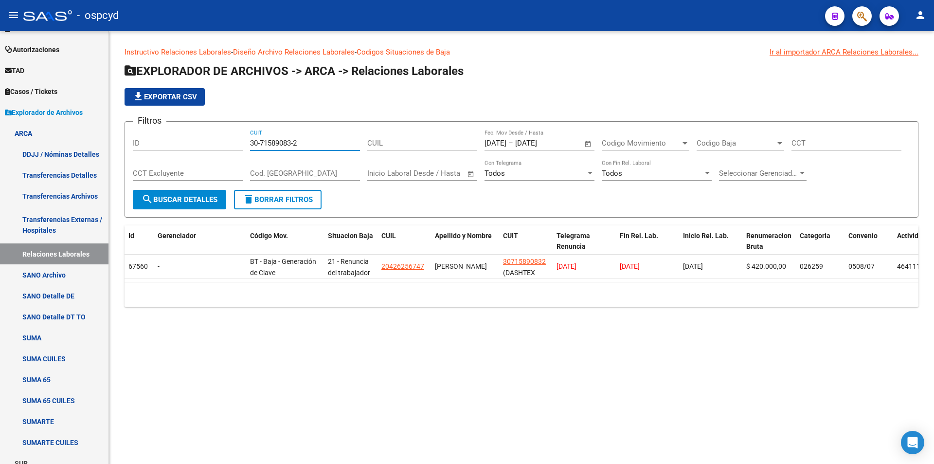
drag, startPoint x: 312, startPoint y: 139, endPoint x: 169, endPoint y: 141, distance: 143.6
click at [171, 142] on div "Filtros ID 30-71589083-2 CUIT CUIL [DATE] [DATE] – [DATE] [DATE] Fec. Mov Desde…" at bounding box center [522, 159] width 778 height 60
paste input "98812-3"
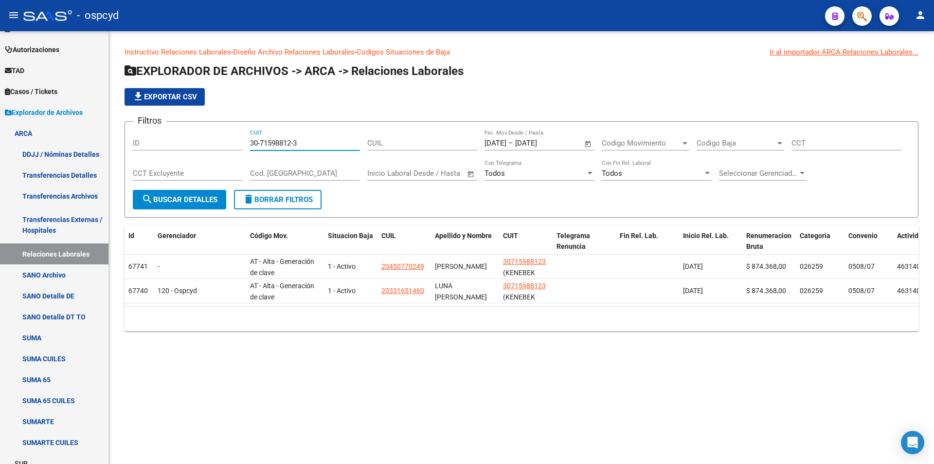
type input "30-71598812-3"
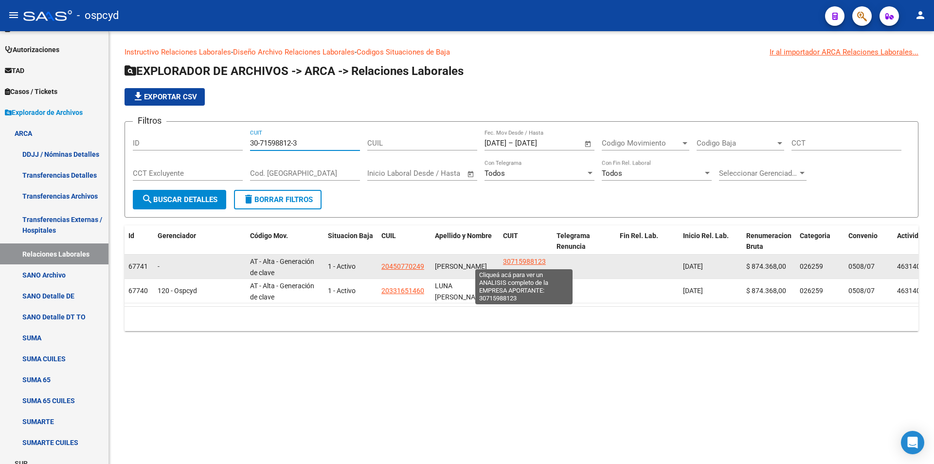
click at [545, 261] on span "30715988123" at bounding box center [524, 261] width 43 height 8
type textarea "30715988123"
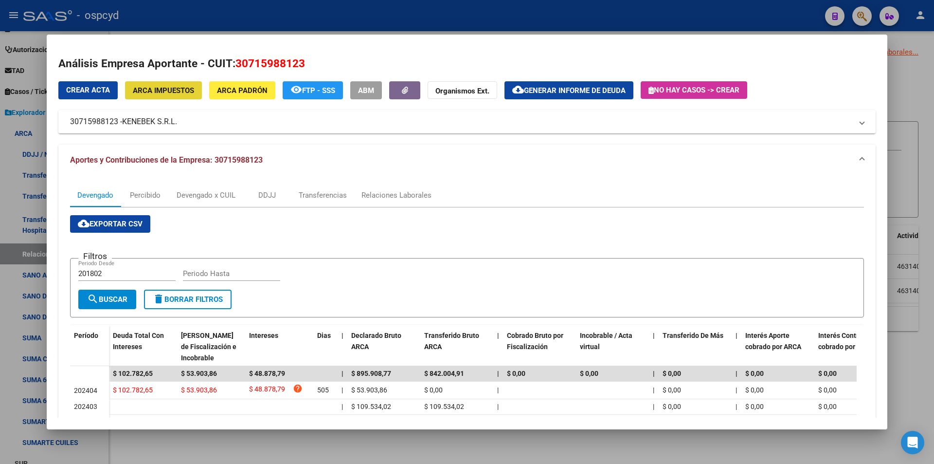
click at [167, 86] on span "ARCA Impuestos" at bounding box center [163, 90] width 61 height 9
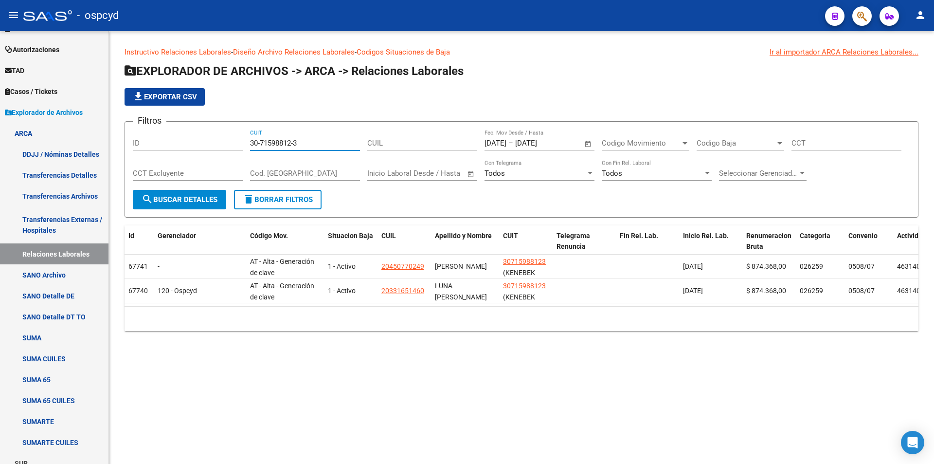
drag, startPoint x: 302, startPoint y: 143, endPoint x: 150, endPoint y: 159, distance: 152.7
click at [150, 159] on div "Filtros ID 30-71598812-3 CUIT CUIL [DATE] [DATE] – [DATE] [DATE] Fec. Mov Desde…" at bounding box center [522, 159] width 778 height 60
paste input "601319"
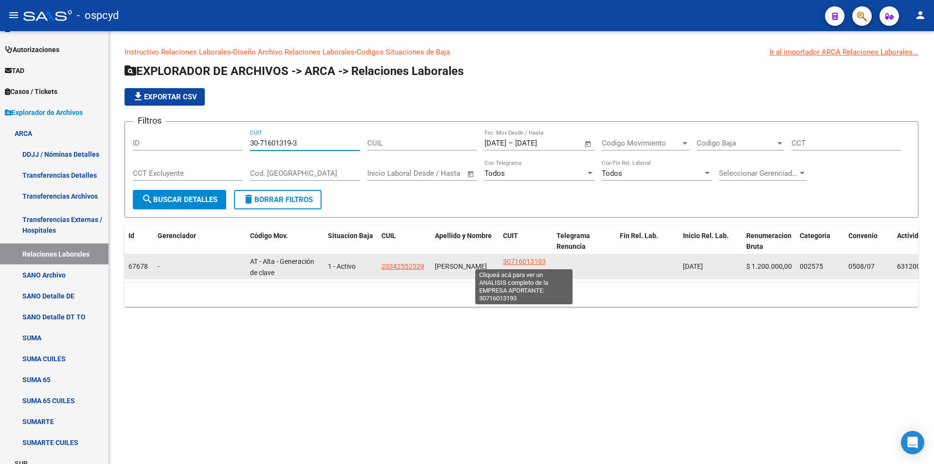
type input "30-71601319-3"
click at [528, 258] on span "30716013193" at bounding box center [524, 261] width 43 height 8
type textarea "30716013193"
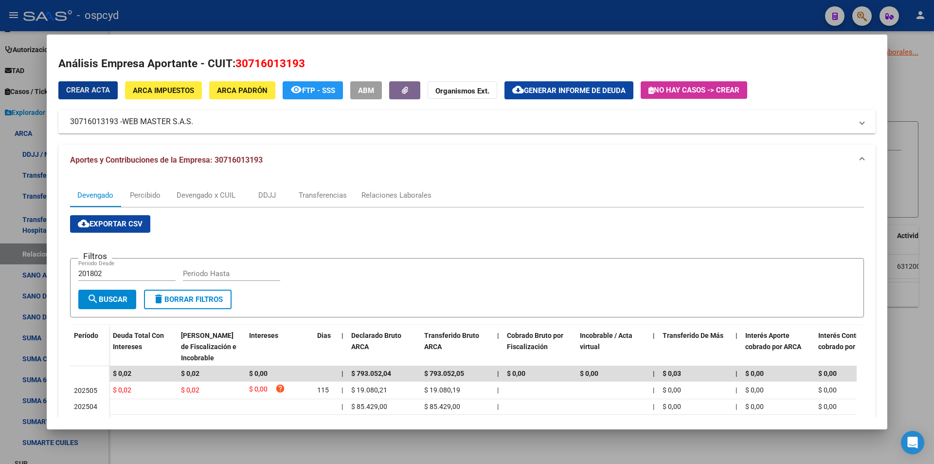
click at [167, 88] on span "ARCA Impuestos" at bounding box center [163, 90] width 61 height 9
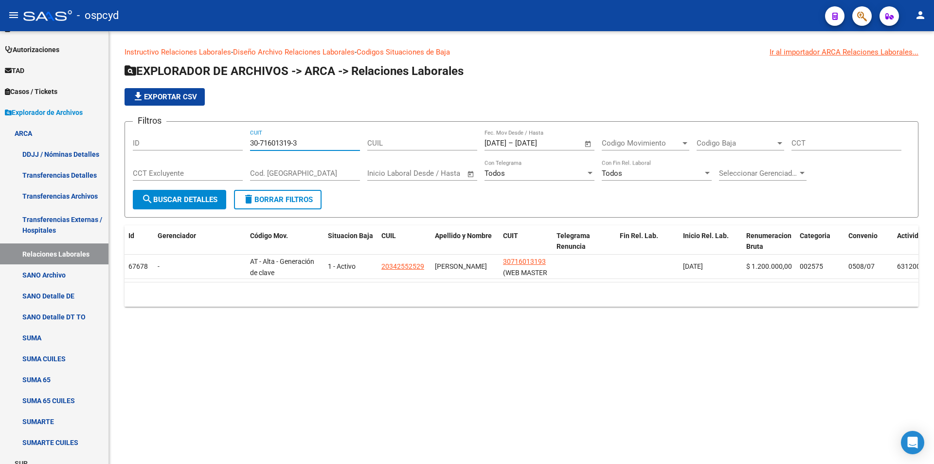
drag, startPoint x: 309, startPoint y: 141, endPoint x: 160, endPoint y: 141, distance: 148.9
click at [179, 142] on div "Filtros ID 30-71601319-3 CUIT CUIL [DATE] [DATE] – [DATE] [DATE] Fec. Mov Desde…" at bounding box center [522, 159] width 778 height 60
paste input "69022-5"
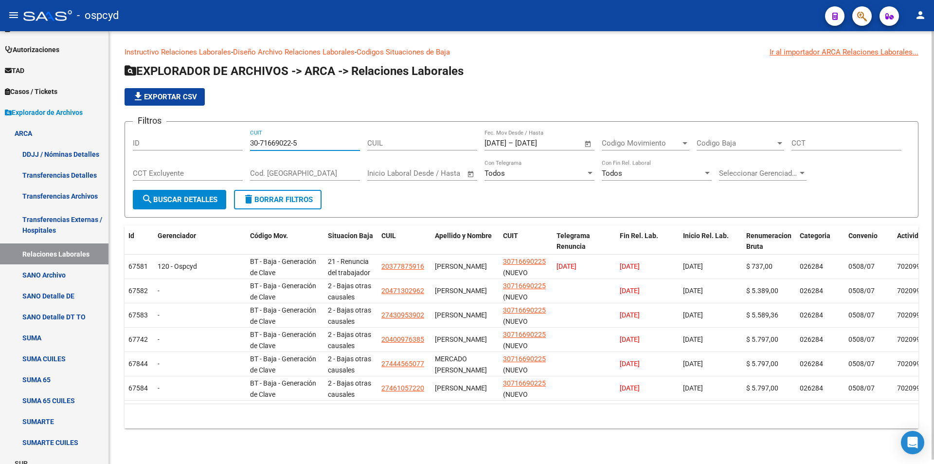
type input "30-71669022-5"
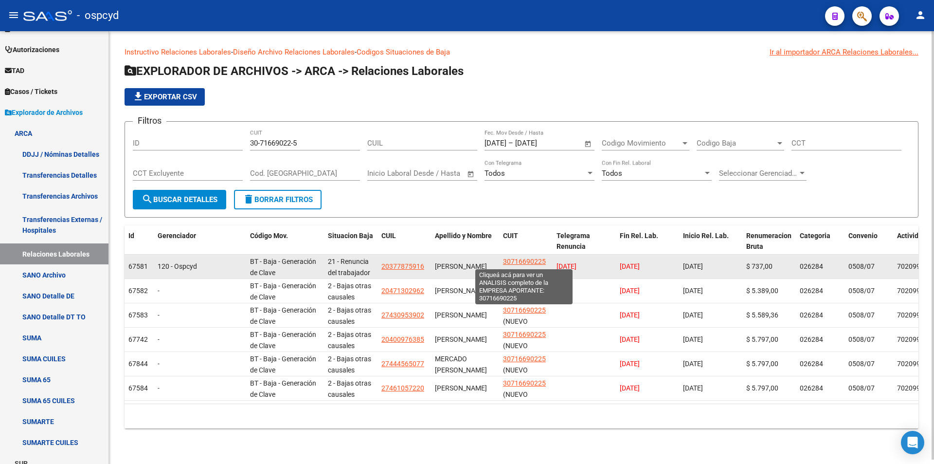
click at [530, 264] on span "30716690225" at bounding box center [524, 261] width 43 height 8
type textarea "30716690225"
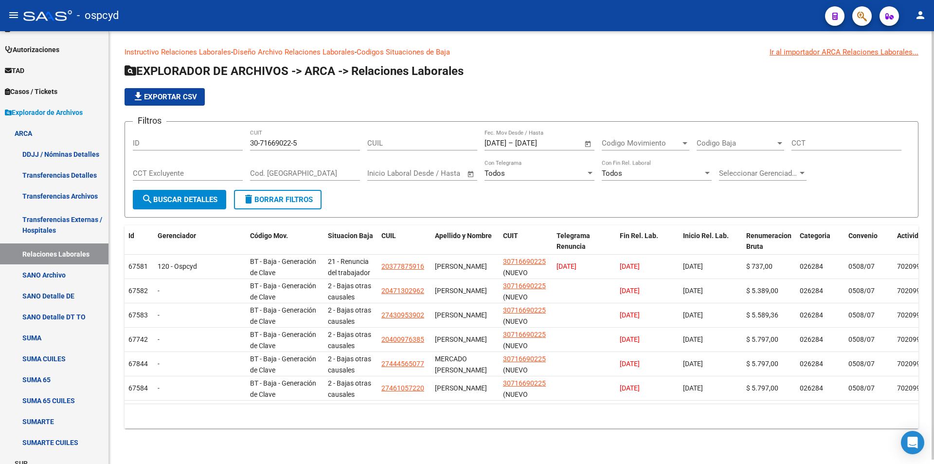
drag, startPoint x: 314, startPoint y: 148, endPoint x: 260, endPoint y: 146, distance: 54.1
click at [260, 146] on div "30-71669022-5 CUIT" at bounding box center [305, 139] width 110 height 21
drag, startPoint x: 306, startPoint y: 147, endPoint x: 299, endPoint y: 144, distance: 8.1
click at [301, 145] on div "30-71669022-5 CUIT" at bounding box center [305, 139] width 110 height 21
drag, startPoint x: 300, startPoint y: 144, endPoint x: 202, endPoint y: 129, distance: 98.4
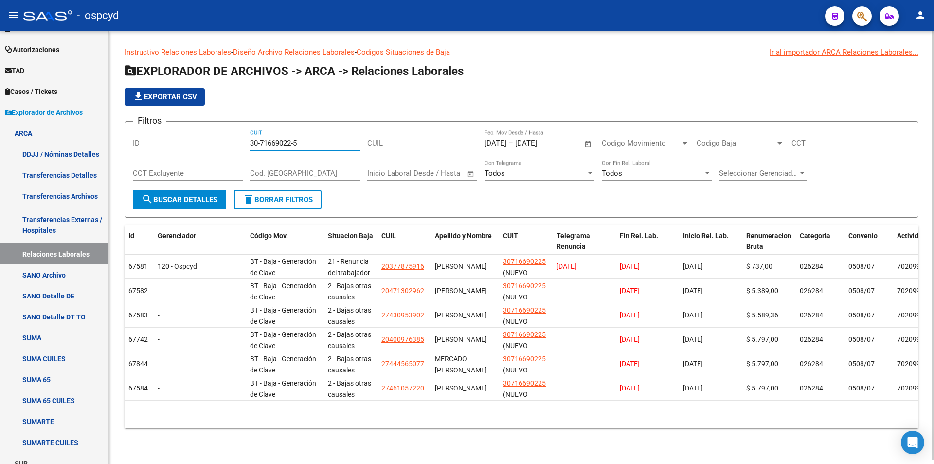
click at [212, 133] on div "Filtros ID 30-71669022-5 CUIT CUIL [DATE] [DATE] – [DATE] [DATE] Fec. Mov Desde…" at bounding box center [522, 159] width 778 height 60
paste input "75757"
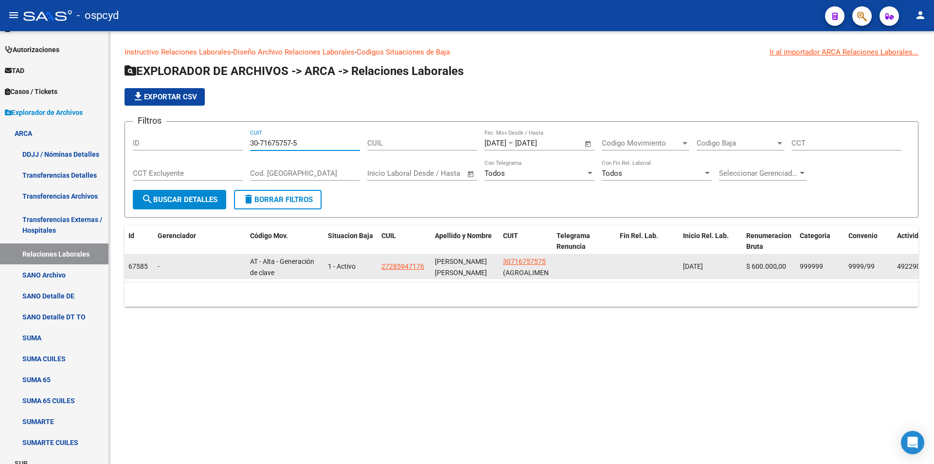
type input "30-71675757-5"
click at [512, 256] on datatable-body-cell "30716757575 (AGROALIMENTARIA CENTRAL SRL)" at bounding box center [526, 267] width 54 height 24
click at [514, 261] on span "30716757575" at bounding box center [524, 261] width 43 height 8
type textarea "30716757575"
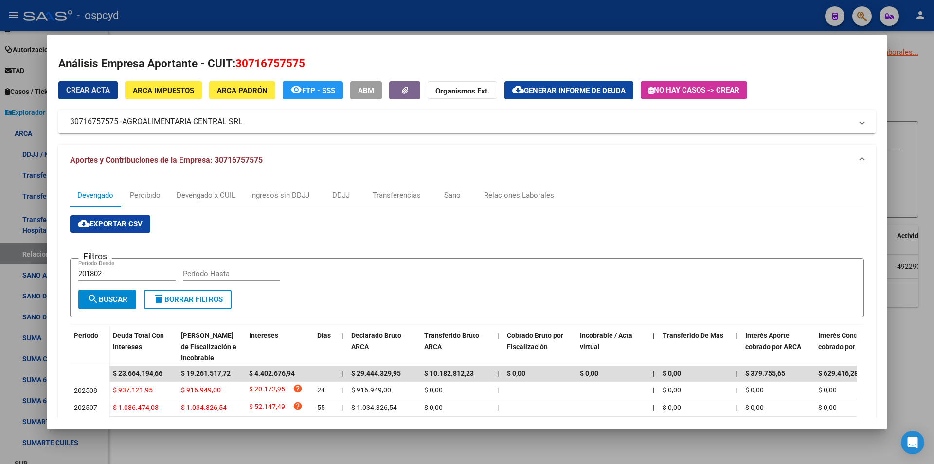
click at [161, 90] on span "ARCA Impuestos" at bounding box center [163, 90] width 61 height 9
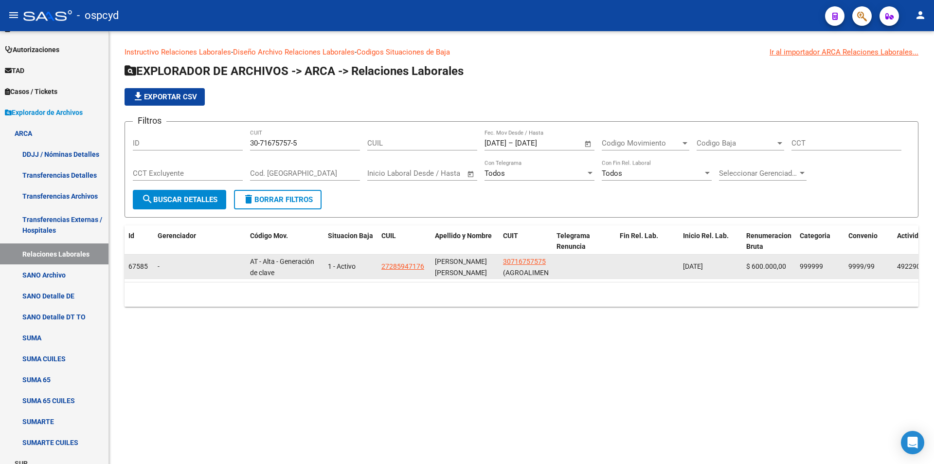
click at [518, 266] on app-link-go-to "30716757575" at bounding box center [524, 261] width 43 height 11
click at [518, 260] on span "30716757575" at bounding box center [524, 261] width 43 height 8
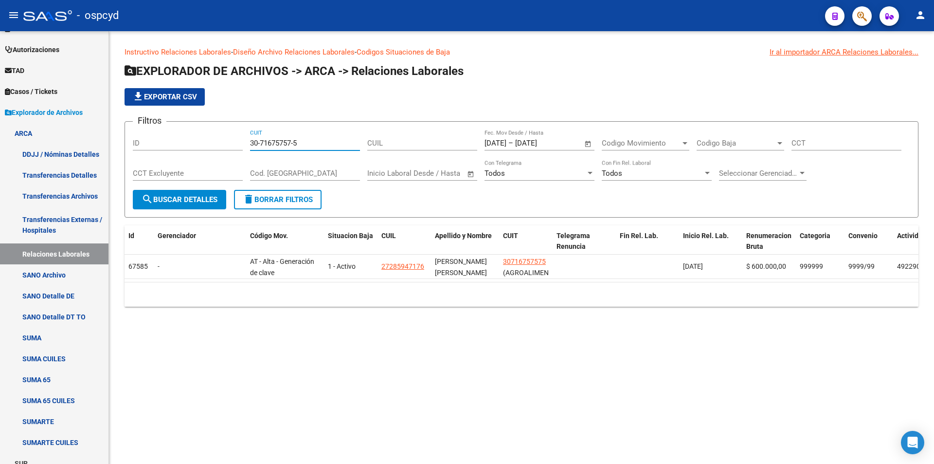
drag, startPoint x: 303, startPoint y: 146, endPoint x: 190, endPoint y: 147, distance: 112.9
click at [192, 148] on div "Filtros ID 30-71675757-5 CUIT CUIL [DATE] [DATE] – [DATE] [DATE] Fec. Mov Desde…" at bounding box center [522, 159] width 778 height 60
paste input "88060-1"
type input "30-71688060-1"
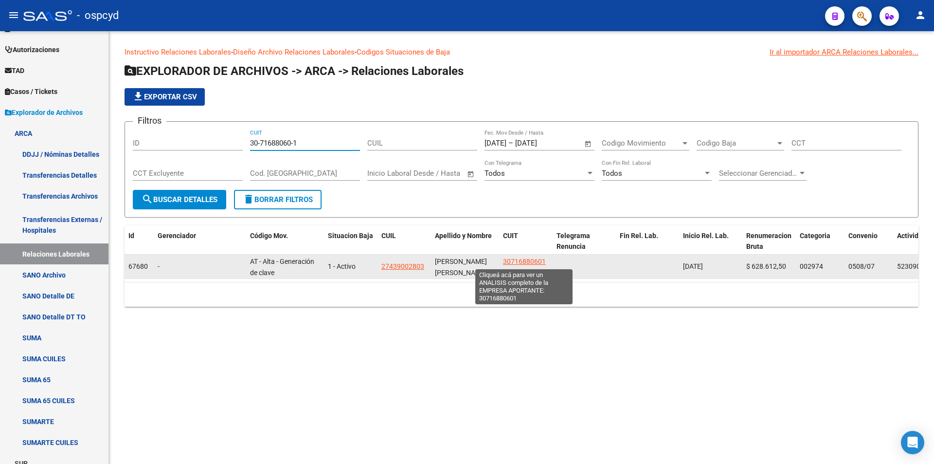
click at [526, 256] on app-link-go-to "30716880601" at bounding box center [524, 261] width 43 height 11
click at [524, 261] on span "30716880601" at bounding box center [524, 261] width 43 height 8
copy span "8"
type textarea "30716880601"
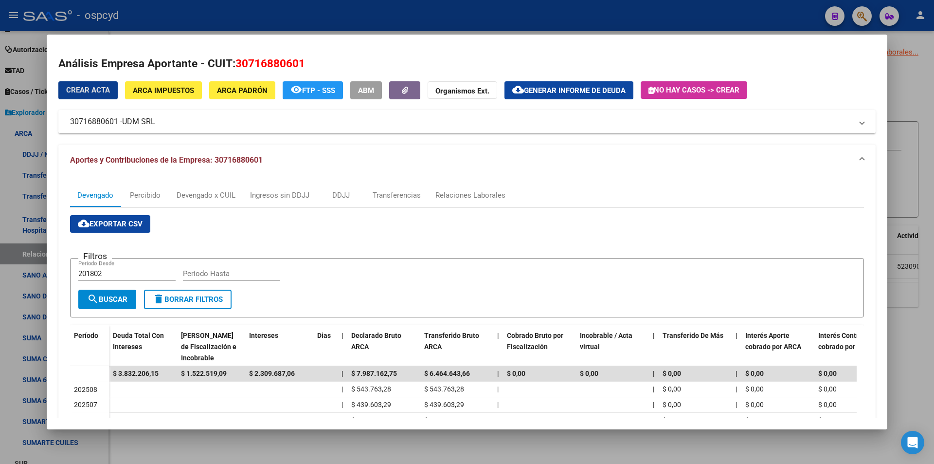
click at [179, 93] on span "ARCA Impuestos" at bounding box center [163, 90] width 61 height 9
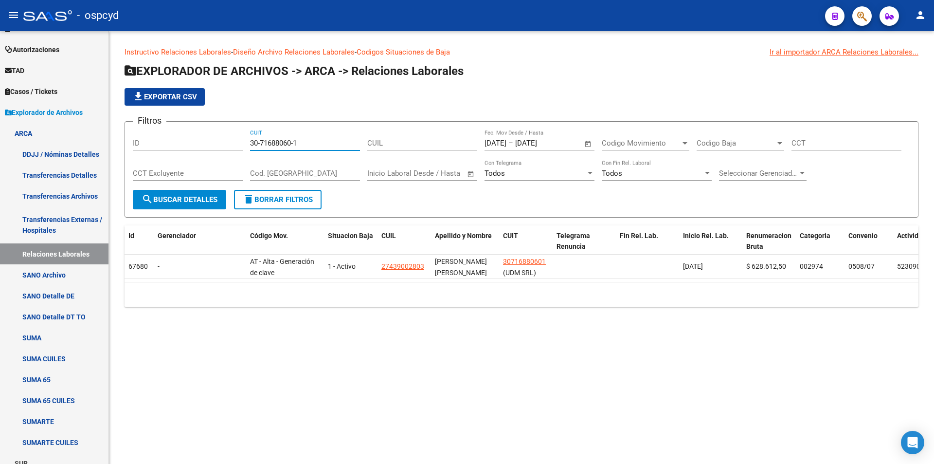
drag, startPoint x: 312, startPoint y: 146, endPoint x: 168, endPoint y: 155, distance: 144.8
click at [172, 156] on div "Filtros ID 30-71688060-1 CUIT CUIL [DATE] [DATE] – [DATE] [DATE] Fec. Mov Desde…" at bounding box center [522, 159] width 778 height 60
paste input "748546-3"
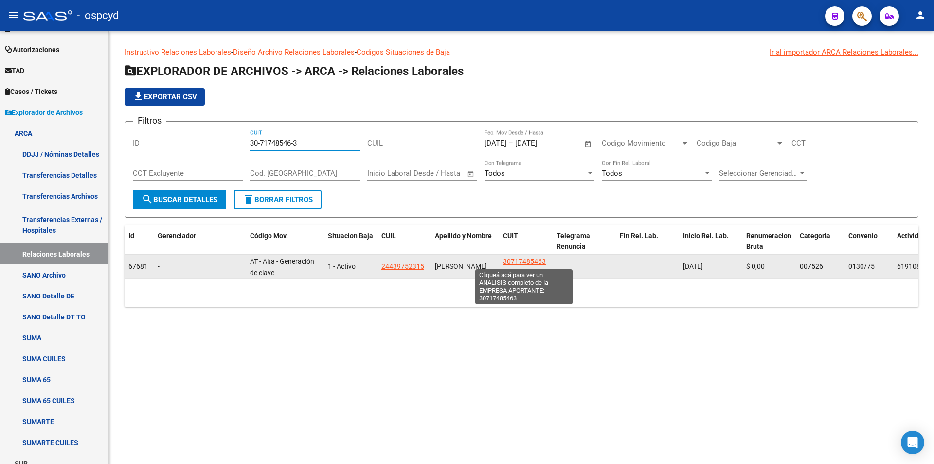
type input "30-71748546-3"
click at [524, 259] on span "30717485463" at bounding box center [524, 261] width 43 height 8
type textarea "30717485463"
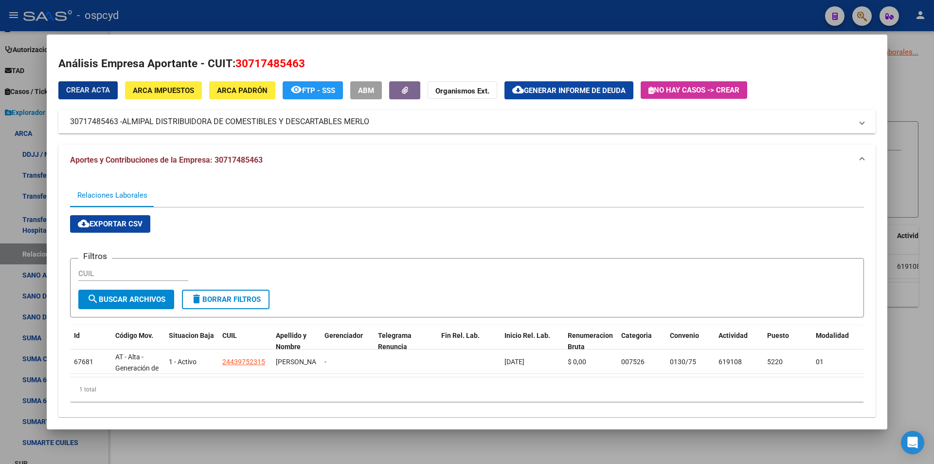
click at [161, 89] on span "ARCA Impuestos" at bounding box center [163, 90] width 61 height 9
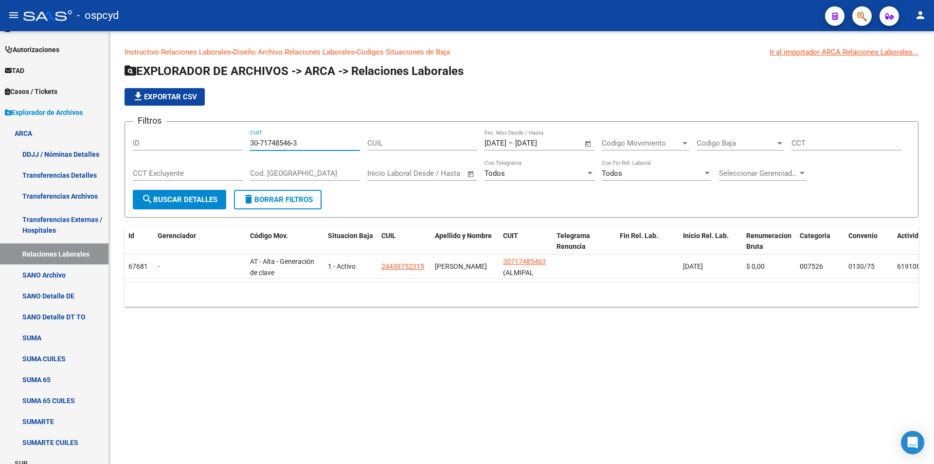
drag, startPoint x: 310, startPoint y: 145, endPoint x: 207, endPoint y: 135, distance: 103.1
click at [208, 134] on div "Filtros ID 30-71748546-3 CUIT CUIL [DATE] [DATE] – [DATE] [DATE] Fec. Mov Desde…" at bounding box center [522, 159] width 778 height 60
paste input "79687-6"
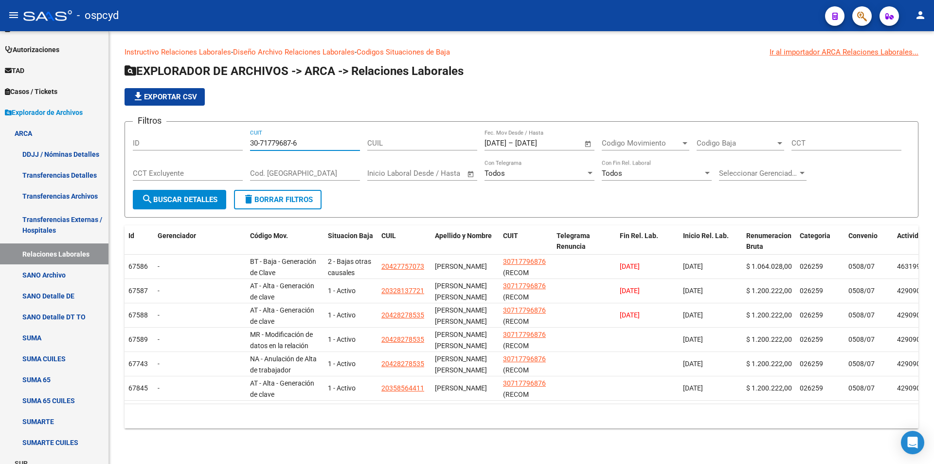
drag, startPoint x: 309, startPoint y: 145, endPoint x: 109, endPoint y: 151, distance: 200.1
click at [110, 152] on div "Instructivo Relaciones Laborales - Diseño Archivo Relaciones Laborales - Codigo…" at bounding box center [521, 245] width 825 height 428
paste input "96622-4"
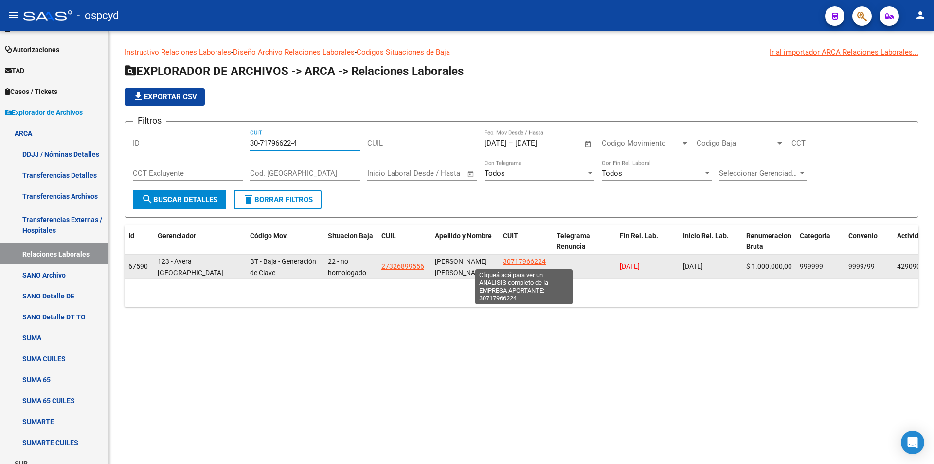
type input "30-71796622-4"
click at [513, 260] on span "30717966224" at bounding box center [524, 261] width 43 height 8
type textarea "30717966224"
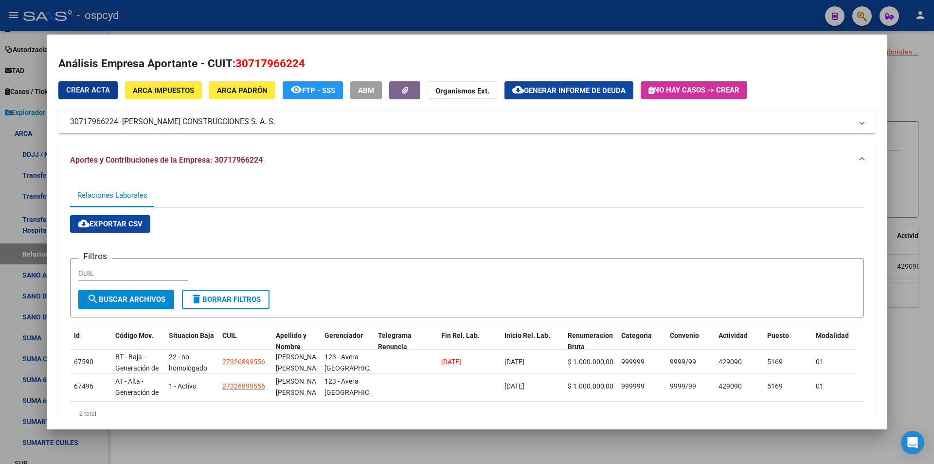
click at [175, 84] on button "ARCA Impuestos" at bounding box center [163, 90] width 77 height 18
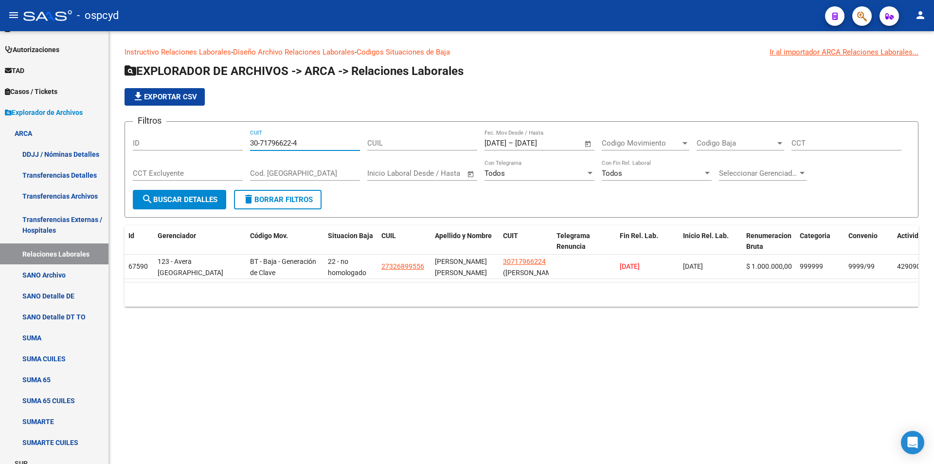
drag, startPoint x: 315, startPoint y: 146, endPoint x: 188, endPoint y: 139, distance: 127.2
click at [188, 139] on div "Filtros ID 30-71796622-4 CUIT CUIL [DATE] [DATE] – [DATE] [DATE] Fec. Mov Desde…" at bounding box center [522, 159] width 778 height 60
paste input "815504-1"
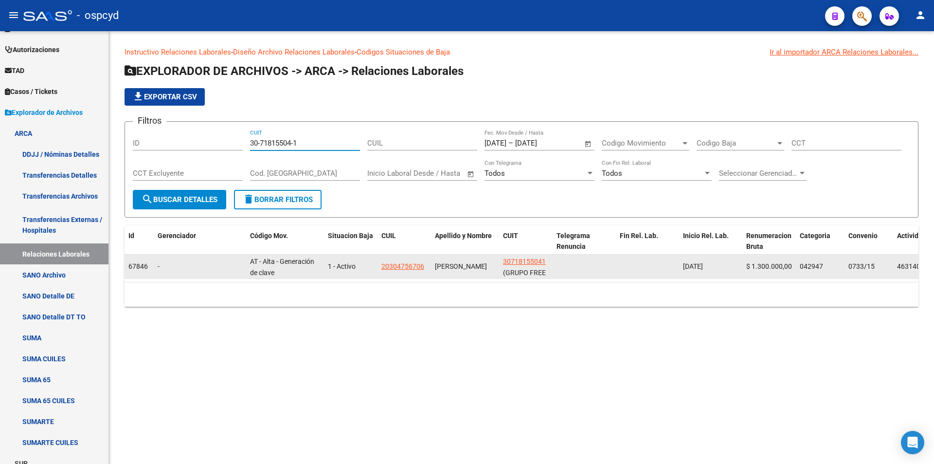
type input "30-71815504-1"
click at [519, 256] on datatable-body-cell "30718155041 (GRUPO FREE S.R.L)" at bounding box center [526, 267] width 54 height 24
click at [513, 261] on span "30718155041" at bounding box center [524, 261] width 43 height 8
type textarea "30718155041"
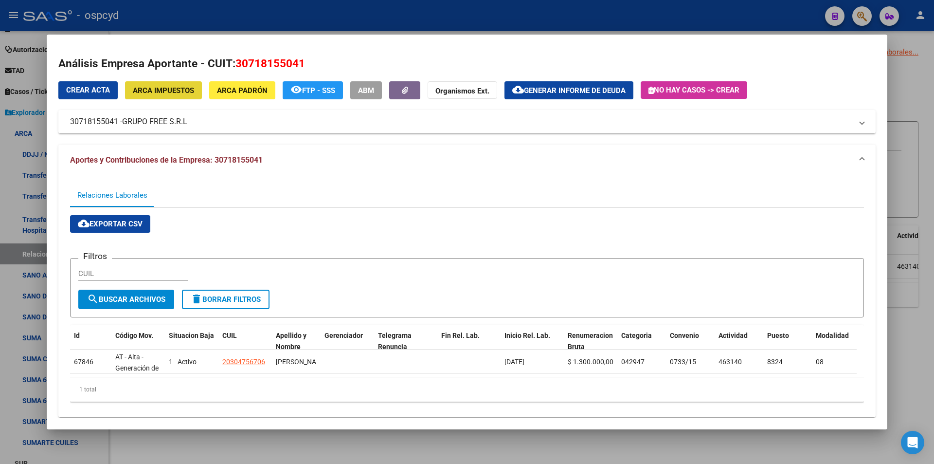
click at [179, 90] on span "ARCA Impuestos" at bounding box center [163, 90] width 61 height 9
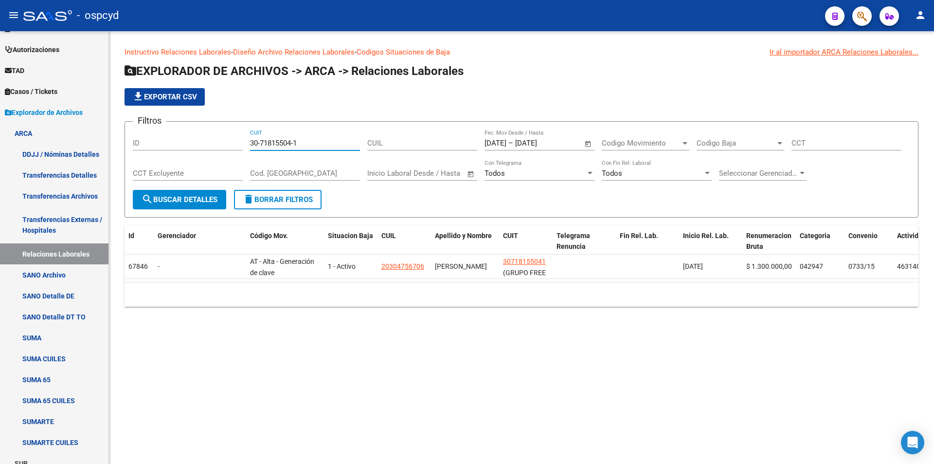
drag, startPoint x: 302, startPoint y: 146, endPoint x: 154, endPoint y: 149, distance: 148.0
click at [162, 149] on div "Filtros ID 30-71815504-1 CUIT CUIL [DATE] [DATE] – [DATE] [DATE] Fec. Mov Desde…" at bounding box center [522, 159] width 778 height 60
paste input "61232-9"
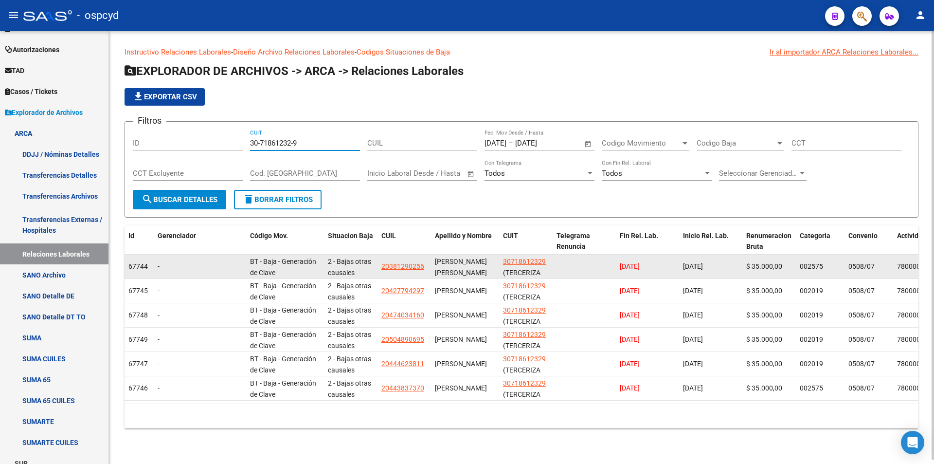
type input "30-71861232-9"
click at [529, 263] on span "30718612329" at bounding box center [524, 261] width 43 height 8
type textarea "30718612329"
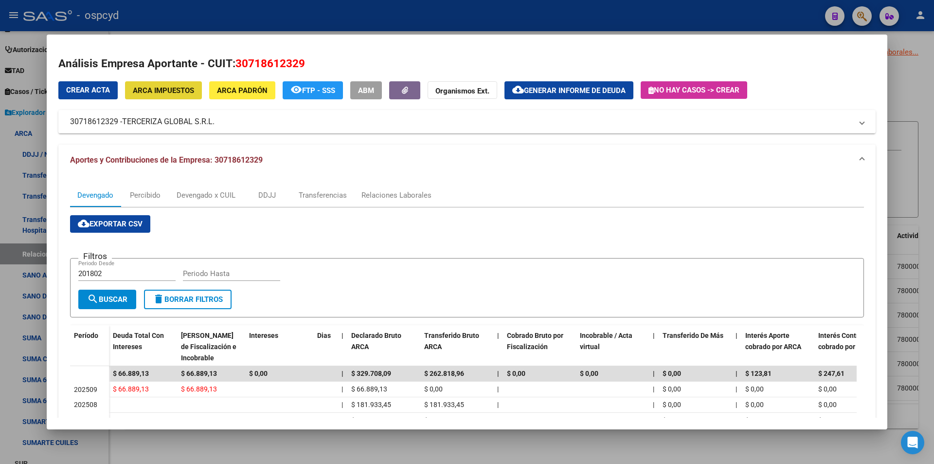
click at [188, 91] on span "ARCA Impuestos" at bounding box center [163, 90] width 61 height 9
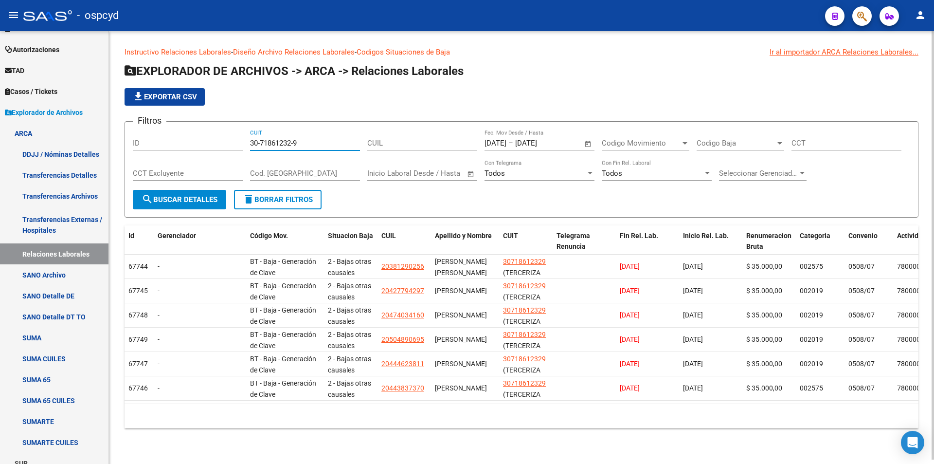
drag, startPoint x: 288, startPoint y: 138, endPoint x: 204, endPoint y: 135, distance: 83.8
click at [209, 135] on div "Filtros ID 30-71861232-9 CUIT CUIL [DATE] [DATE] – [DATE] [DATE] Fec. Mov Desde…" at bounding box center [522, 159] width 778 height 60
paste input "4644-4"
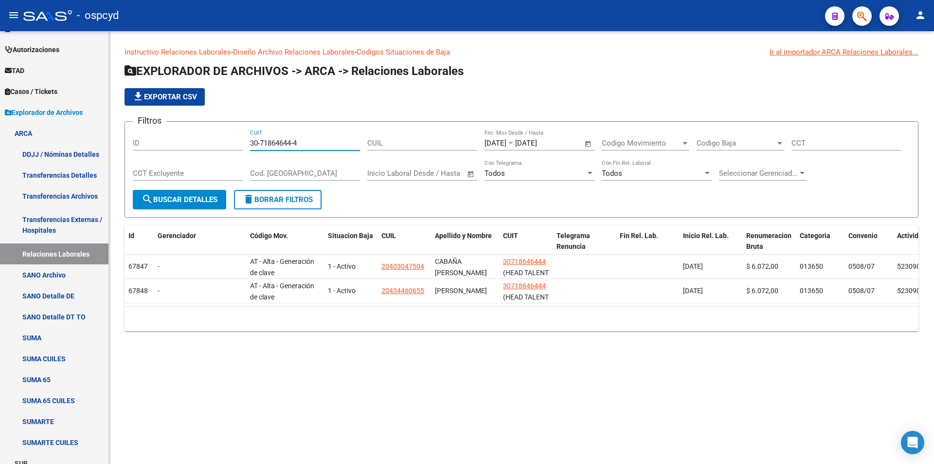
type input "30-71864644-4"
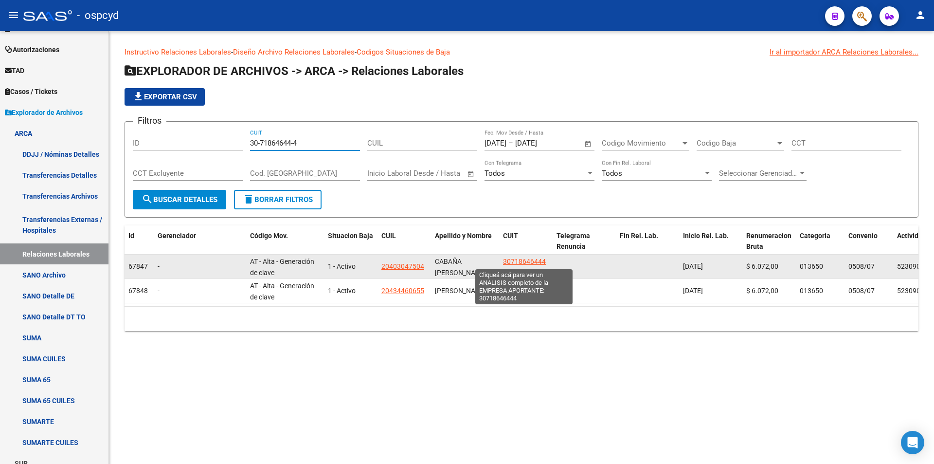
click at [534, 260] on span "30718646444" at bounding box center [524, 261] width 43 height 8
type textarea "30718646444"
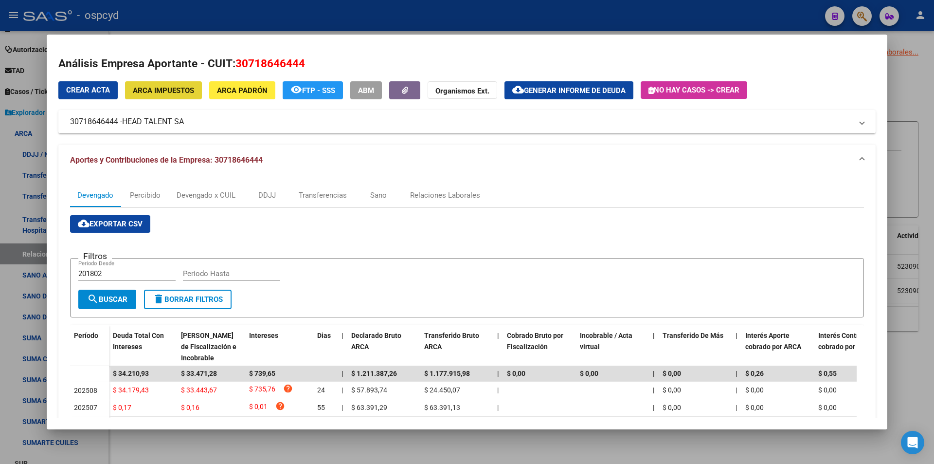
click at [179, 91] on span "ARCA Impuestos" at bounding box center [163, 90] width 61 height 9
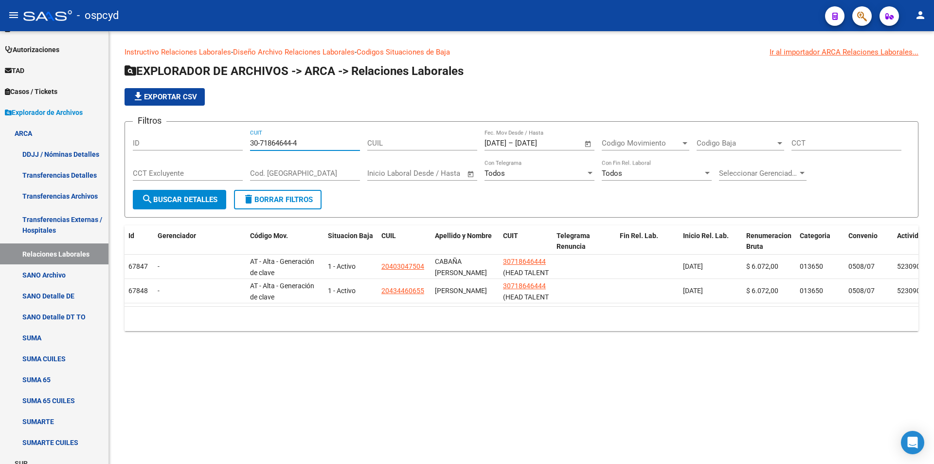
drag, startPoint x: 272, startPoint y: 142, endPoint x: 173, endPoint y: 144, distance: 99.3
click at [180, 144] on div "Filtros ID 30-71864644-4 CUIT CUIL [DATE] [DATE] – [DATE] [DATE] Fec. Mov Desde…" at bounding box center [522, 159] width 778 height 60
paste input
drag, startPoint x: 324, startPoint y: 145, endPoint x: 73, endPoint y: 146, distance: 251.1
click at [82, 146] on mat-sidenav-container "Firma Express Inicio Calendario SSS Instructivos Contacto OS Reportes Tablero d…" at bounding box center [467, 247] width 934 height 433
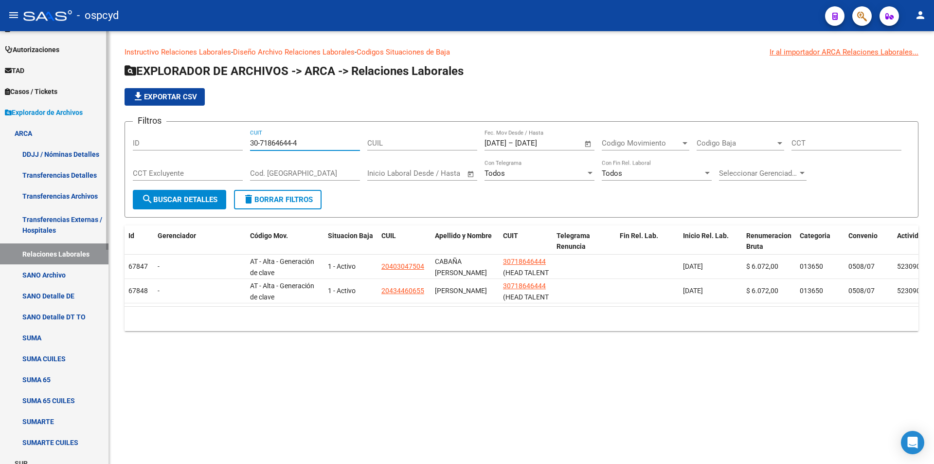
paste input "99-1"
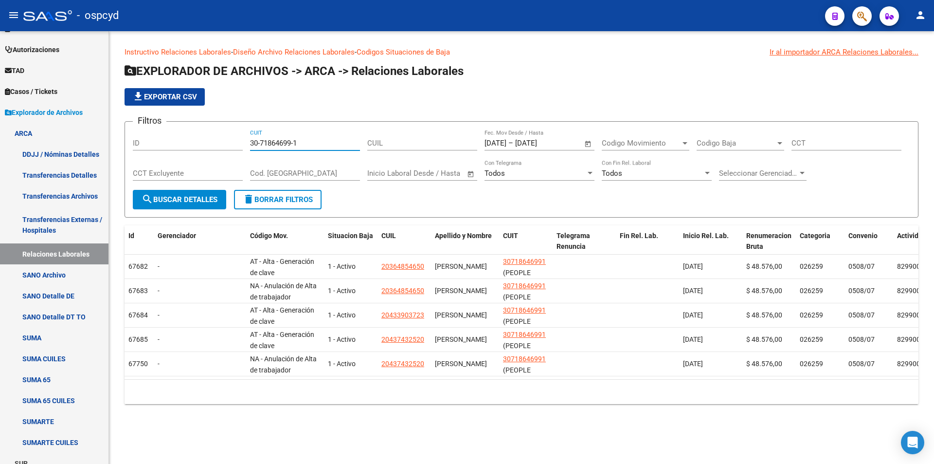
drag, startPoint x: 311, startPoint y: 146, endPoint x: 190, endPoint y: 140, distance: 121.4
click at [231, 150] on div "Filtros ID 30-71864699-1 CUIT CUIL [DATE] [DATE] – [DATE] [DATE] Fec. Mov Desde…" at bounding box center [522, 159] width 778 height 60
paste input "84796-2"
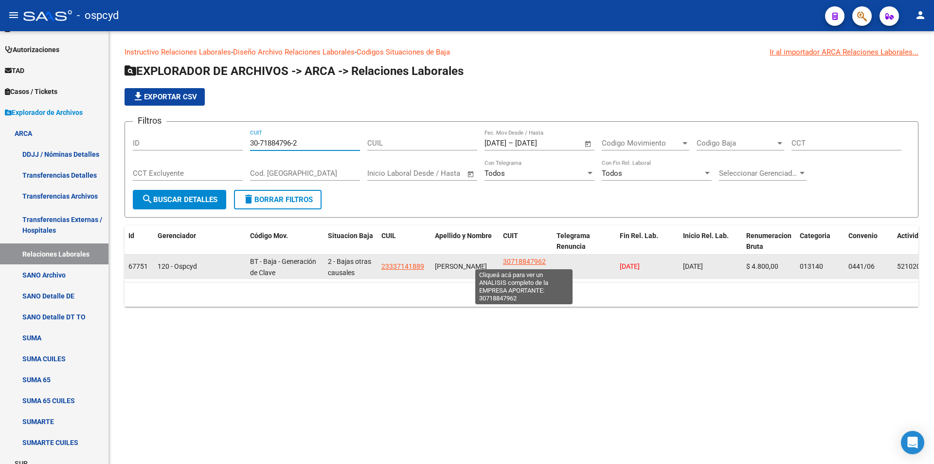
type input "30-71884796-2"
click at [519, 260] on span "30718847962" at bounding box center [524, 261] width 43 height 8
type textarea "30718847962"
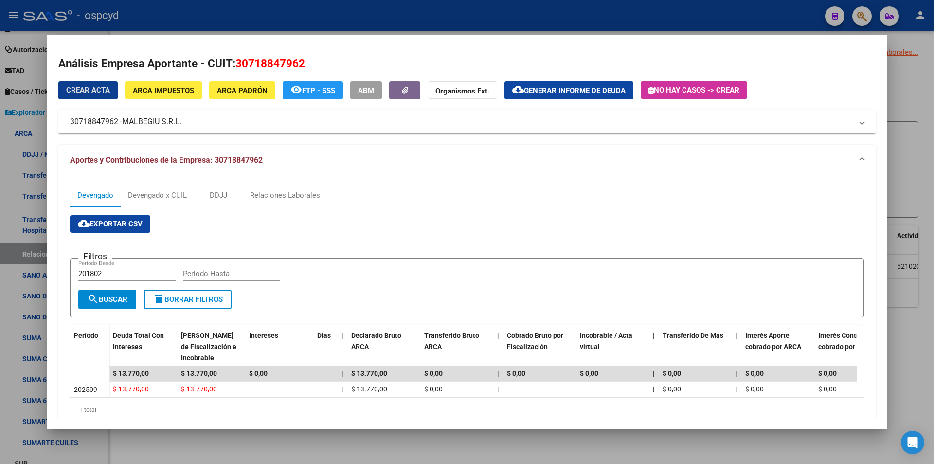
click at [179, 94] on span "ARCA Impuestos" at bounding box center [163, 90] width 61 height 9
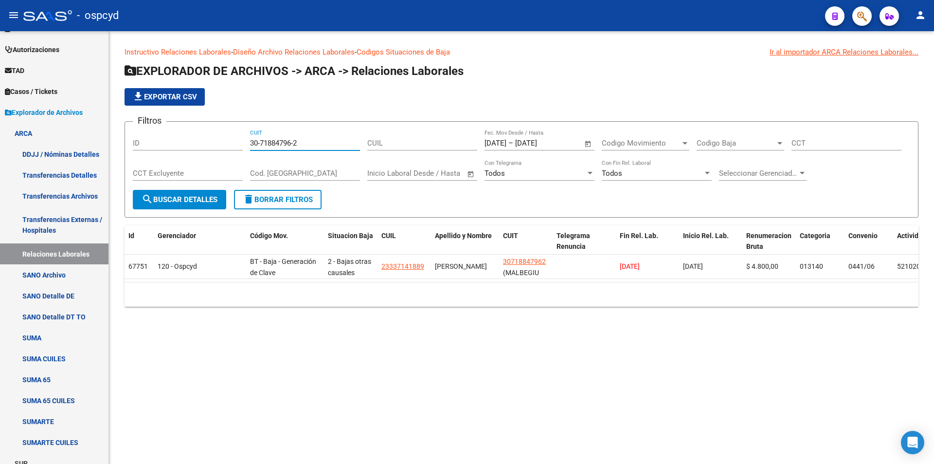
drag, startPoint x: 312, startPoint y: 145, endPoint x: 190, endPoint y: 146, distance: 122.2
click at [210, 148] on div "Filtros ID 30-71884796-2 CUIT CUIL [DATE] [DATE] – [DATE] [DATE] Fec. Mov Desde…" at bounding box center [522, 159] width 778 height 60
paste input "3-50035560-9"
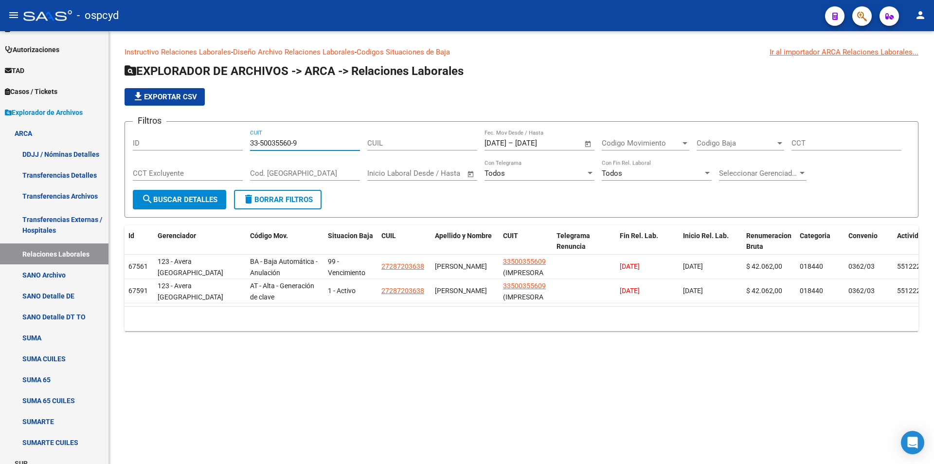
drag, startPoint x: 315, startPoint y: 144, endPoint x: 205, endPoint y: 136, distance: 110.3
click at [211, 136] on div "Filtros ID 33-50035560-9 CUIT CUIL [DATE] [DATE] – [DATE] [DATE] Fec. Mov Desde…" at bounding box center [522, 159] width 778 height 60
paste input "7021065"
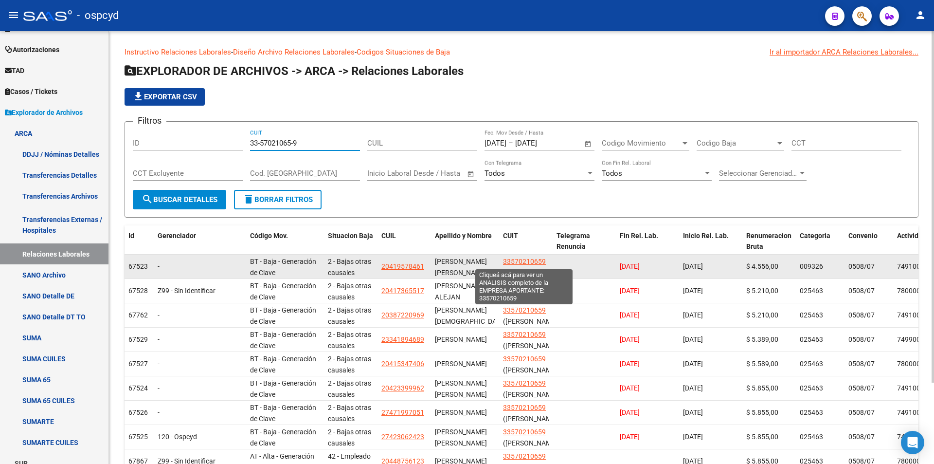
type input "33-57021065-9"
click at [532, 261] on span "33570210659" at bounding box center [524, 261] width 43 height 8
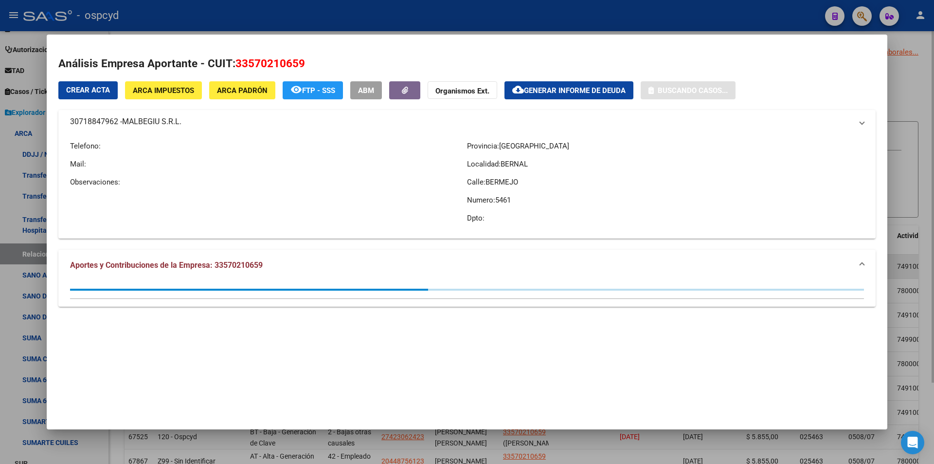
type textarea "33570210659"
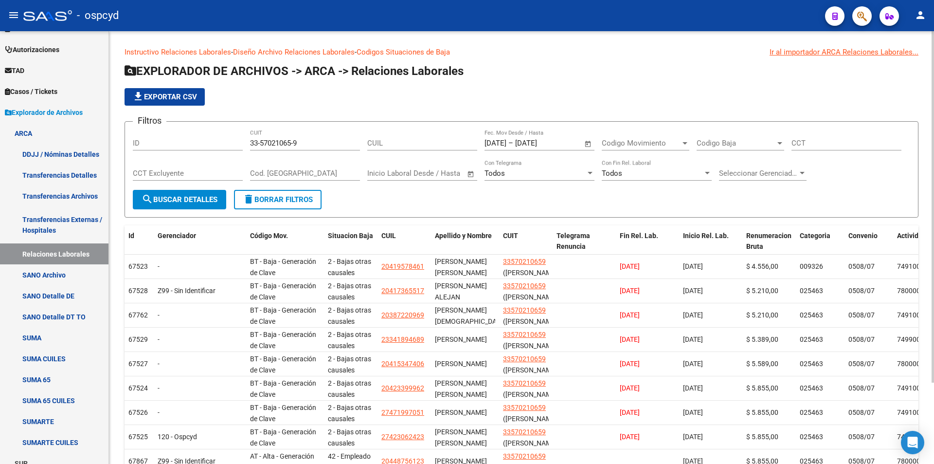
drag, startPoint x: 320, startPoint y: 143, endPoint x: 194, endPoint y: 143, distance: 126.1
click at [198, 143] on div "Filtros ID 33-57021065-9 CUIT CUIL [DATE] [DATE] – [DATE] [DATE] Fec. Mov Desde…" at bounding box center [522, 159] width 778 height 60
paste input "68626286"
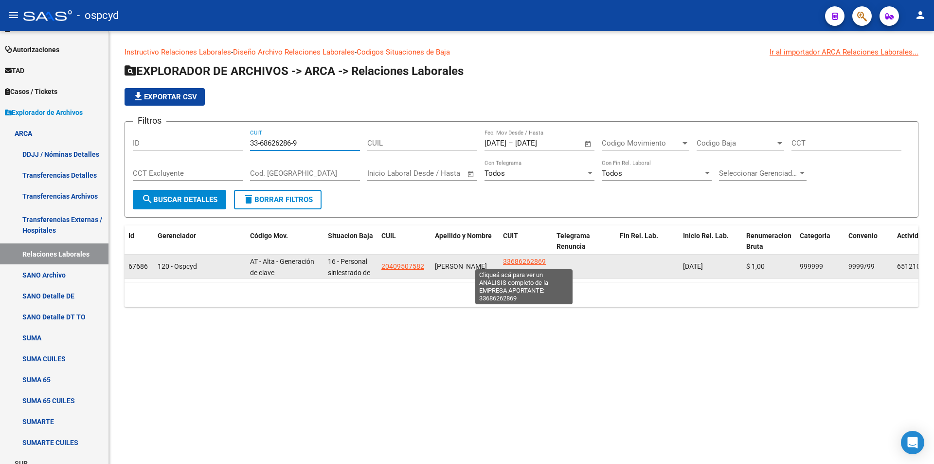
type input "33-68626286-9"
click at [542, 260] on span "33686262869" at bounding box center [524, 261] width 43 height 8
type textarea "33686262869"
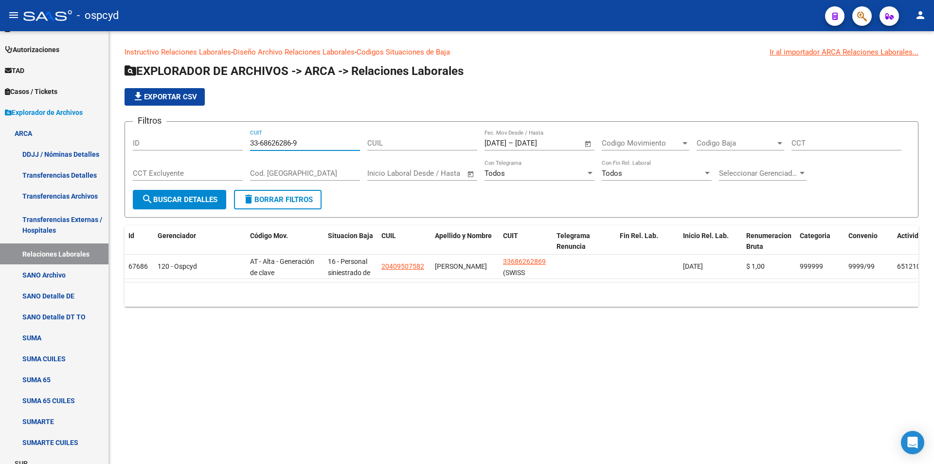
drag, startPoint x: 298, startPoint y: 141, endPoint x: 198, endPoint y: 129, distance: 100.9
click at [217, 139] on div "Filtros ID 33-68626286-9 CUIT CUIL [DATE] [DATE] – [DATE] [DATE] Fec. Mov Desde…" at bounding box center [522, 159] width 778 height 60
paste input "71494484"
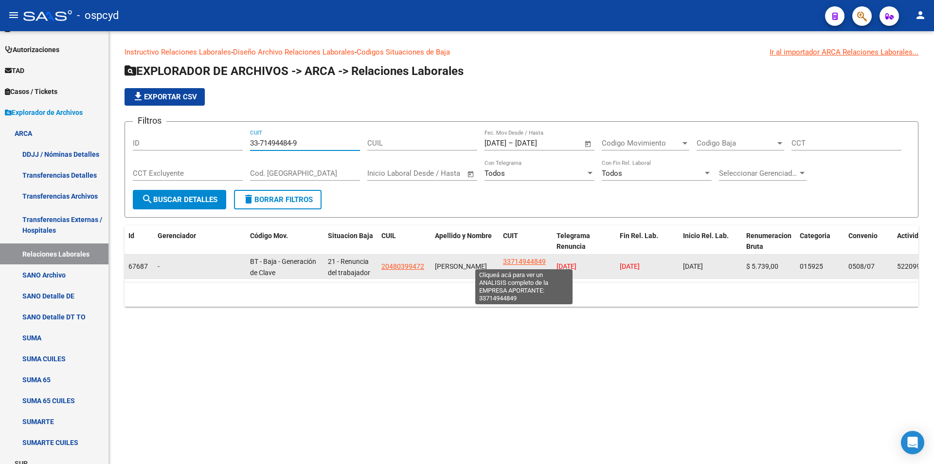
type input "33-71494484-9"
click at [531, 258] on span "33714944849" at bounding box center [524, 261] width 43 height 8
type textarea "33714944849"
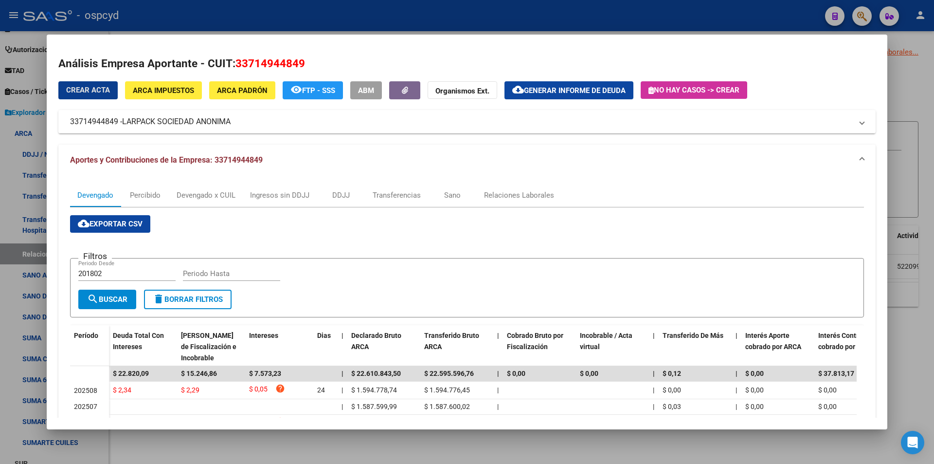
click at [189, 91] on span "ARCA Impuestos" at bounding box center [163, 90] width 61 height 9
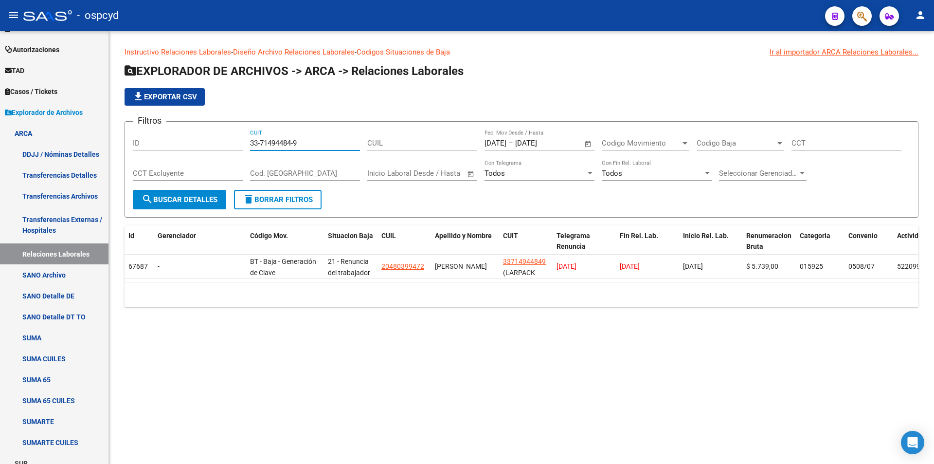
drag, startPoint x: 319, startPoint y: 146, endPoint x: 214, endPoint y: 141, distance: 105.2
click at [214, 141] on div "Filtros ID 33-71494484-9 CUIT CUIL [DATE] [DATE] – [DATE] [DATE] Fec. Mov Desde…" at bounding box center [522, 159] width 778 height 60
paste input "733189"
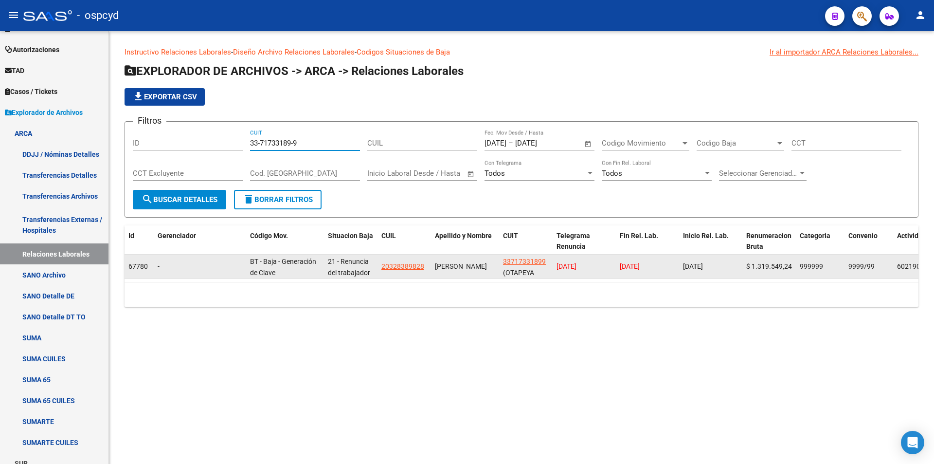
type input "33-71733189-9"
click at [537, 255] on datatable-body-cell "33717331899 (OTAPEYA LOGISTICA S. A.)" at bounding box center [526, 267] width 54 height 24
click at [535, 257] on span "33717331899" at bounding box center [524, 261] width 43 height 8
type textarea "33717331899"
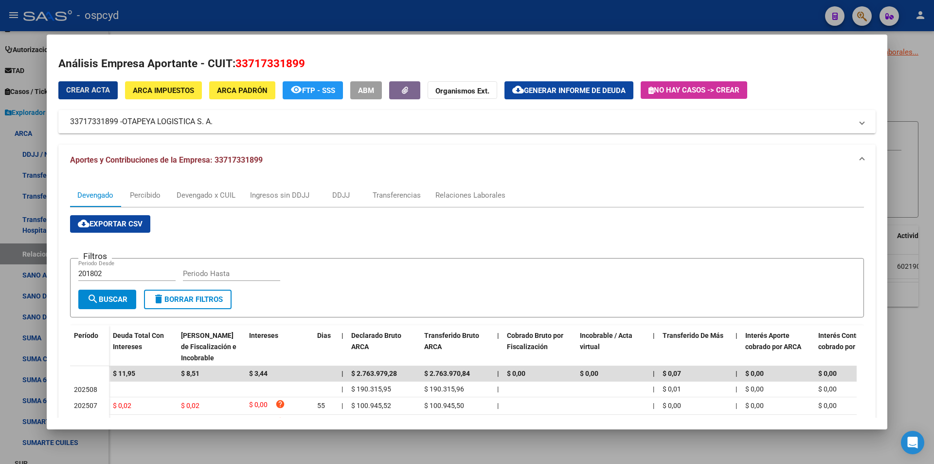
click at [171, 87] on span "ARCA Impuestos" at bounding box center [163, 90] width 61 height 9
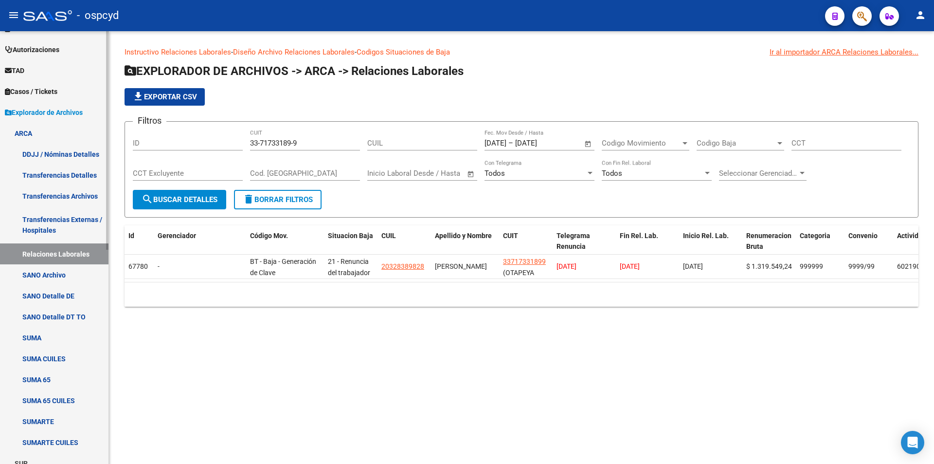
click at [55, 113] on span "Explorador de Archivos" at bounding box center [44, 112] width 78 height 11
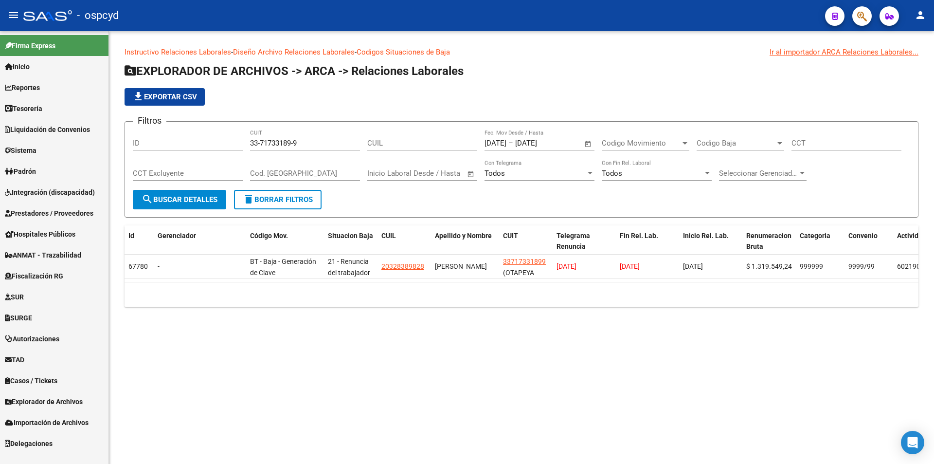
click at [65, 417] on span "Importación de Archivos" at bounding box center [47, 422] width 84 height 11
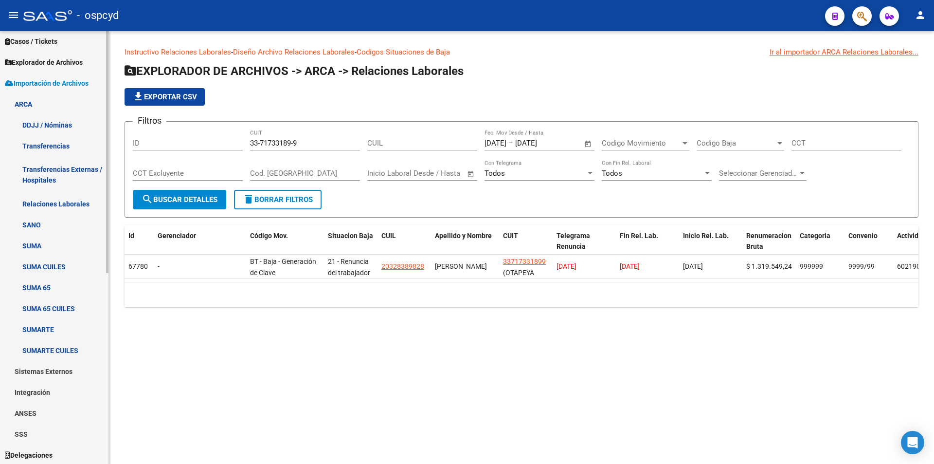
scroll to position [341, 0]
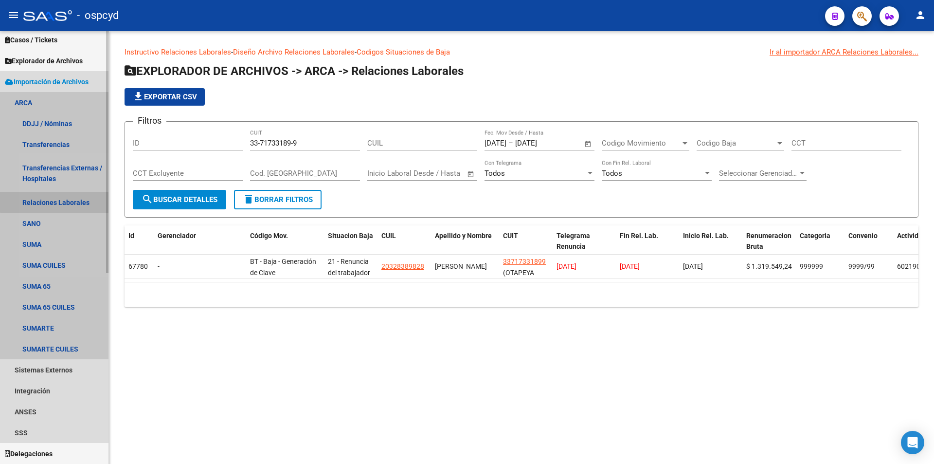
click at [67, 201] on link "Relaciones Laborales" at bounding box center [54, 202] width 109 height 21
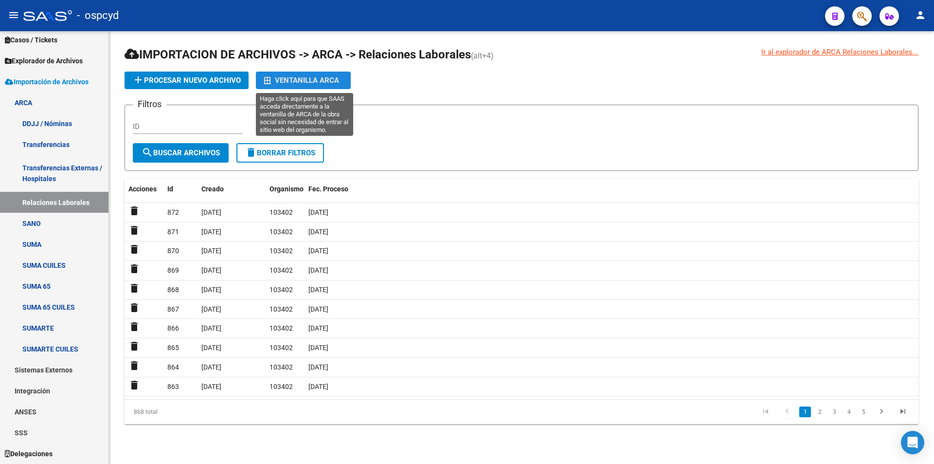
click at [298, 77] on div "Ventanilla ARCA" at bounding box center [303, 81] width 79 height 18
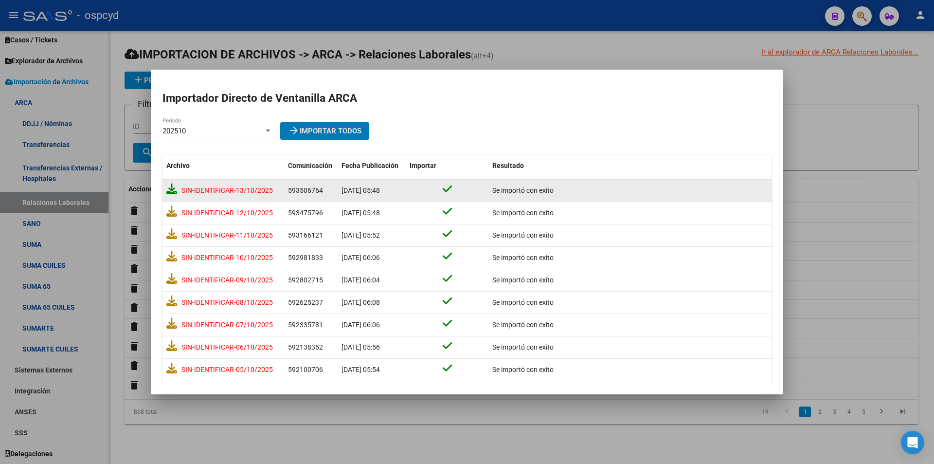
click at [175, 193] on icon at bounding box center [171, 188] width 11 height 11
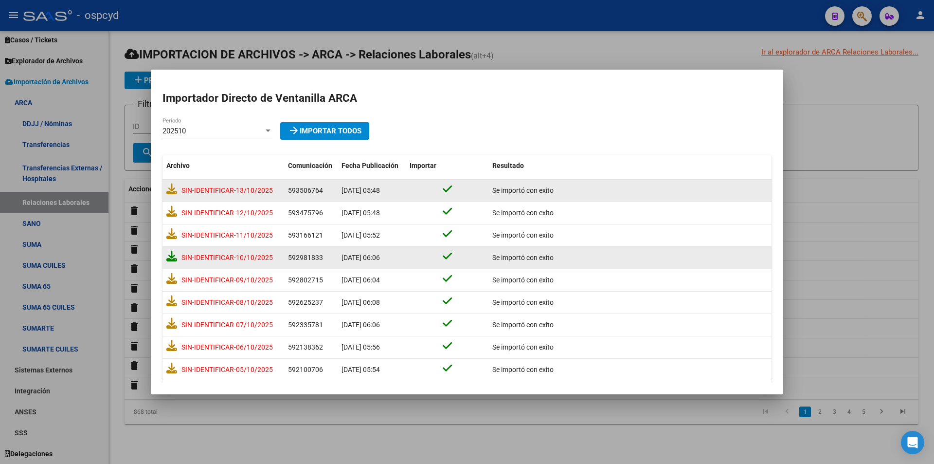
click at [172, 258] on icon at bounding box center [171, 256] width 11 height 11
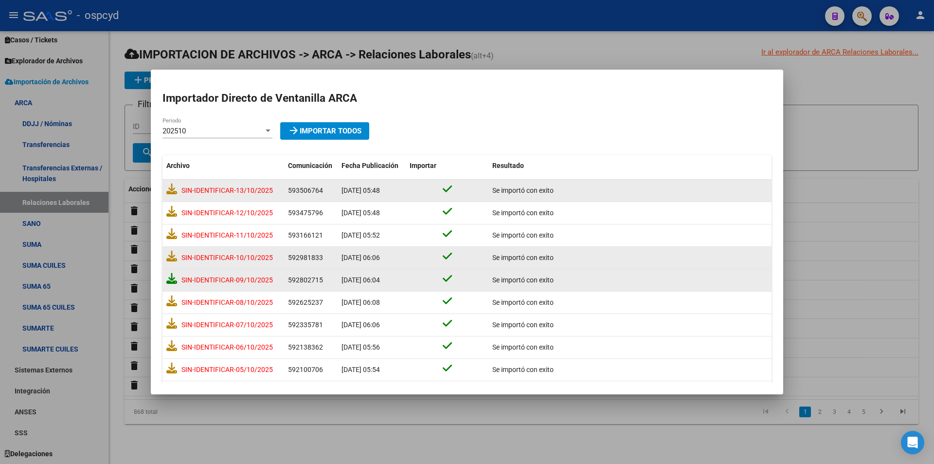
click at [169, 278] on icon at bounding box center [171, 278] width 11 height 11
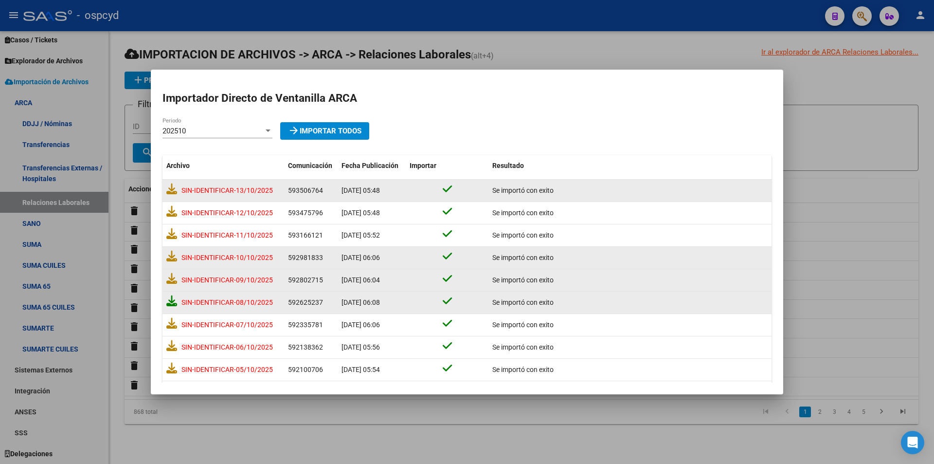
click at [174, 300] on icon at bounding box center [171, 300] width 11 height 11
click at [171, 323] on icon at bounding box center [171, 323] width 11 height 11
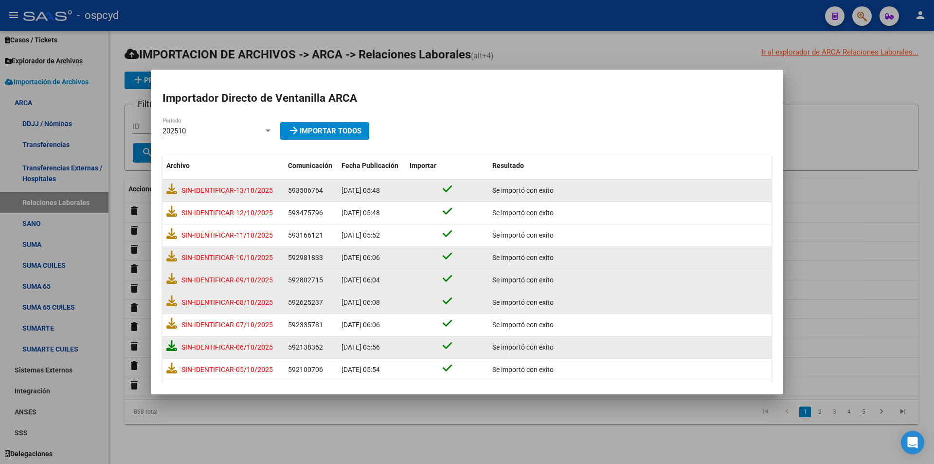
click at [171, 346] on icon at bounding box center [171, 345] width 11 height 11
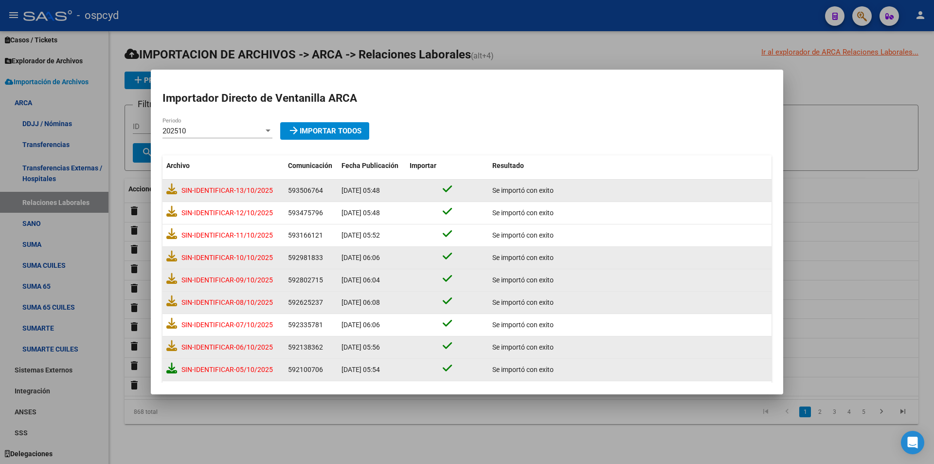
click at [171, 369] on icon at bounding box center [171, 368] width 11 height 11
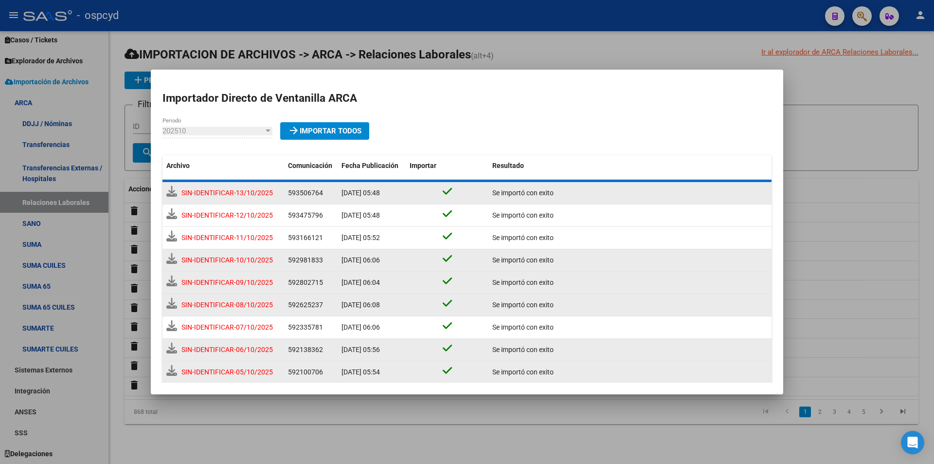
scroll to position [49, 0]
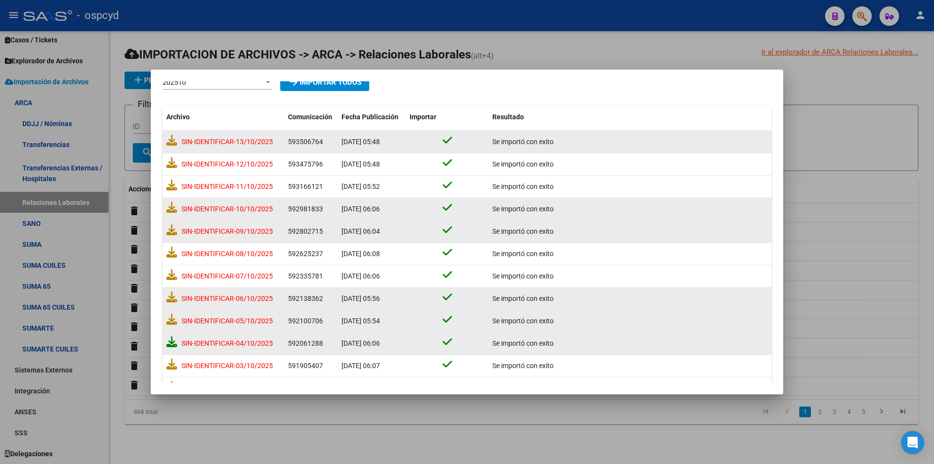
click at [174, 343] on icon at bounding box center [171, 341] width 11 height 11
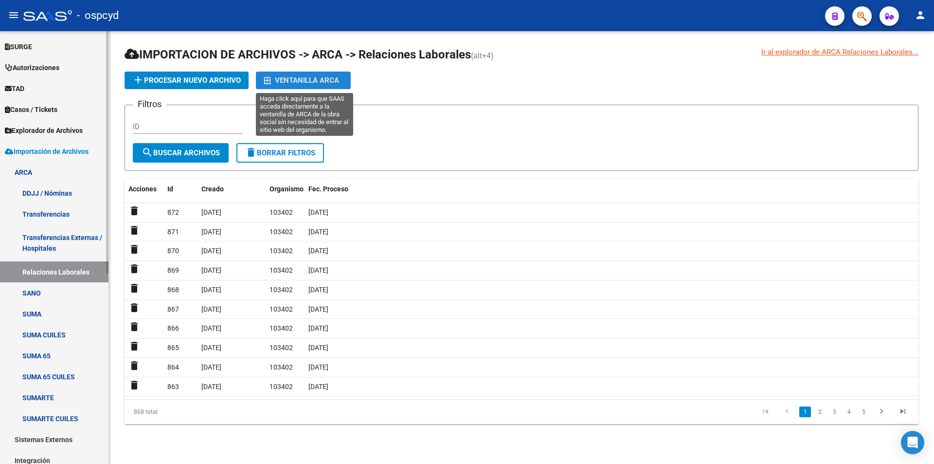
scroll to position [146, 0]
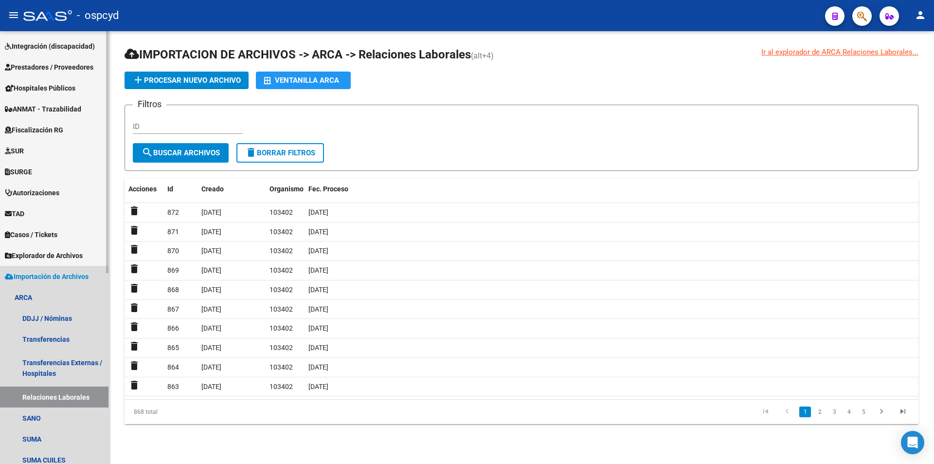
click at [35, 281] on span "Importación de Archivos" at bounding box center [47, 276] width 84 height 11
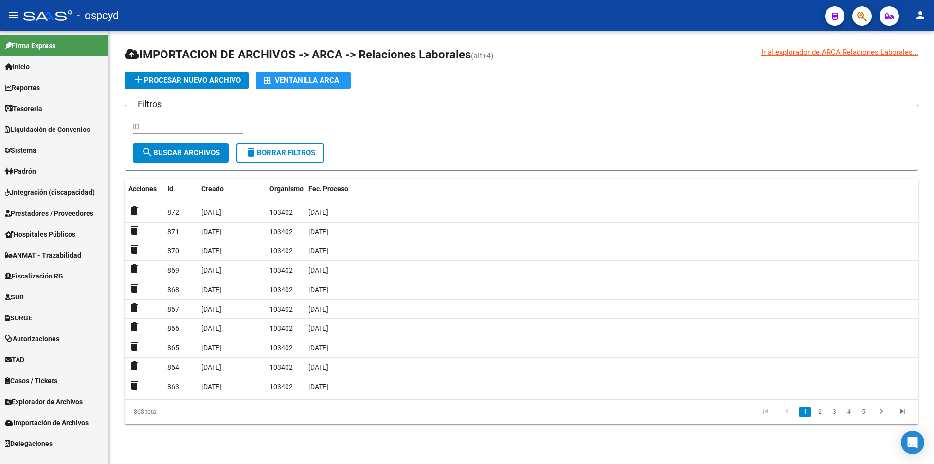
scroll to position [0, 0]
click at [47, 69] on link "Inicio" at bounding box center [54, 66] width 109 height 21
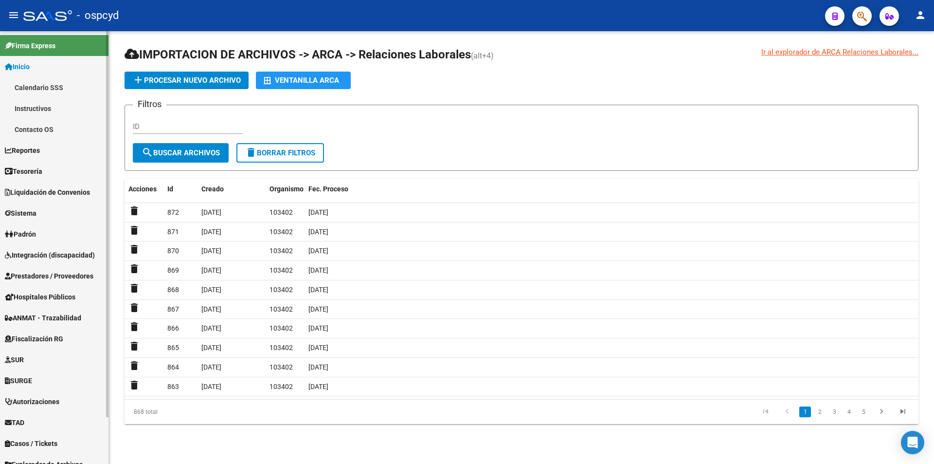
click at [65, 195] on span "Liquidación de Convenios" at bounding box center [47, 192] width 85 height 11
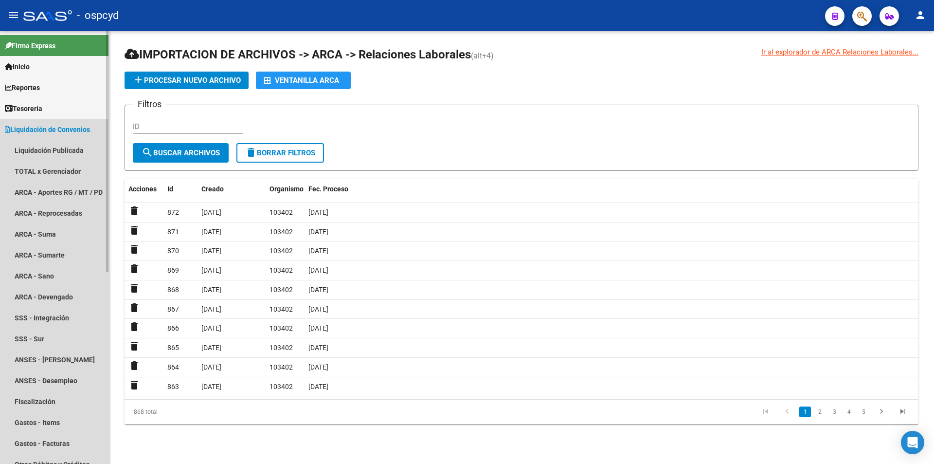
click at [68, 128] on span "Liquidación de Convenios" at bounding box center [47, 129] width 85 height 11
